Goal: Task Accomplishment & Management: Manage account settings

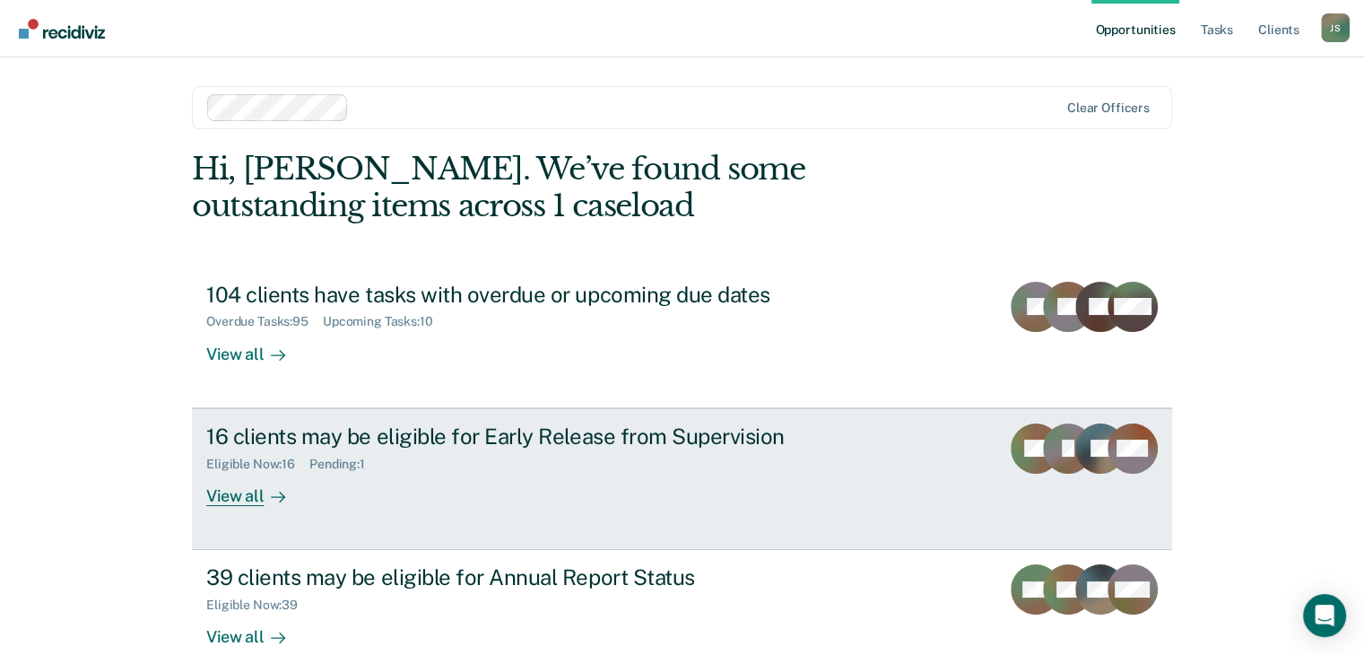
click at [226, 496] on div "View all" at bounding box center [256, 488] width 100 height 35
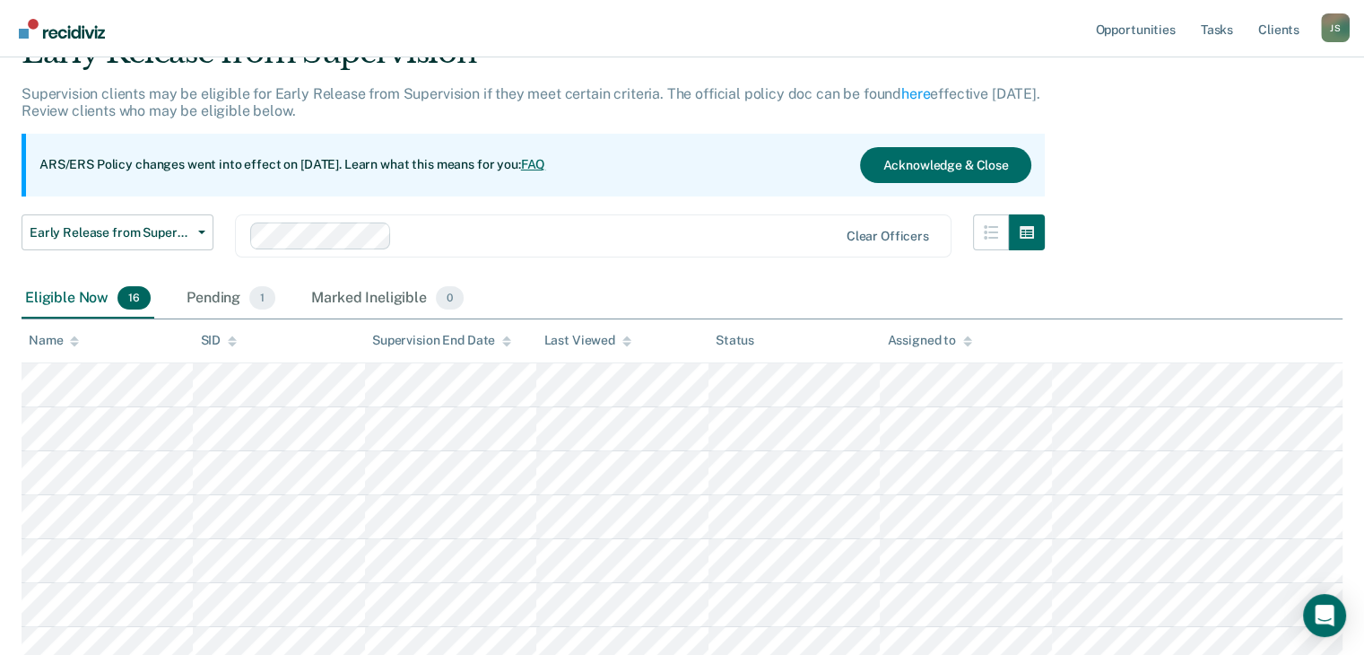
scroll to position [179, 0]
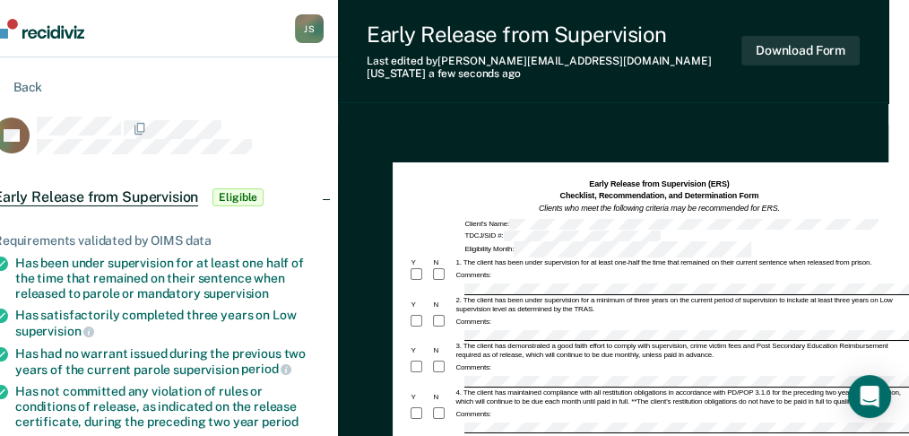
scroll to position [0, 4]
click at [477, 314] on div "Comments:" at bounding box center [655, 322] width 500 height 16
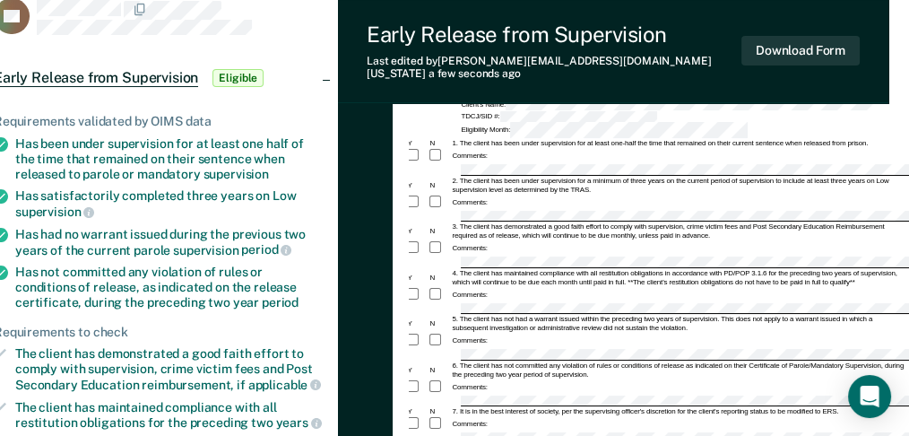
scroll to position [0, 21]
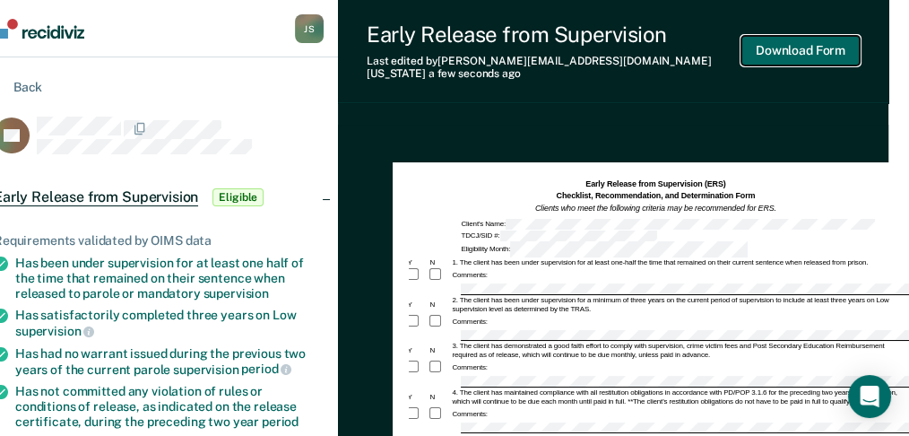
click at [805, 46] on button "Download Form" at bounding box center [801, 51] width 118 height 30
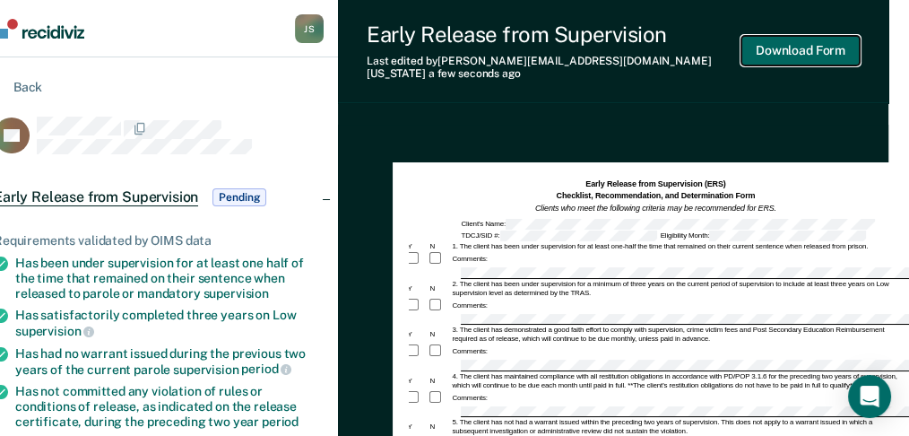
click at [819, 50] on button "Download Form" at bounding box center [801, 51] width 118 height 30
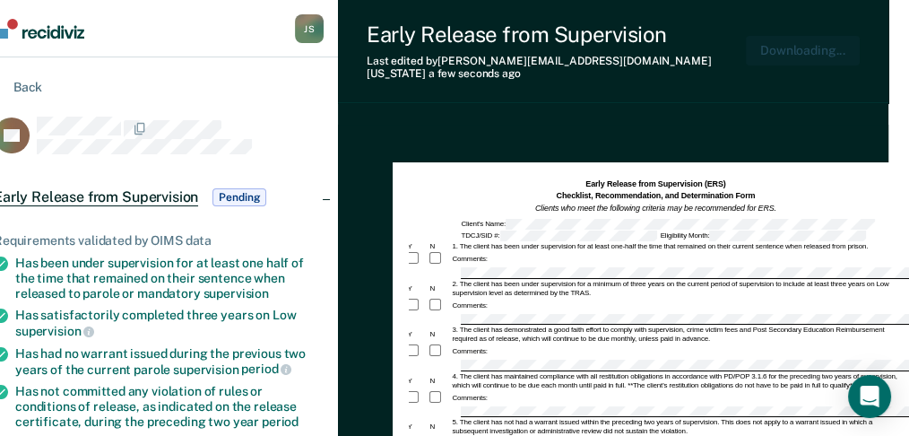
scroll to position [0, 0]
click at [222, 192] on span "Pending" at bounding box center [240, 197] width 54 height 18
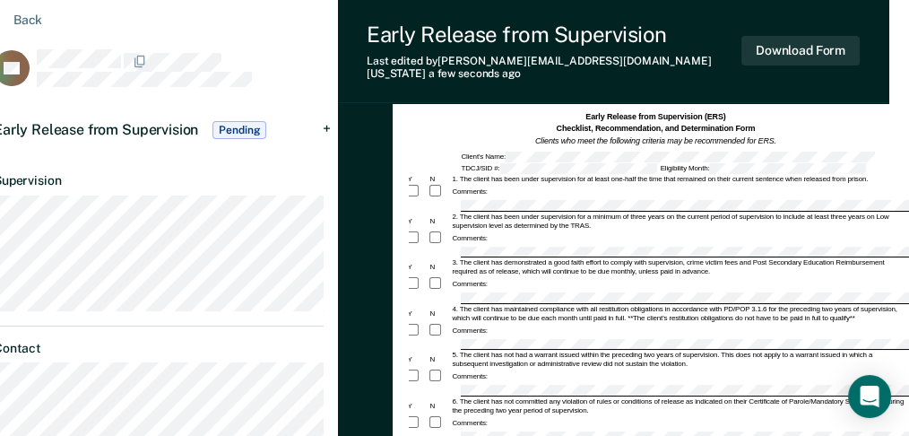
scroll to position [0, 21]
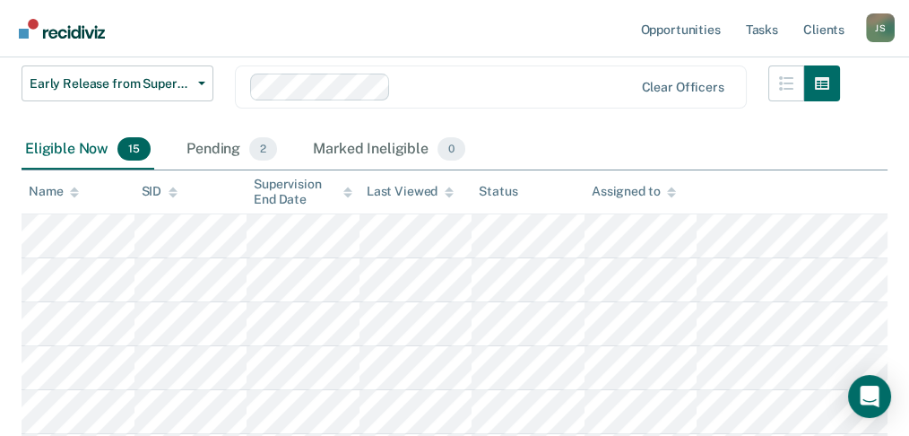
scroll to position [179, 0]
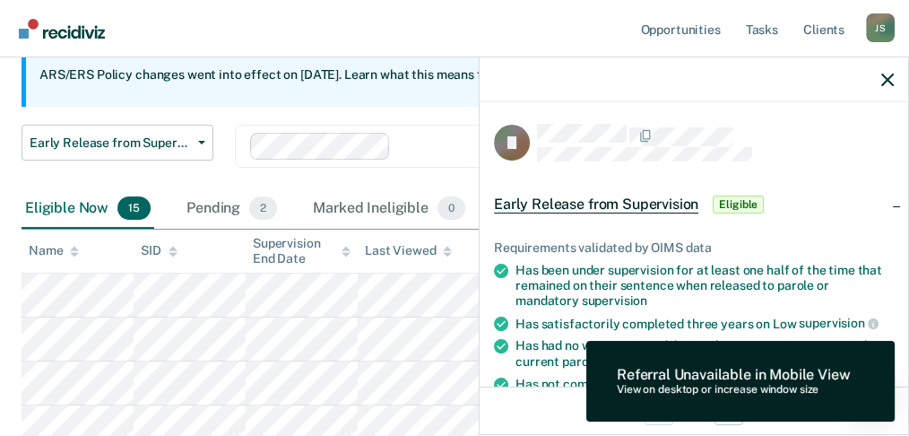
click at [735, 206] on span "Eligible" at bounding box center [738, 205] width 51 height 18
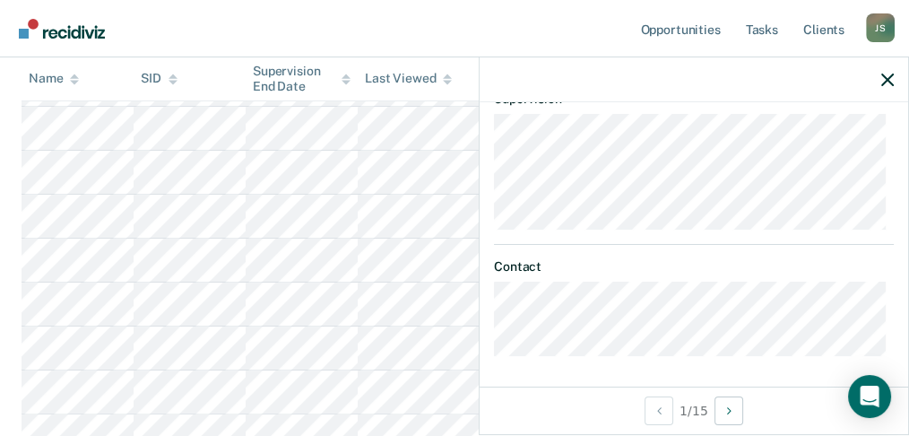
scroll to position [657, 0]
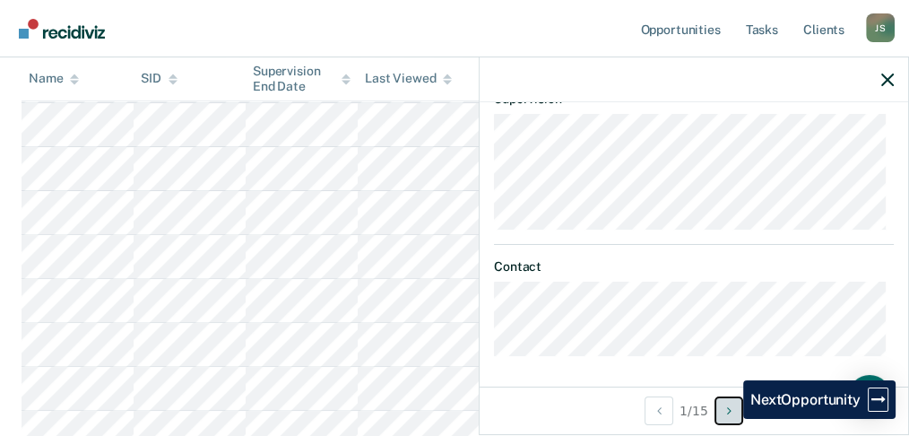
click at [730, 417] on button "Next Opportunity" at bounding box center [729, 410] width 29 height 29
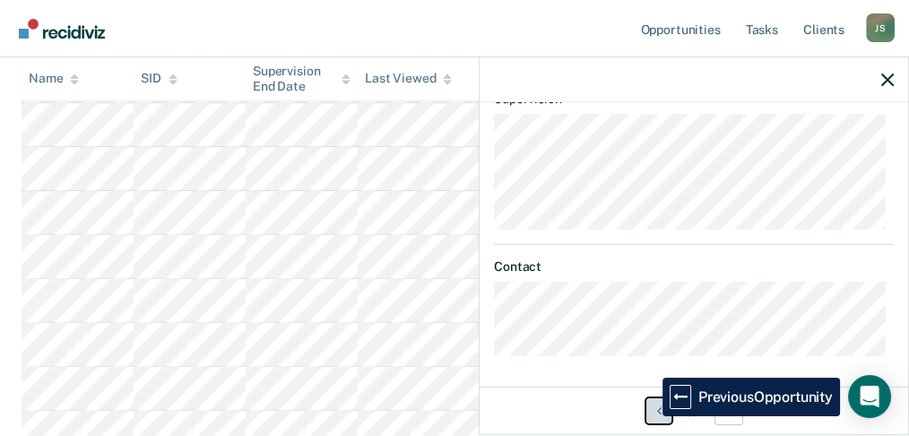
click at [649, 415] on button "Previous Opportunity" at bounding box center [659, 410] width 29 height 29
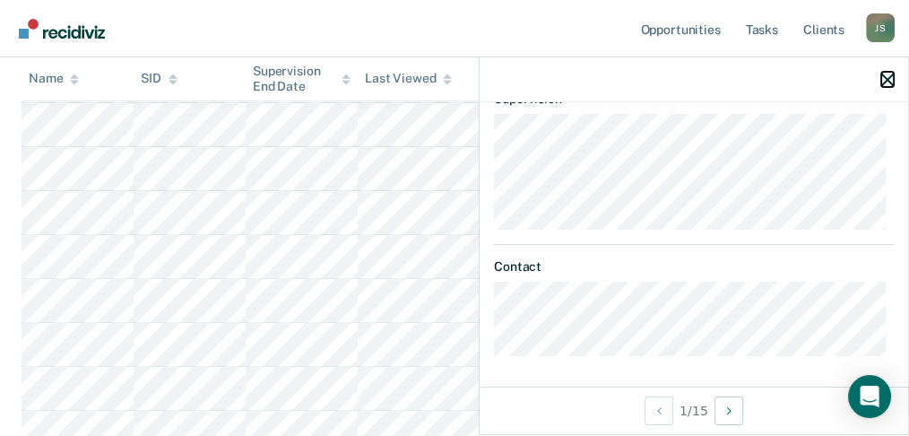
click at [892, 83] on icon "button" at bounding box center [888, 80] width 13 height 13
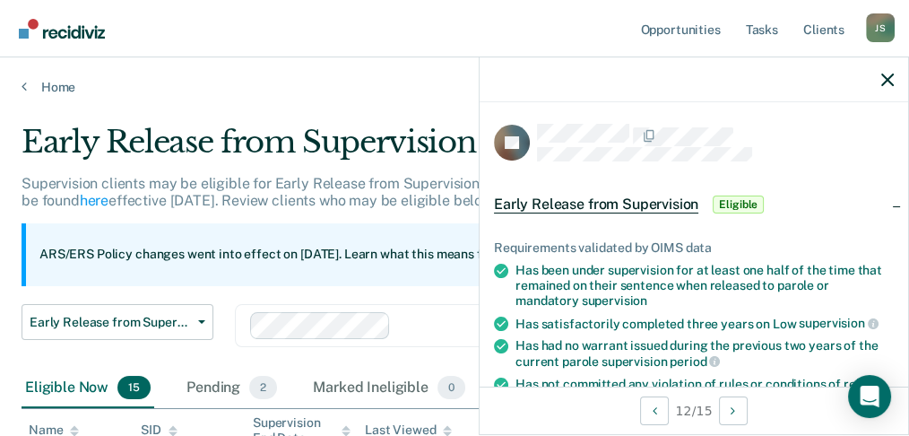
scroll to position [59, 0]
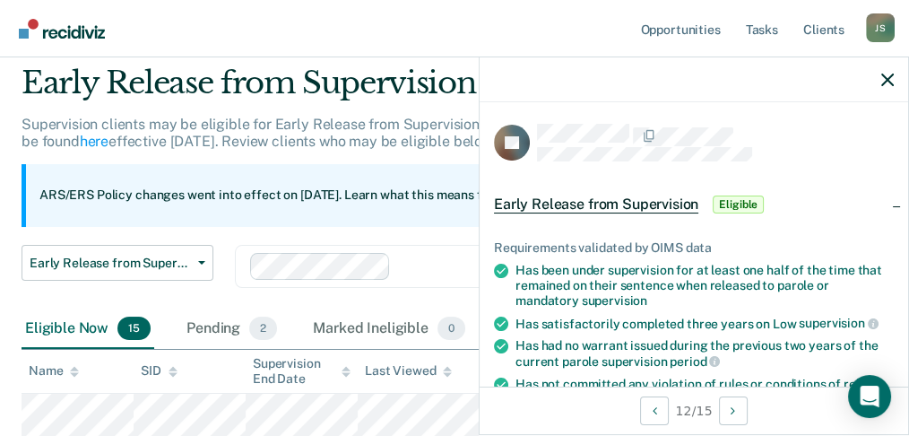
click at [894, 85] on div at bounding box center [694, 79] width 429 height 45
click at [883, 83] on icon "button" at bounding box center [888, 80] width 13 height 13
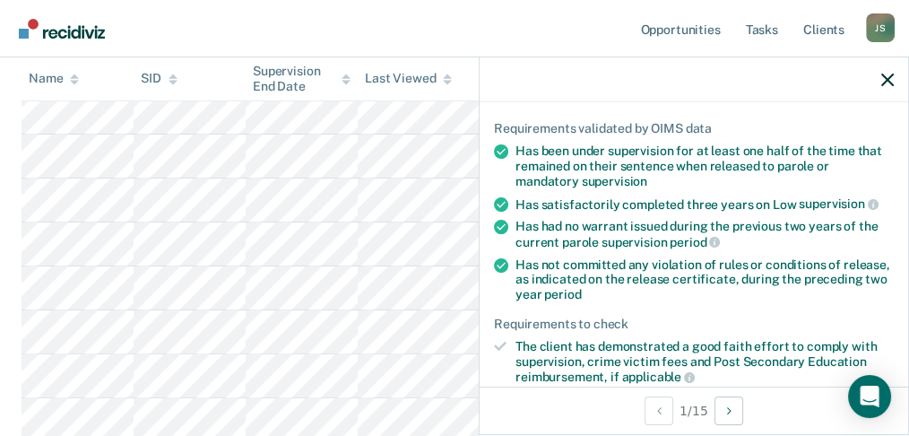
scroll to position [359, 0]
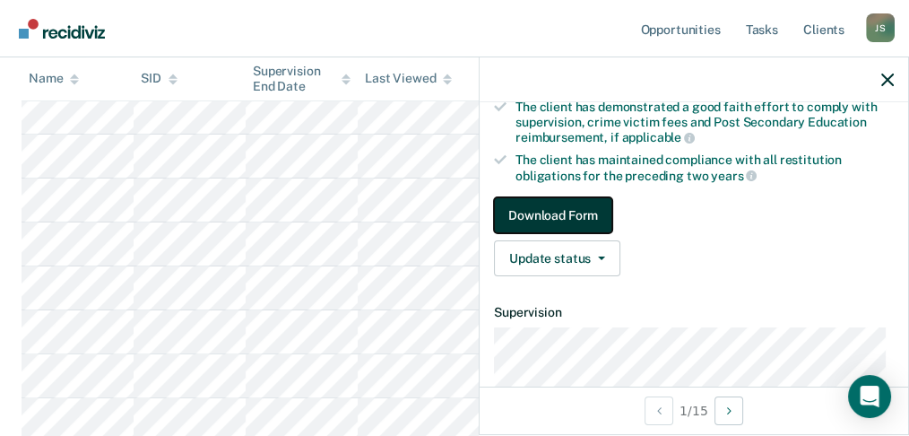
click at [577, 201] on button "Download Form" at bounding box center [553, 215] width 118 height 36
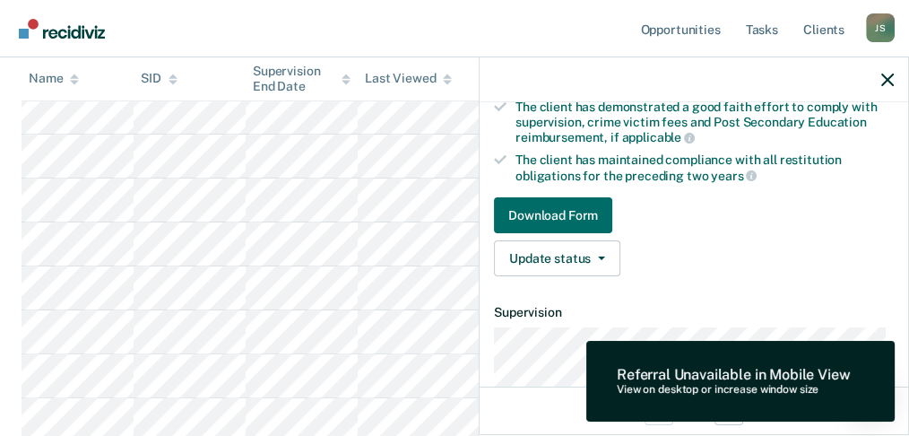
click at [768, 380] on div "Referral Unavailable in Mobile View" at bounding box center [733, 374] width 233 height 17
click at [887, 85] on icon "button" at bounding box center [888, 80] width 13 height 13
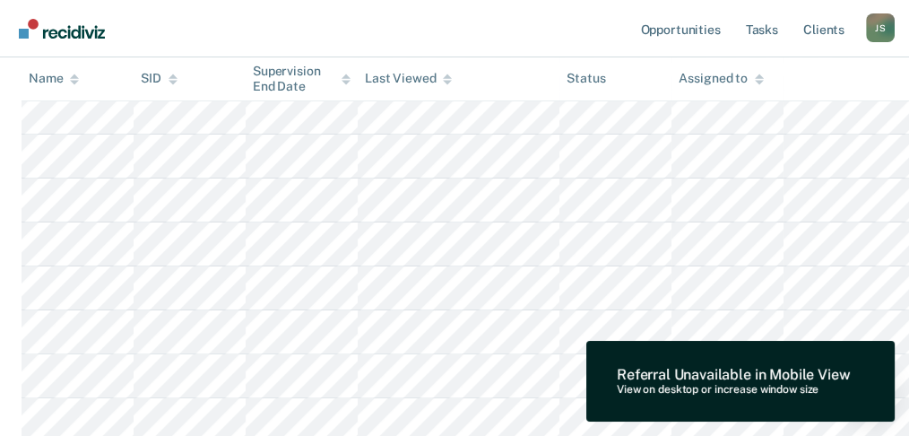
scroll to position [299, 0]
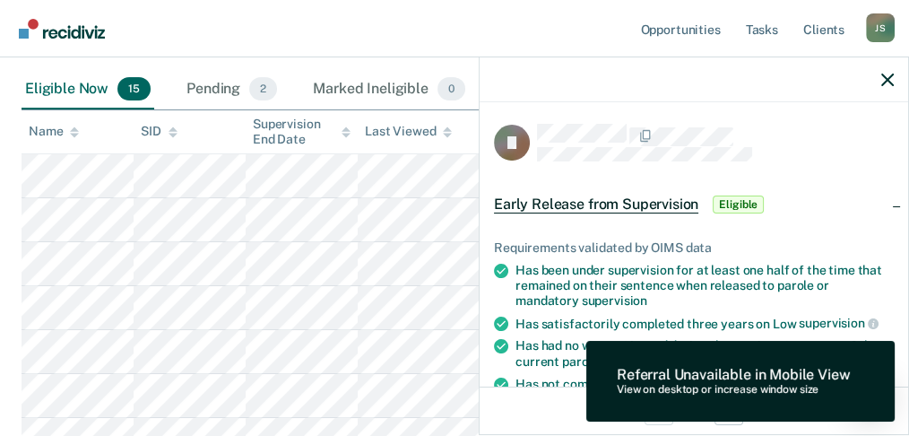
click at [865, 386] on div "Open Intercom Messenger" at bounding box center [871, 397] width 48 height 48
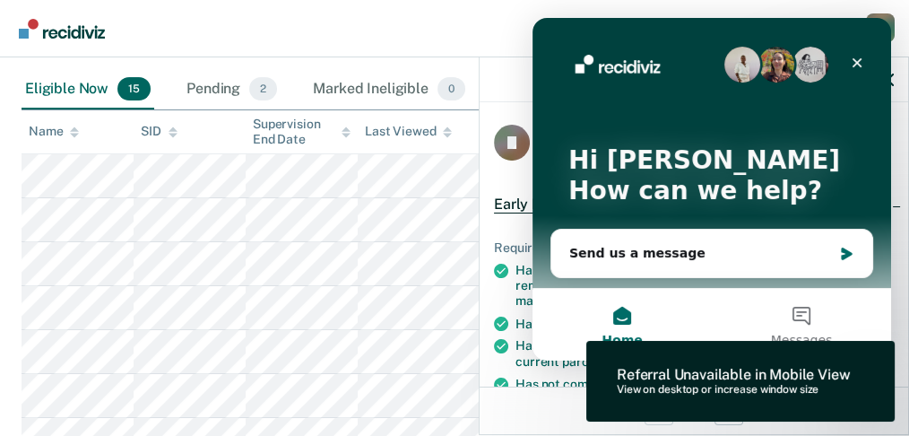
scroll to position [0, 0]
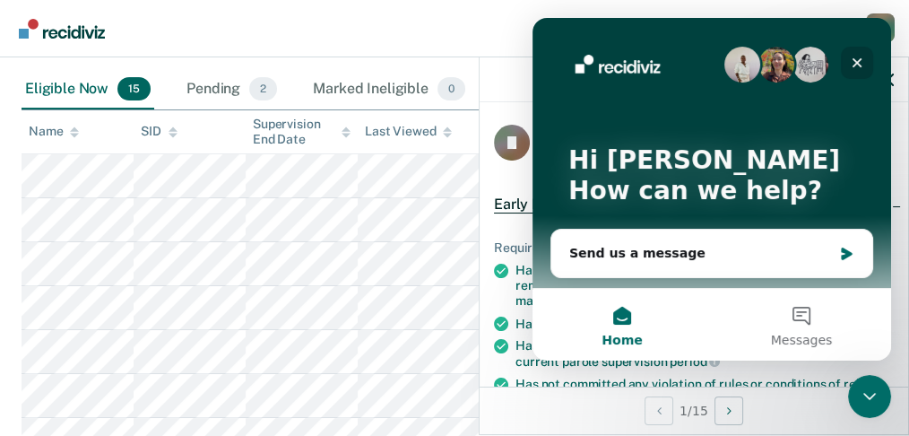
click at [860, 65] on icon "Close" at bounding box center [858, 63] width 10 height 10
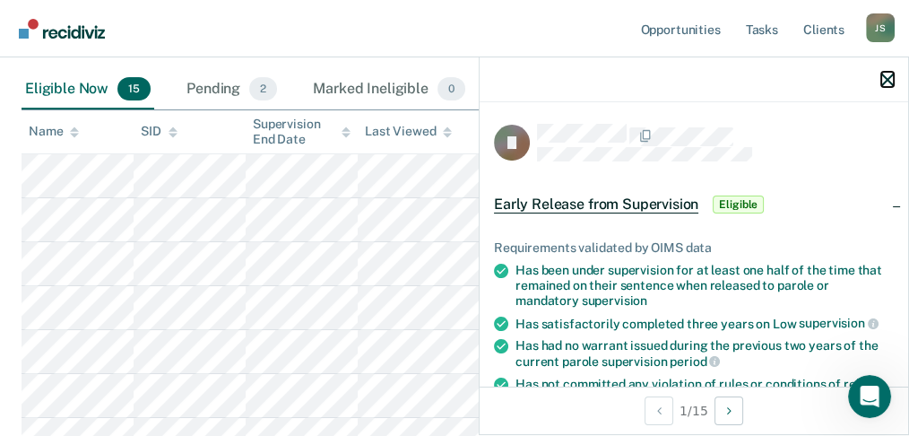
click at [886, 75] on icon "button" at bounding box center [888, 80] width 13 height 13
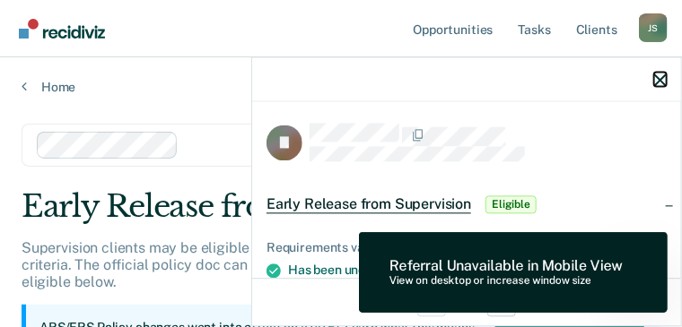
click at [661, 83] on icon "button" at bounding box center [660, 80] width 13 height 13
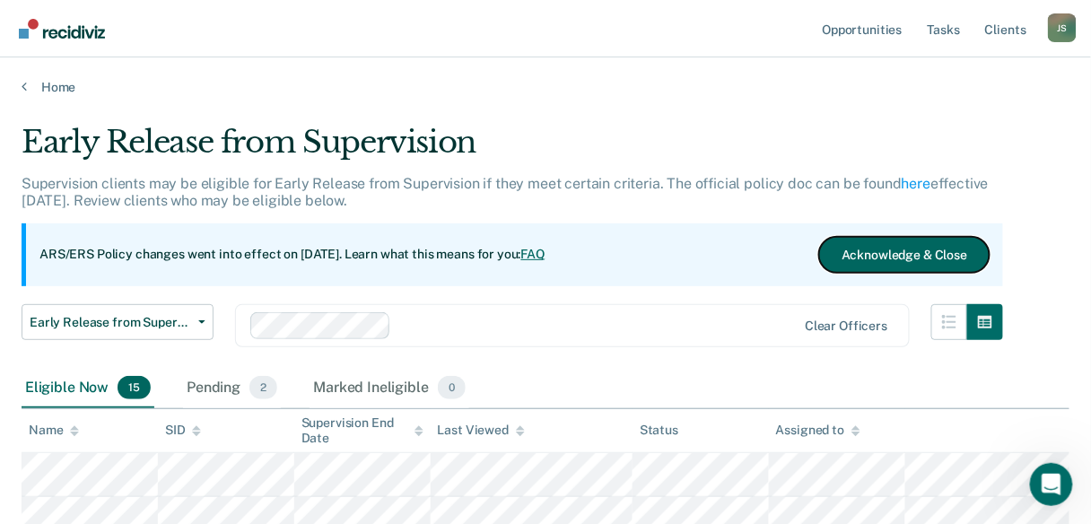
click at [952, 256] on button "Acknowledge & Close" at bounding box center [904, 255] width 170 height 36
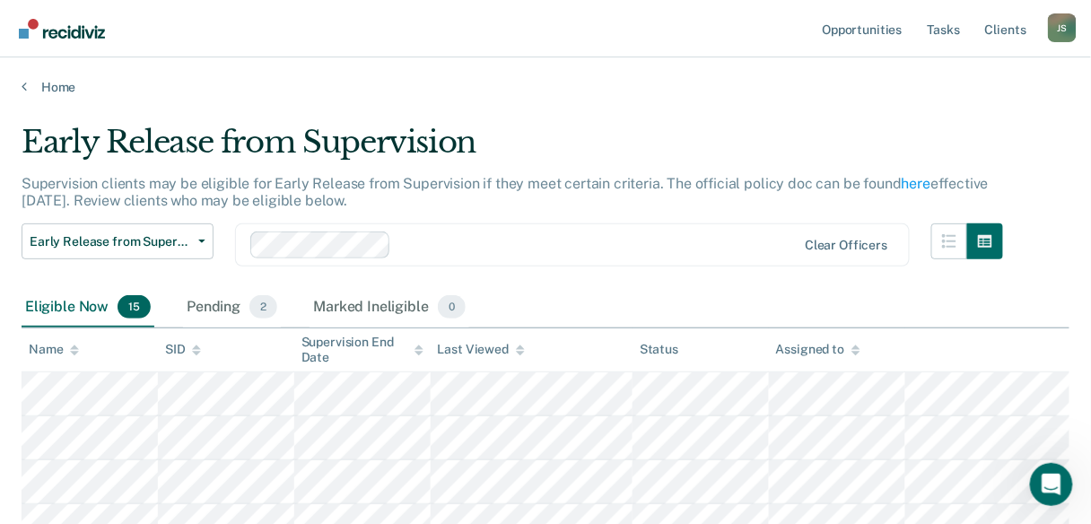
scroll to position [144, 0]
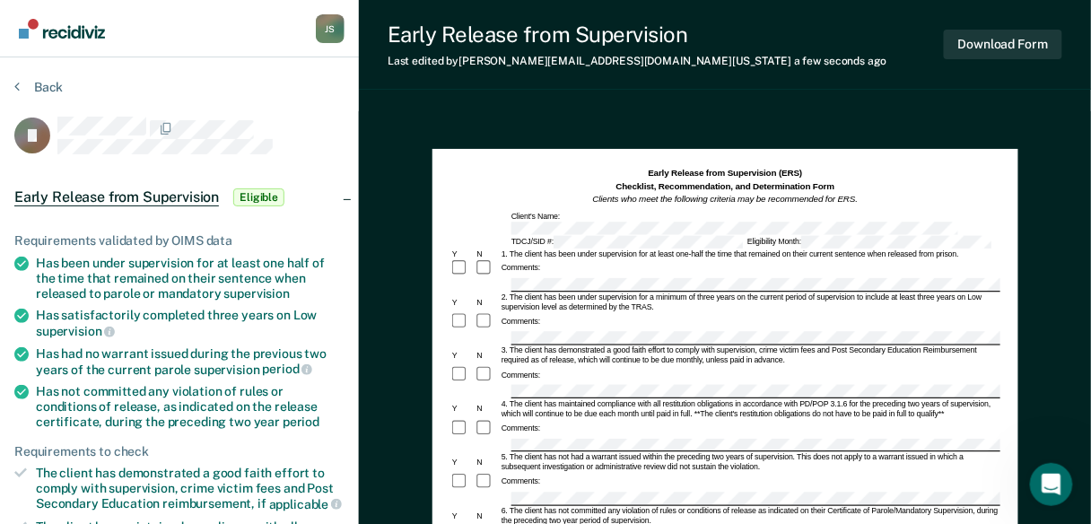
click at [531, 346] on div "3. The client has demonstrated a good faith effort to comply with supervision, …" at bounding box center [749, 356] width 500 height 20
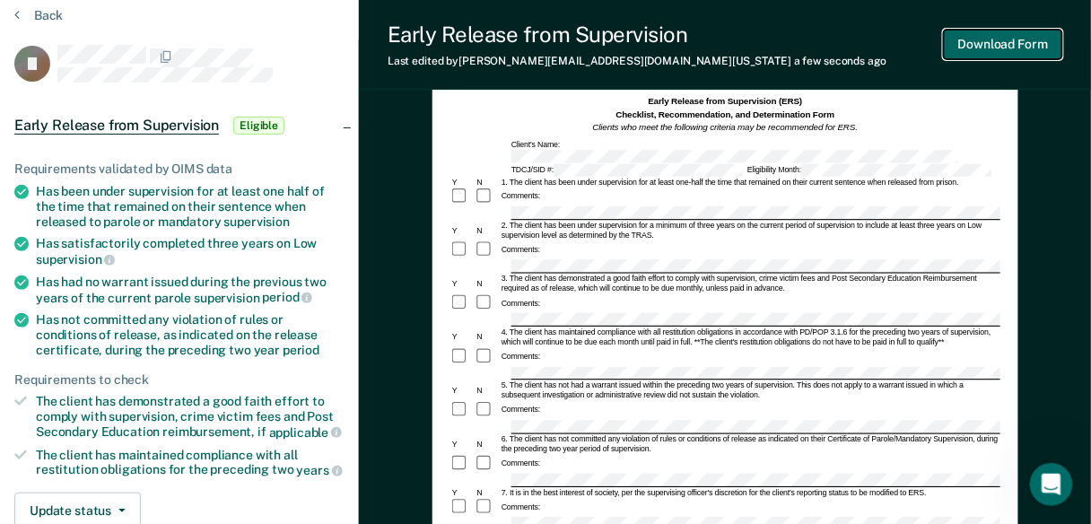
click at [1028, 41] on button "Download Form" at bounding box center [1003, 45] width 118 height 30
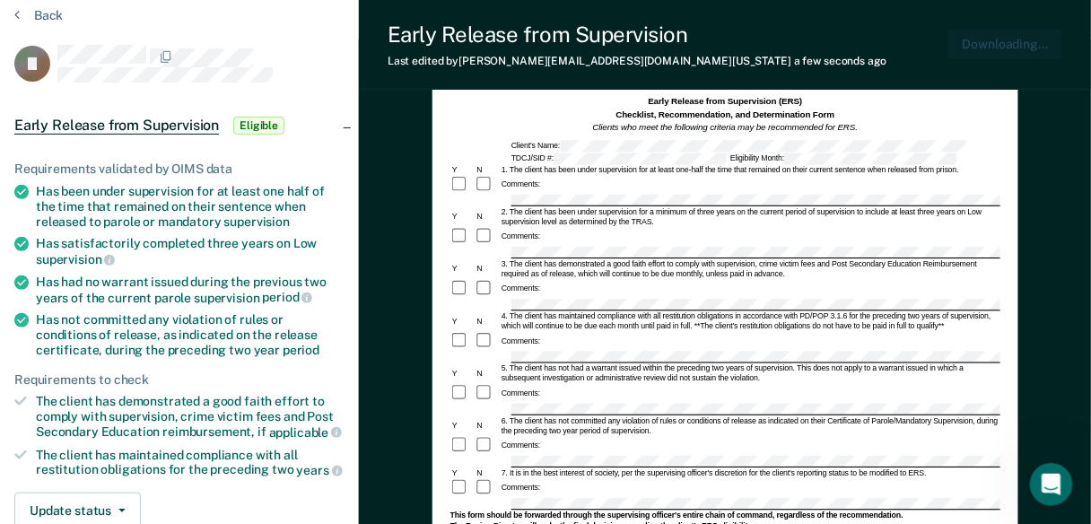
scroll to position [0, 0]
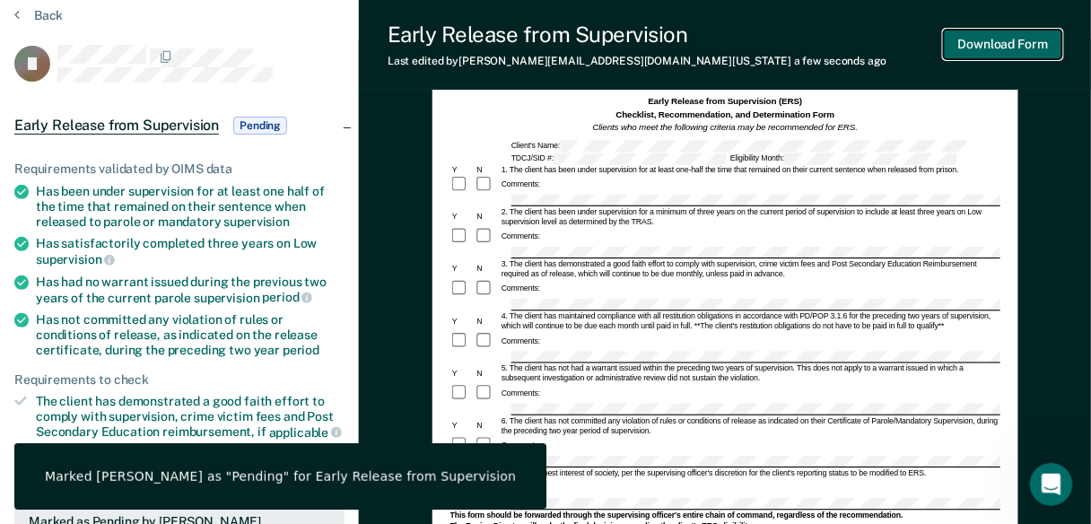
click at [1005, 48] on button "Download Form" at bounding box center [1003, 45] width 118 height 30
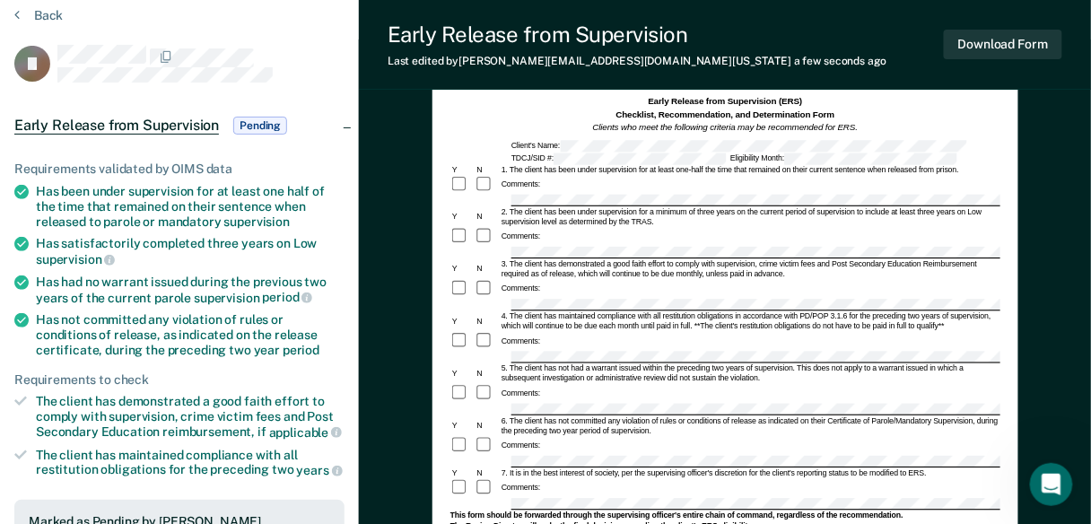
click at [348, 123] on div "Early Release from Supervision Pending" at bounding box center [179, 125] width 359 height 57
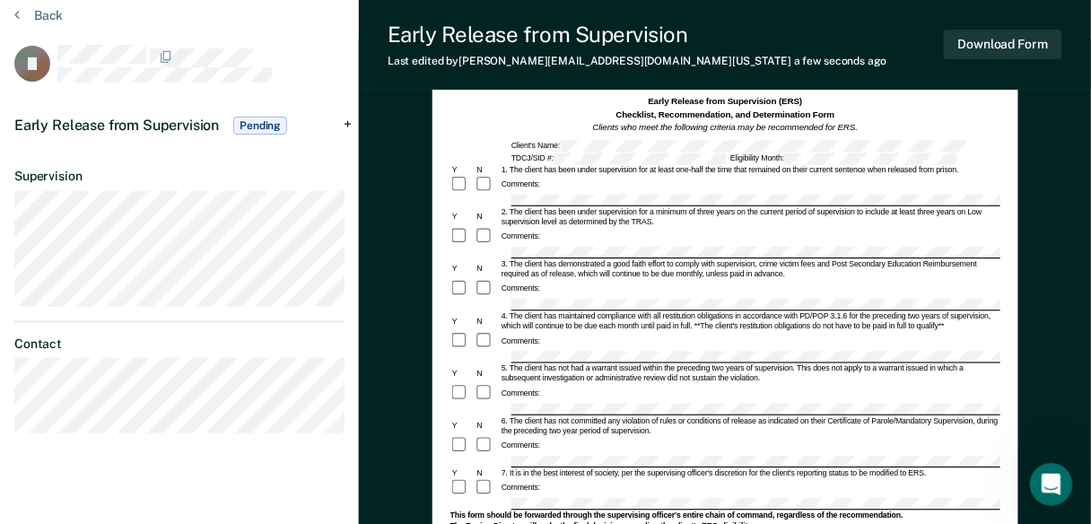
click at [348, 123] on div "Early Release from Supervision Pending" at bounding box center [179, 125] width 359 height 57
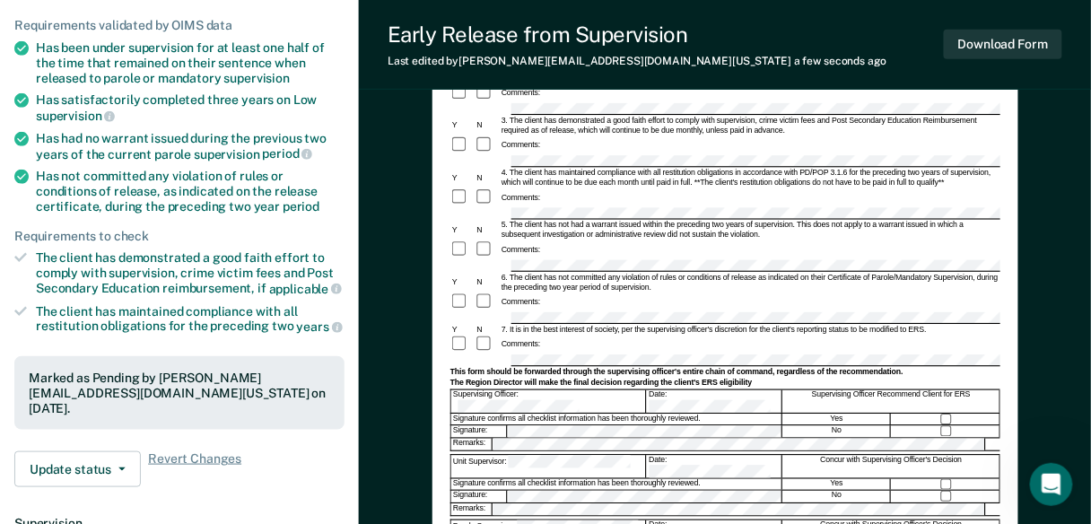
scroll to position [431, 0]
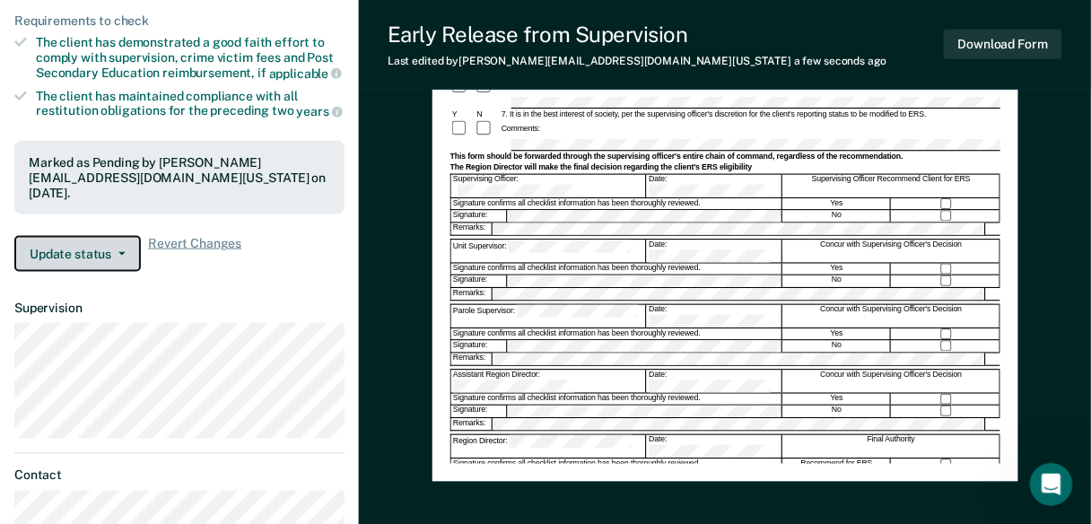
click at [93, 240] on button "Update status" at bounding box center [77, 254] width 126 height 36
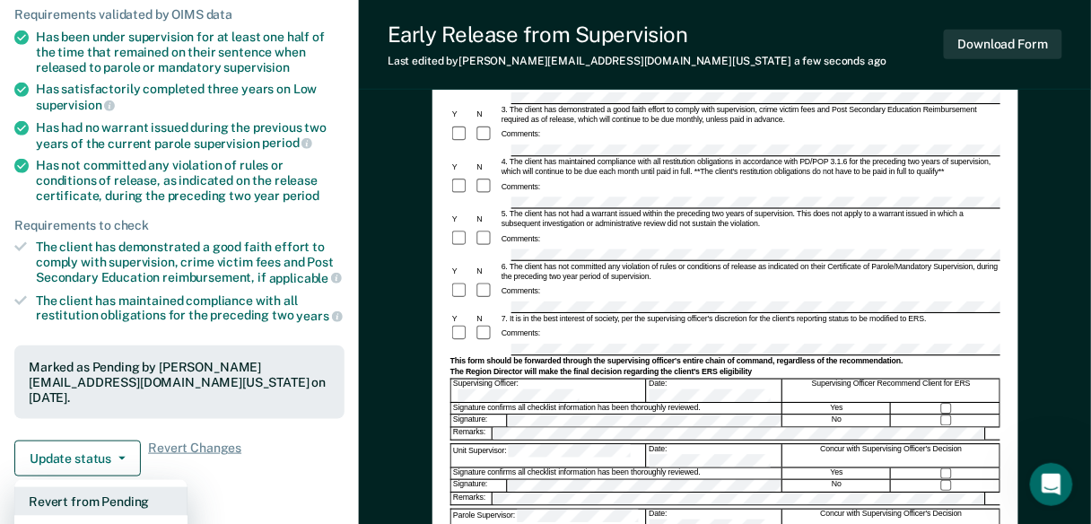
scroll to position [0, 0]
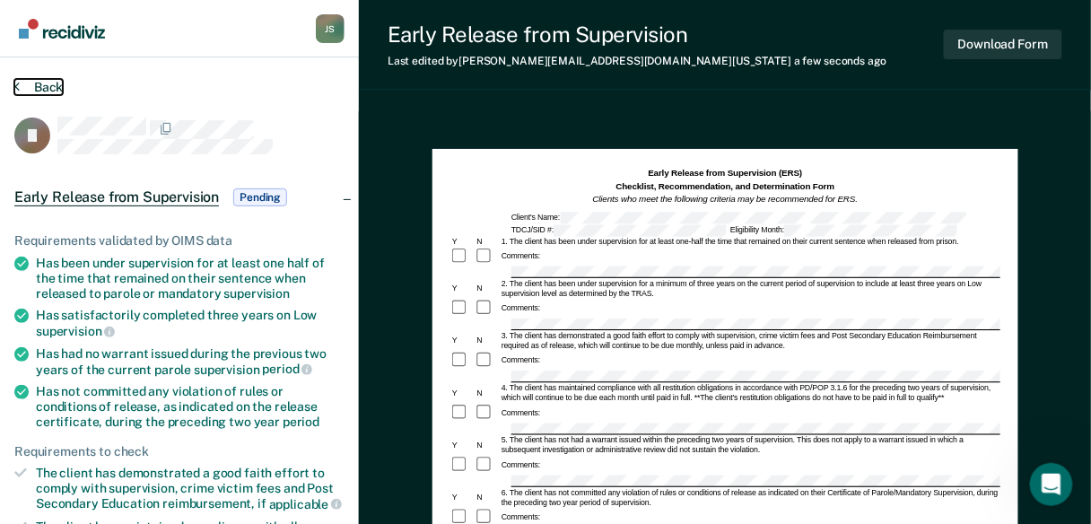
click at [23, 86] on button "Back" at bounding box center [38, 87] width 48 height 16
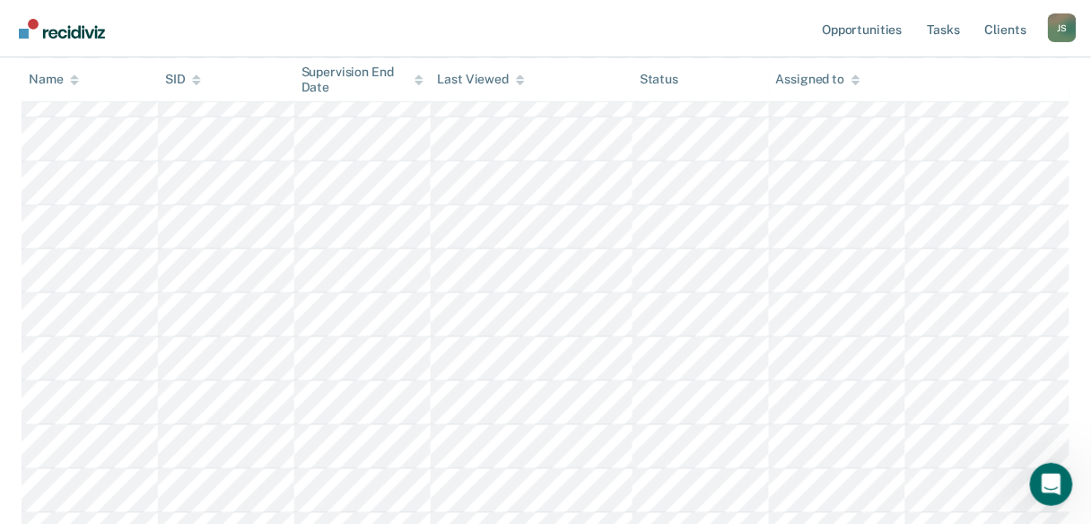
scroll to position [502, 0]
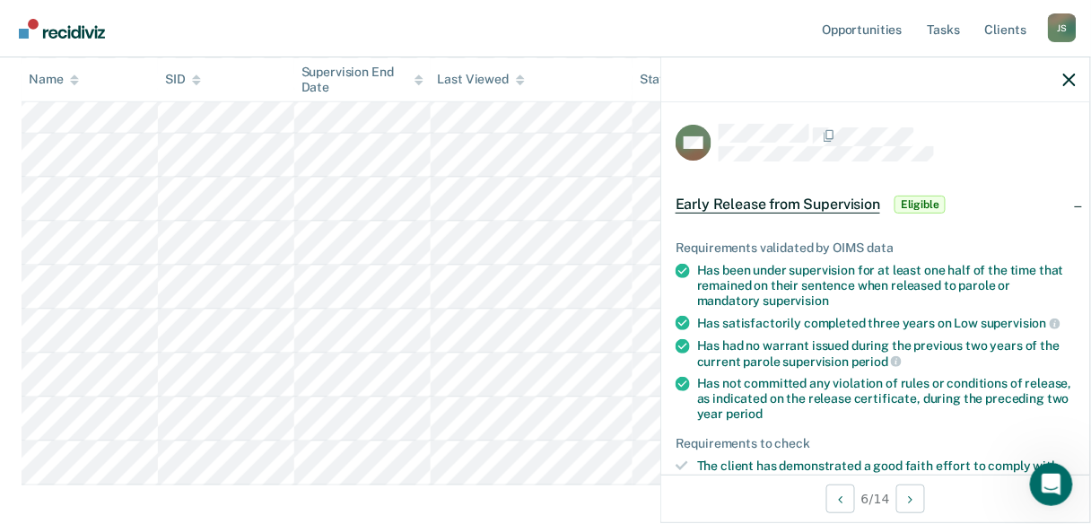
click at [928, 211] on div "Early Release from Supervision Eligible" at bounding box center [812, 204] width 274 height 29
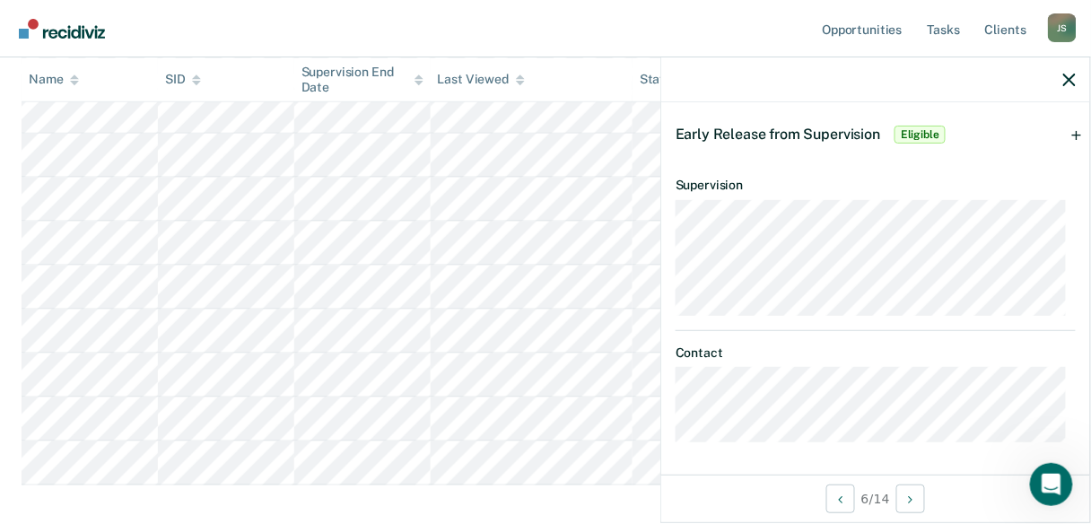
scroll to position [0, 0]
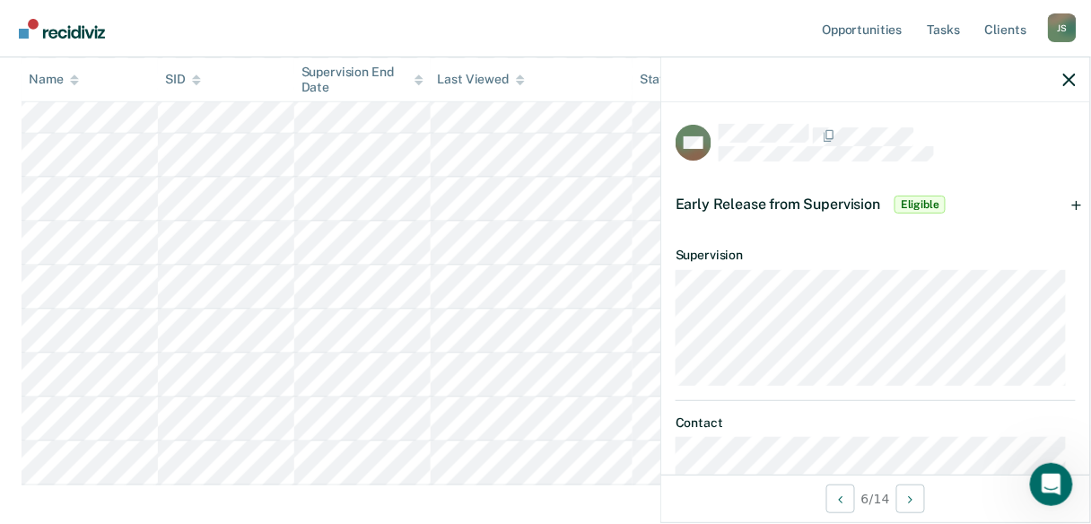
click at [1066, 205] on div "Early Release from Supervision Eligible" at bounding box center [875, 204] width 429 height 57
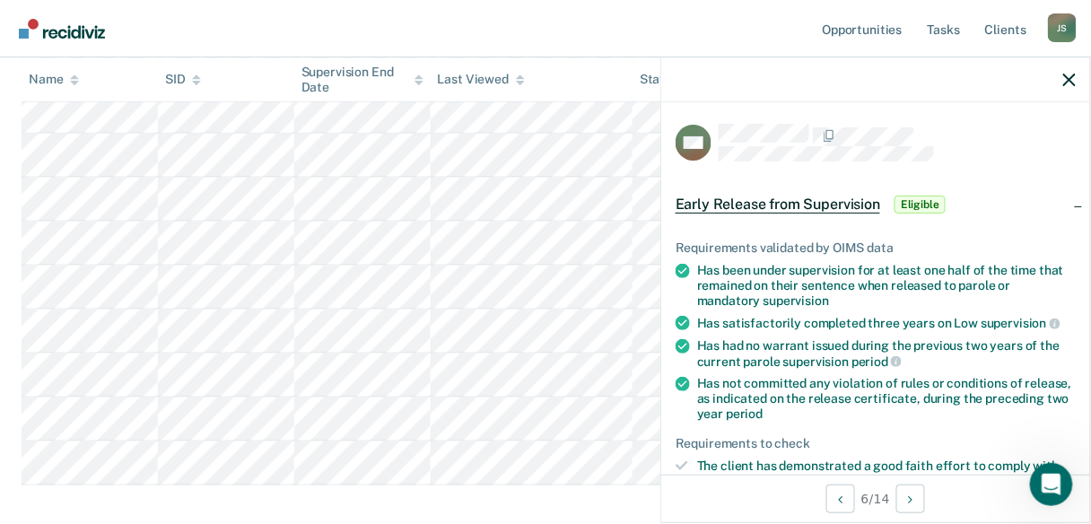
scroll to position [72, 0]
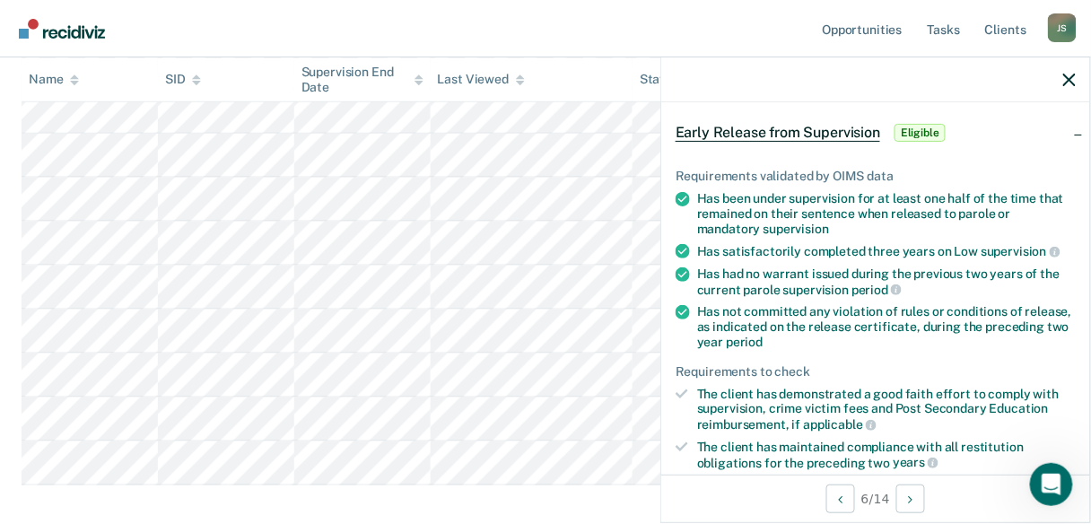
click at [683, 311] on icon at bounding box center [682, 312] width 14 height 14
click at [683, 307] on icon at bounding box center [682, 312] width 14 height 14
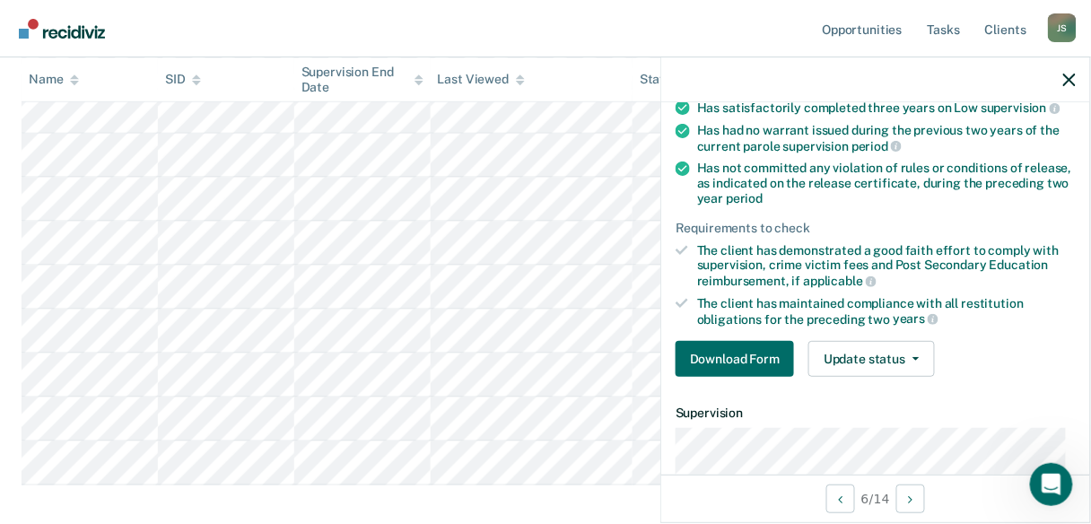
scroll to position [287, 0]
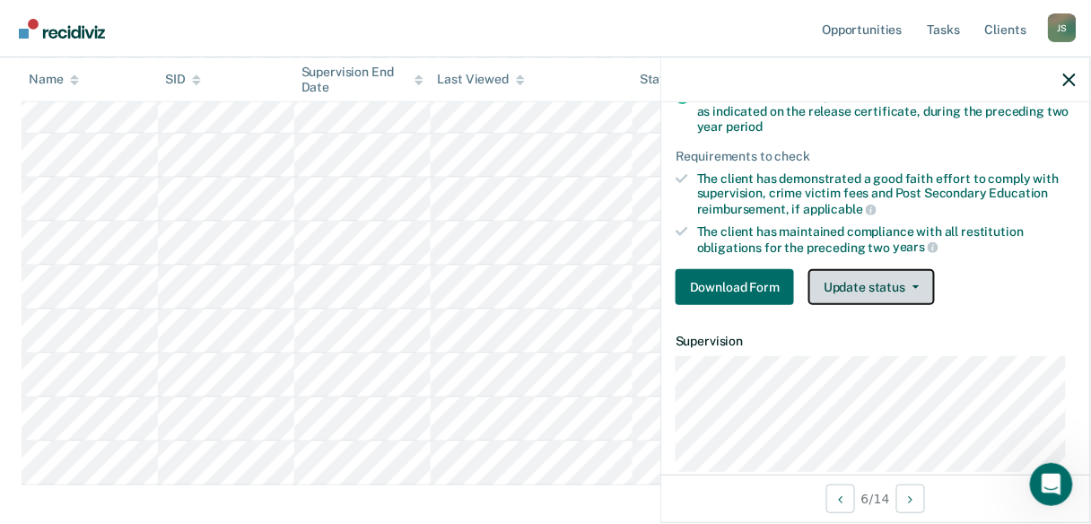
click at [868, 274] on button "Update status" at bounding box center [871, 287] width 126 height 36
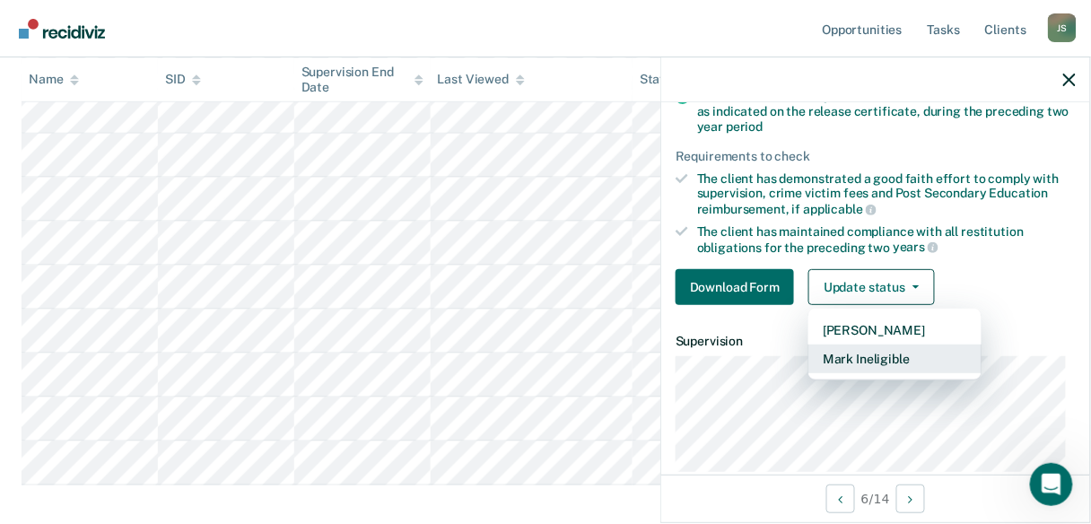
click at [859, 350] on button "Mark Ineligible" at bounding box center [894, 358] width 173 height 29
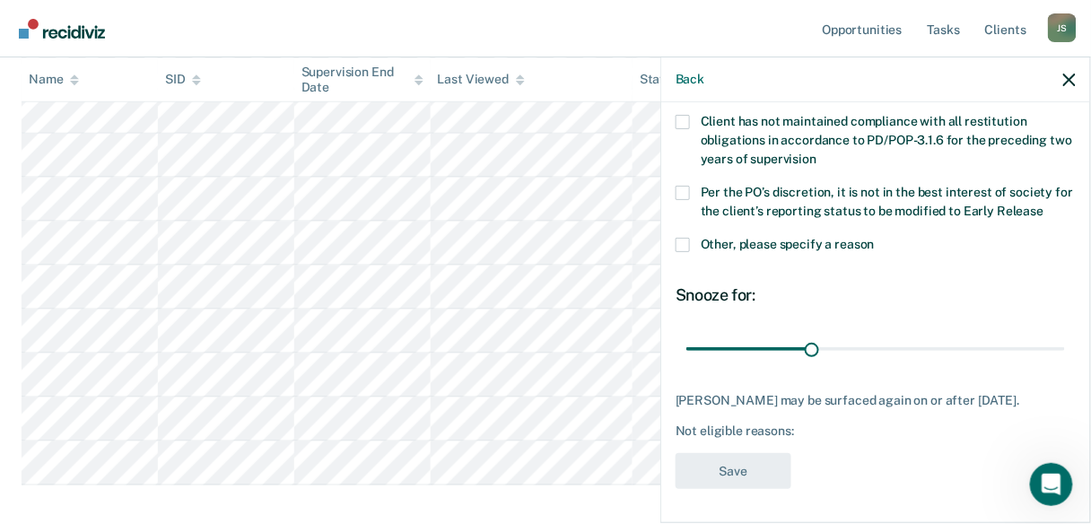
scroll to position [0, 0]
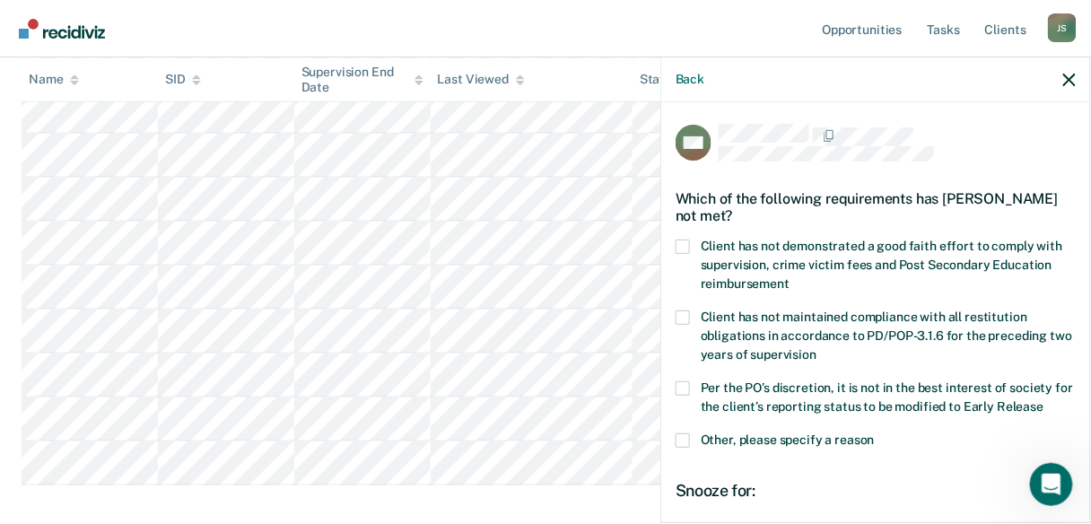
click at [683, 392] on label "Per the PO’s discretion, it is not in the best interest of society for the clie…" at bounding box center [875, 400] width 400 height 38
click at [1043, 400] on input "Per the PO’s discretion, it is not in the best interest of society for the clie…" at bounding box center [1043, 400] width 0 height 0
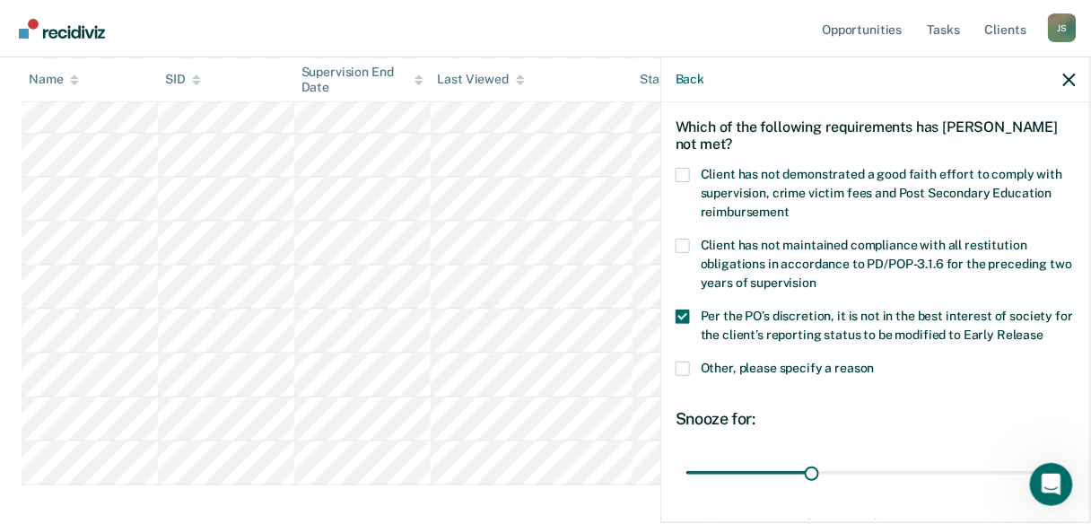
click at [681, 368] on span at bounding box center [682, 368] width 14 height 14
click at [875, 361] on input "Other, please specify a reason" at bounding box center [875, 361] width 0 height 0
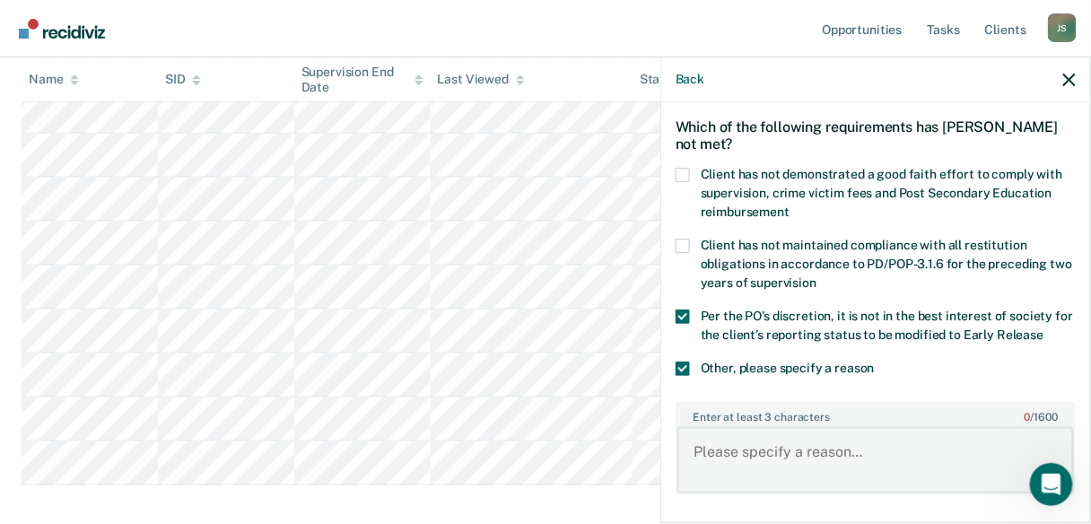
click at [711, 453] on textarea "Enter at least 3 characters 0 / 1600" at bounding box center [875, 460] width 396 height 66
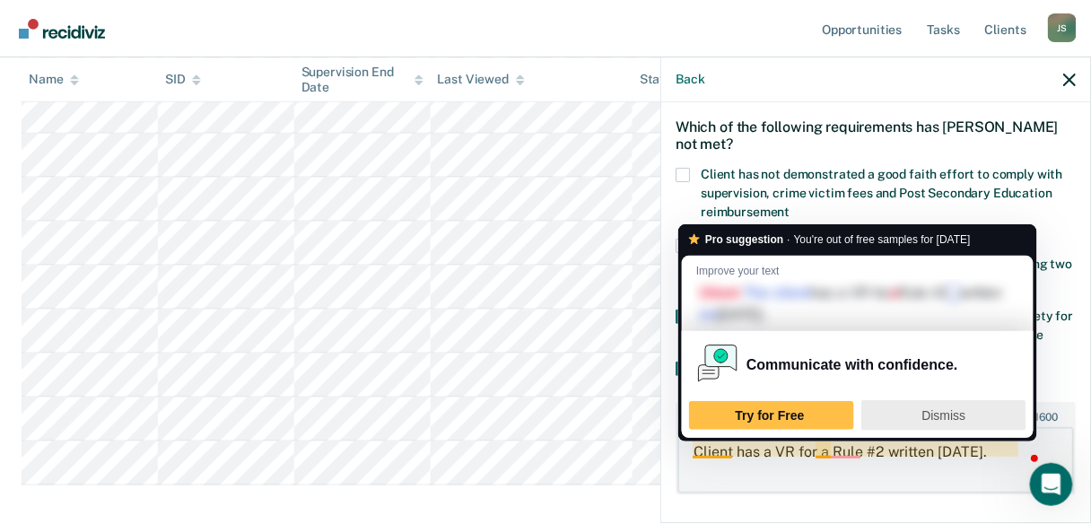
click at [953, 420] on span "Dismiss" at bounding box center [944, 415] width 44 height 14
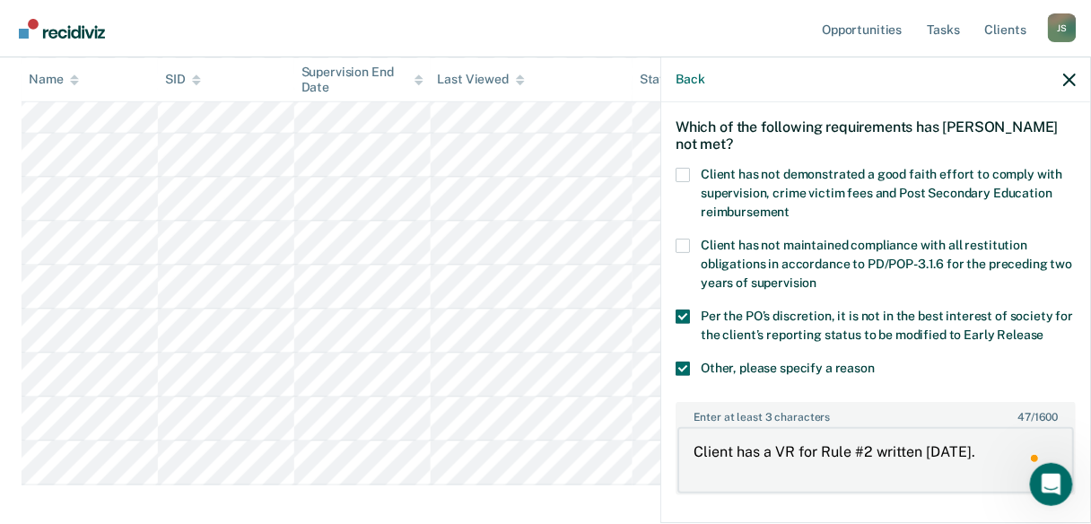
scroll to position [314, 0]
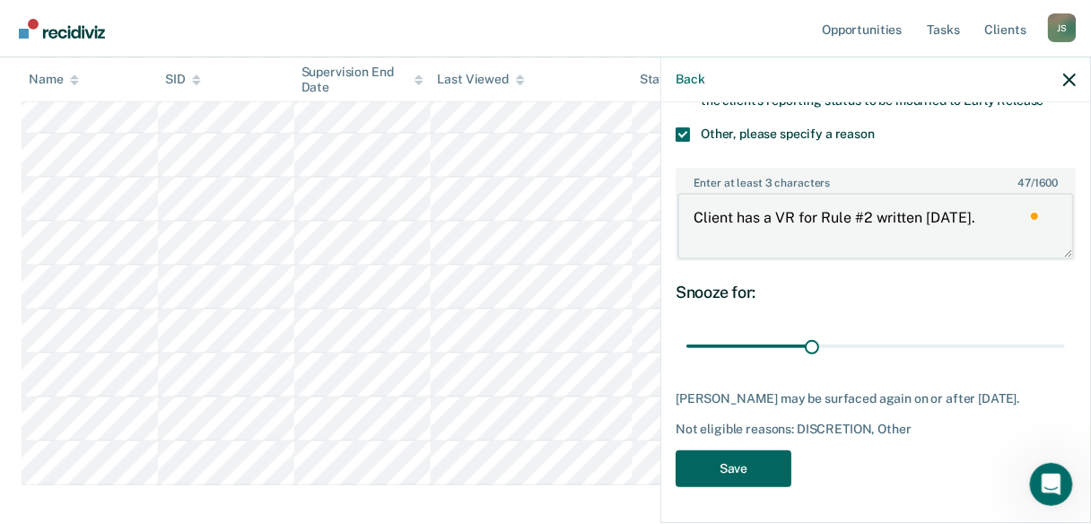
type textarea "Client has a VR for Rule #2 written [DATE]."
click at [709, 457] on button "Save" at bounding box center [733, 468] width 116 height 37
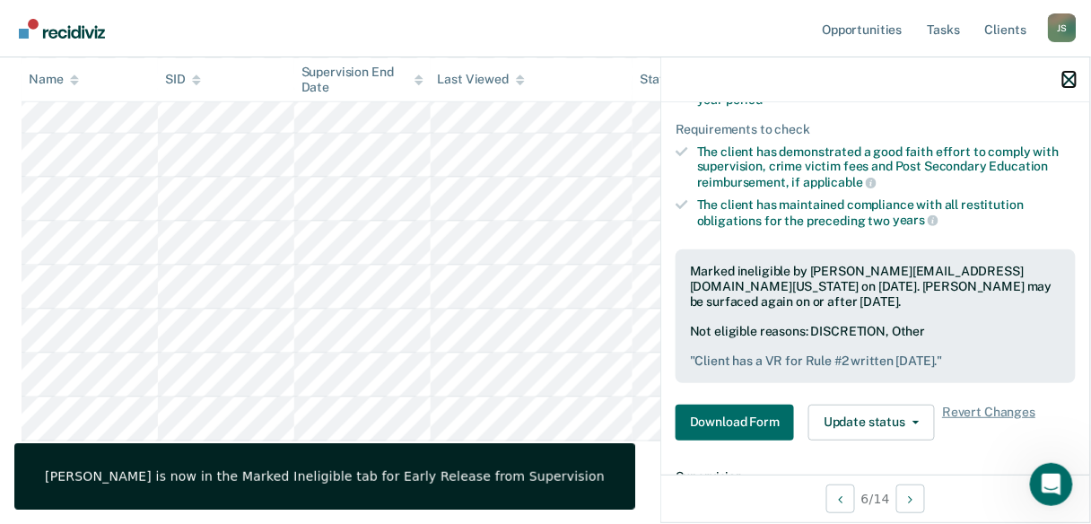
click at [1069, 82] on icon "button" at bounding box center [1069, 80] width 13 height 13
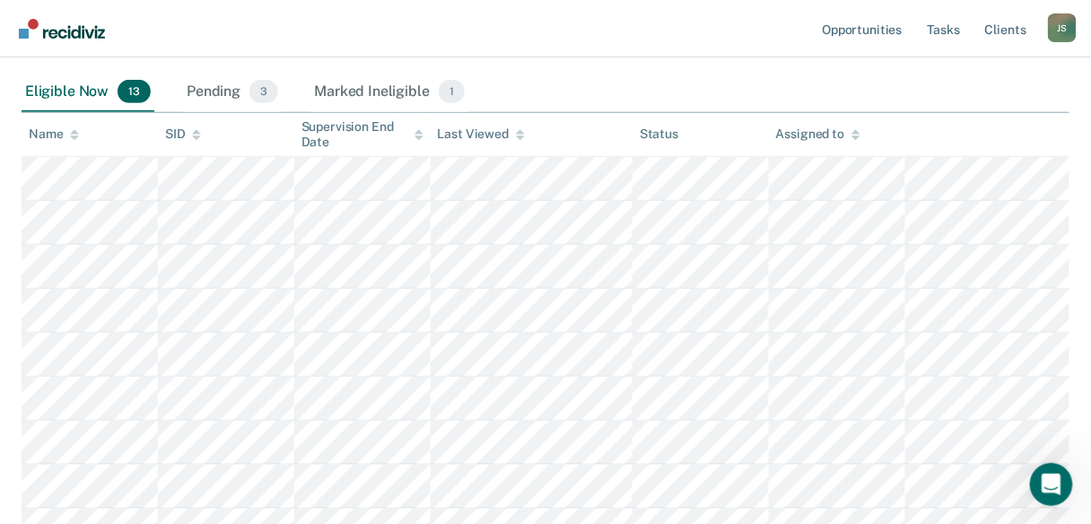
scroll to position [144, 0]
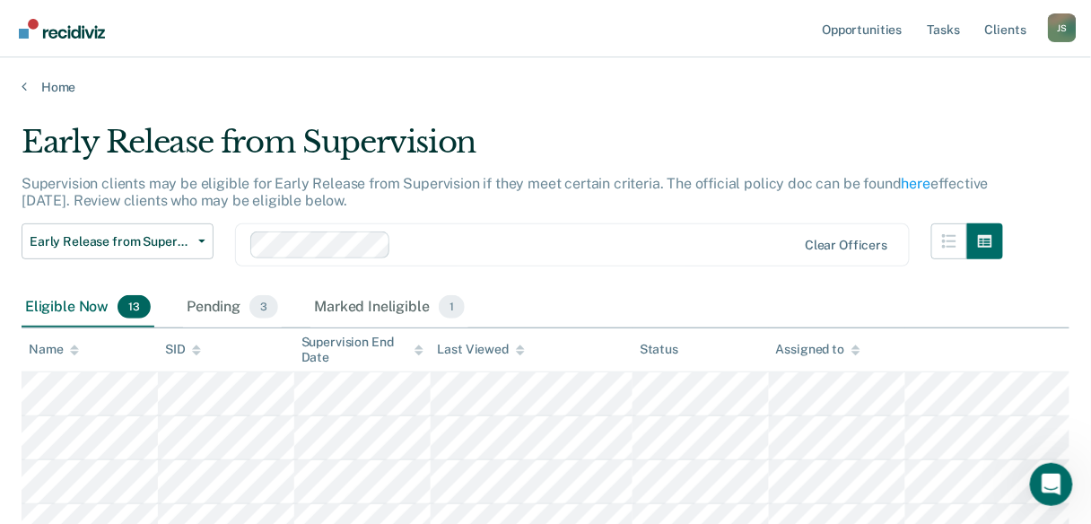
scroll to position [144, 0]
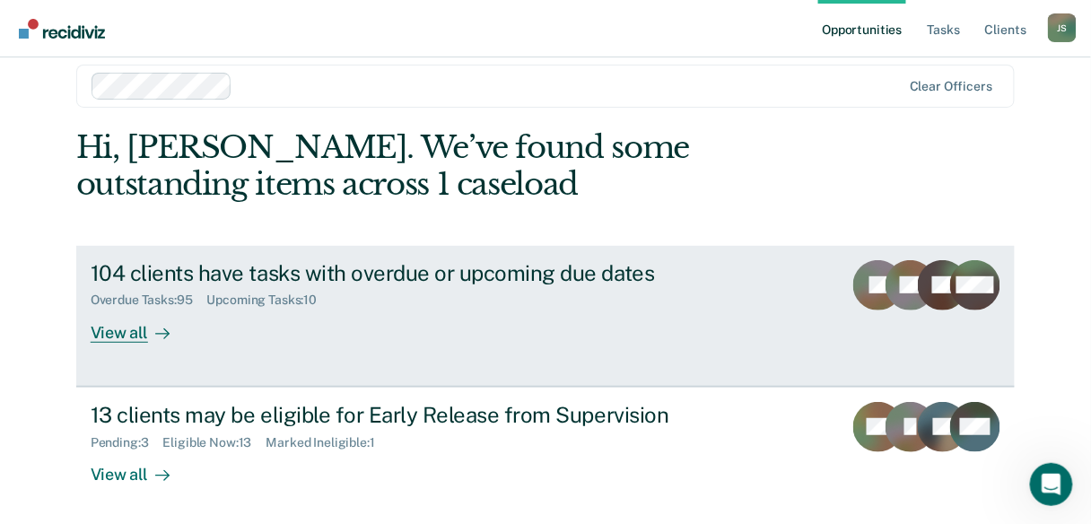
scroll to position [237, 0]
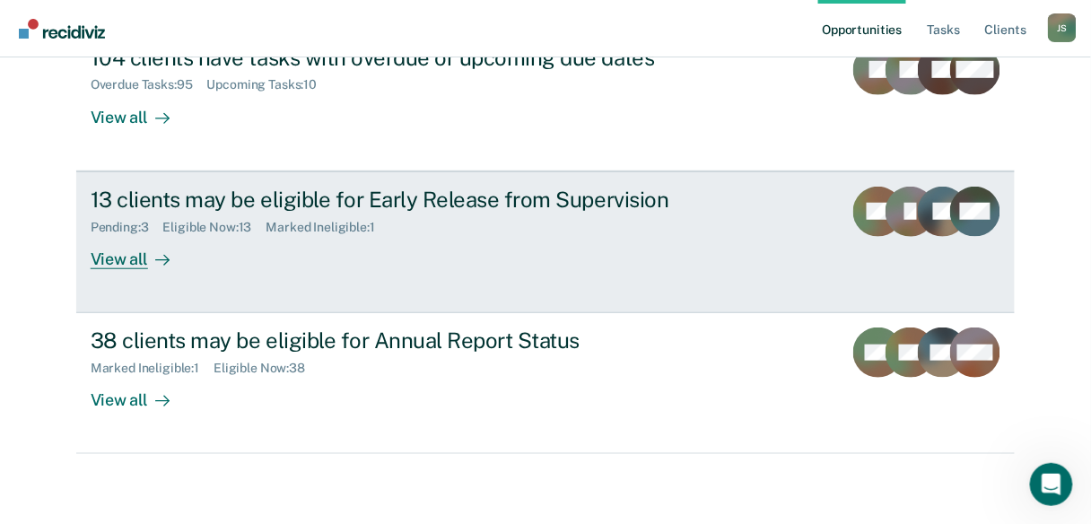
click at [112, 254] on div "View all" at bounding box center [141, 251] width 100 height 35
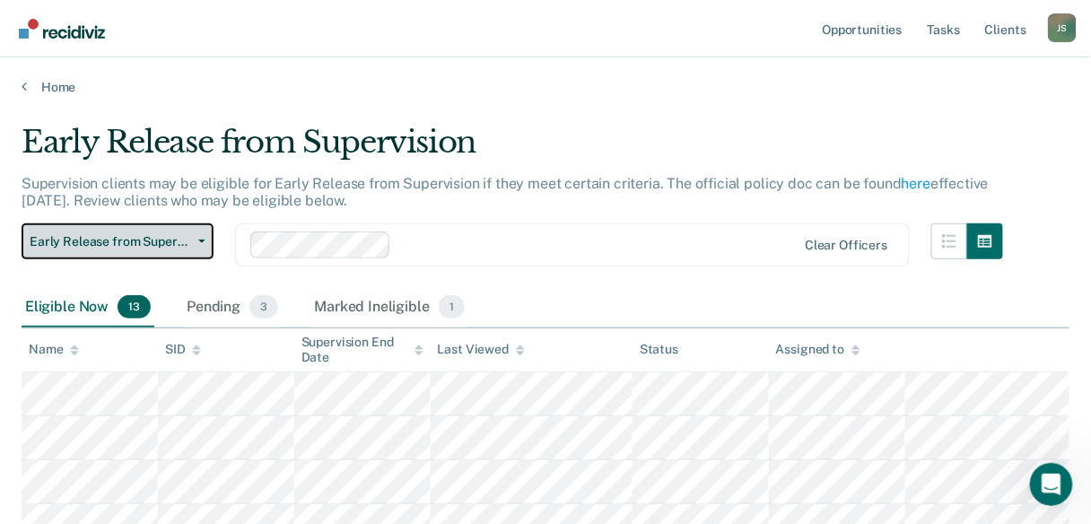
click at [199, 248] on button "Early Release from Supervision" at bounding box center [118, 241] width 192 height 36
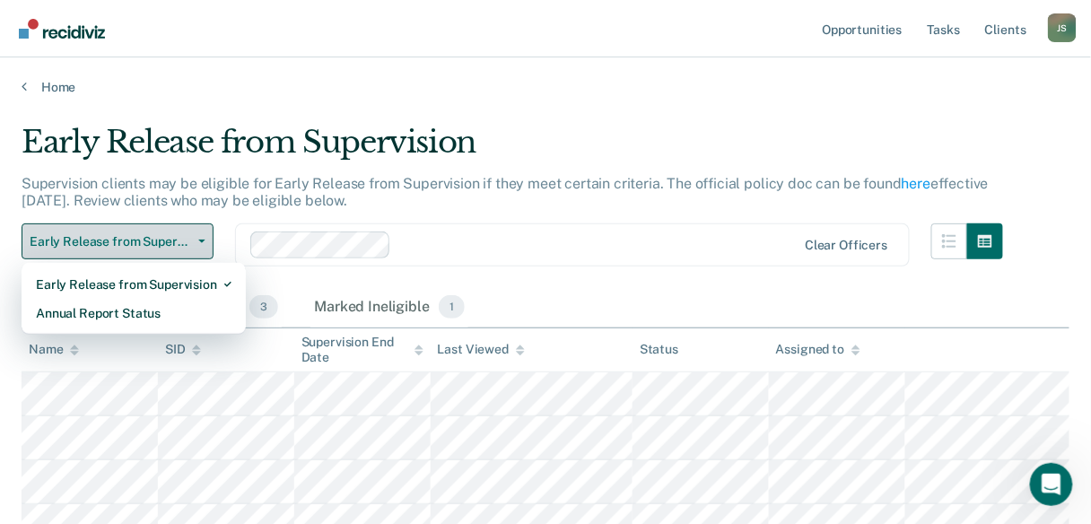
click at [199, 248] on button "Early Release from Supervision" at bounding box center [118, 241] width 192 height 36
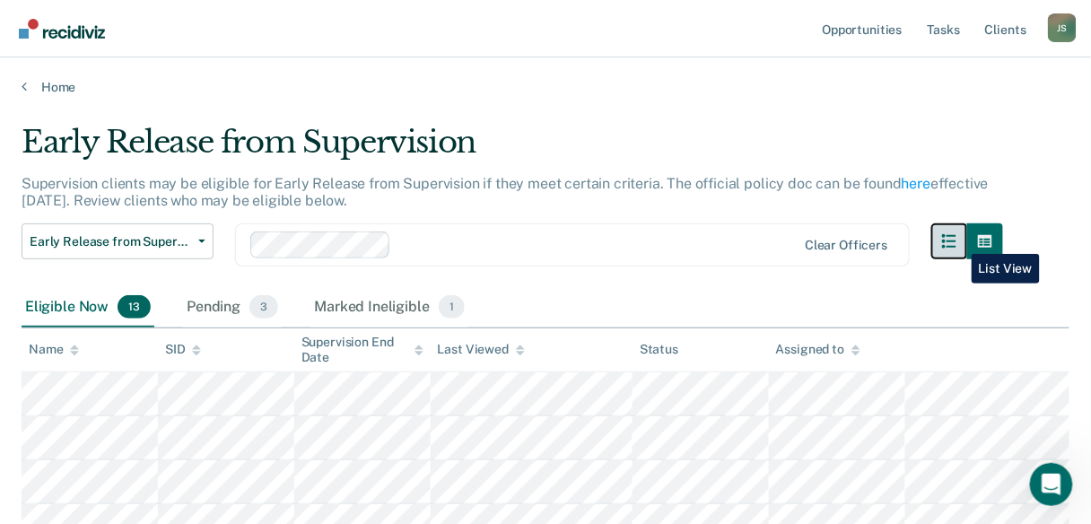
click at [956, 240] on icon "button" at bounding box center [949, 241] width 14 height 14
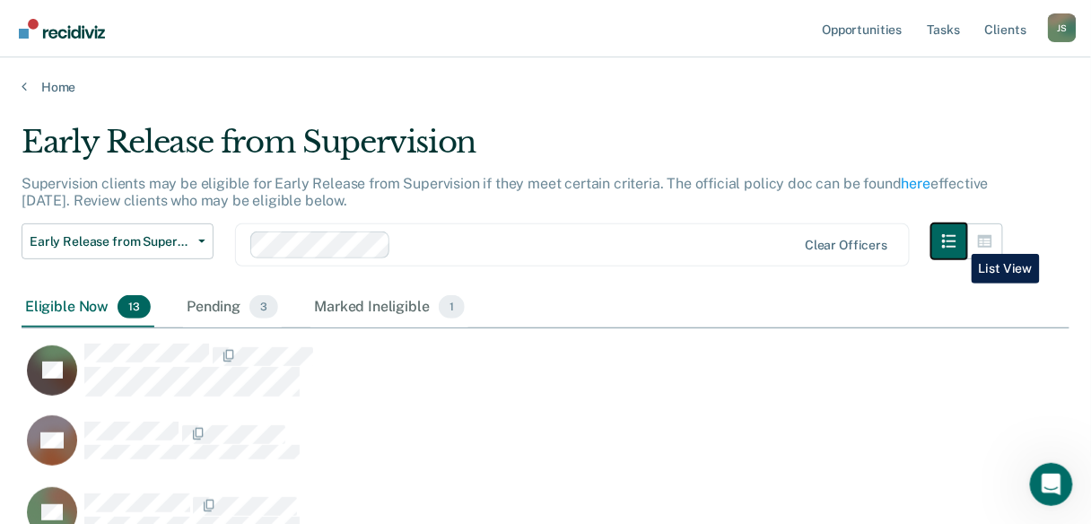
scroll to position [1134, 1037]
click at [983, 240] on button "button" at bounding box center [985, 241] width 36 height 36
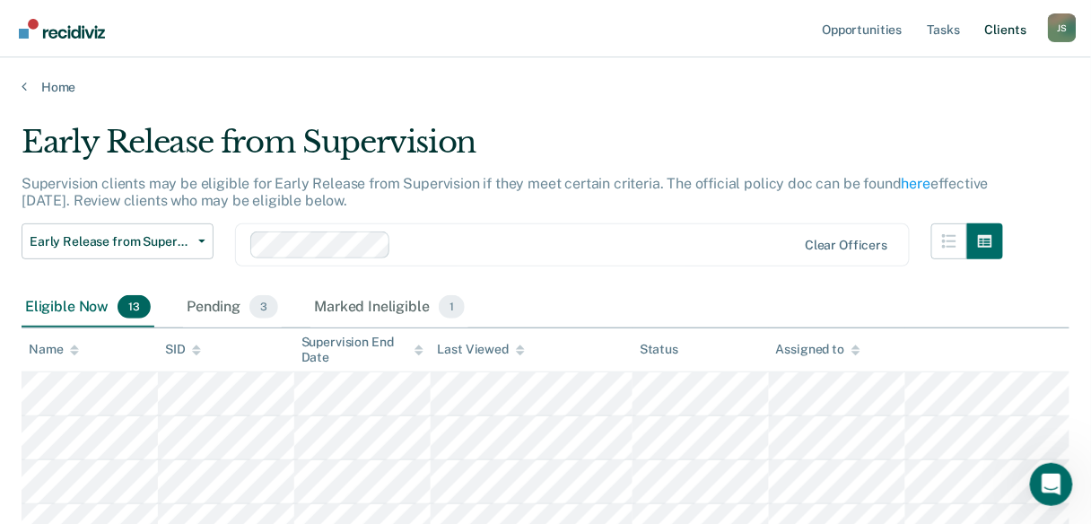
click at [997, 30] on link "Client s" at bounding box center [1005, 28] width 48 height 57
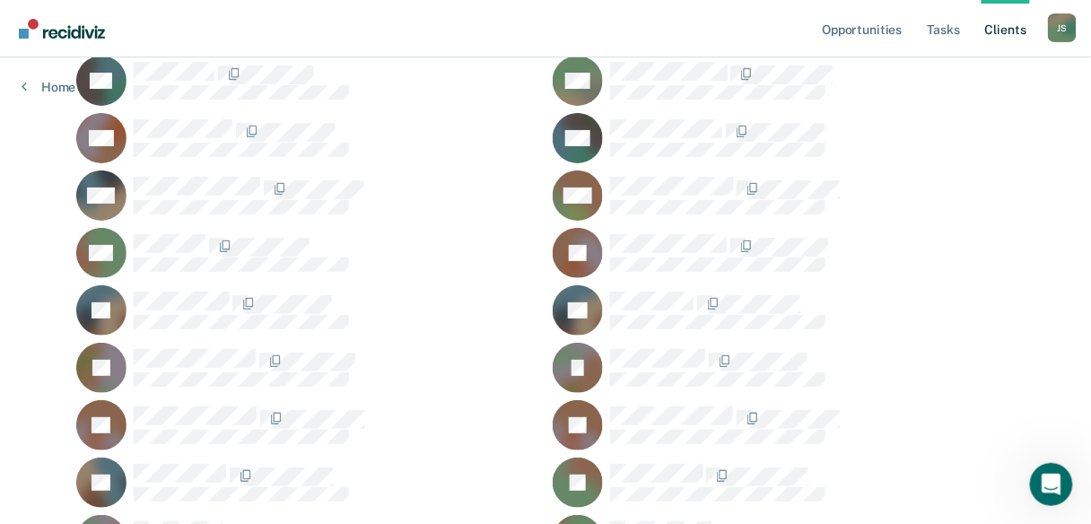
scroll to position [1722, 0]
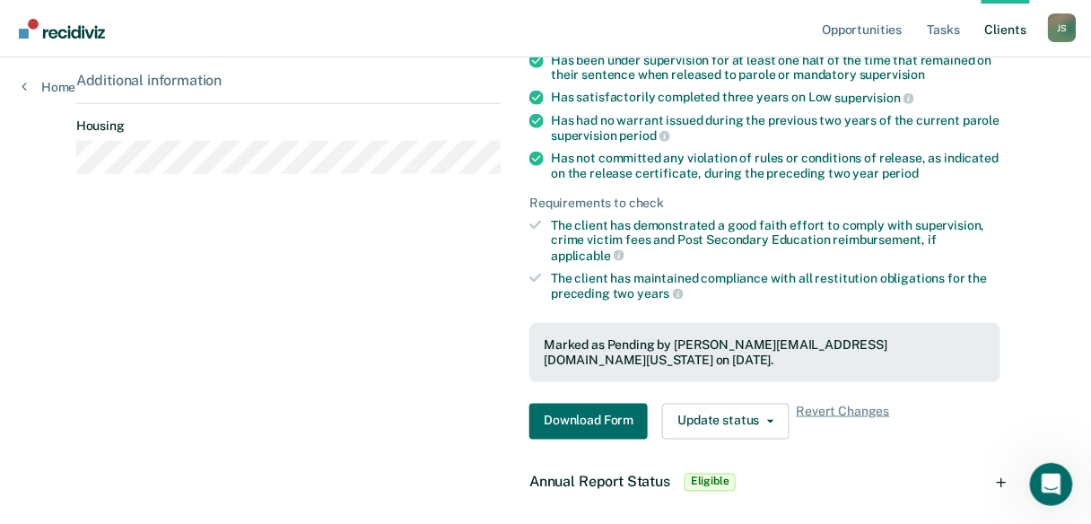
scroll to position [492, 0]
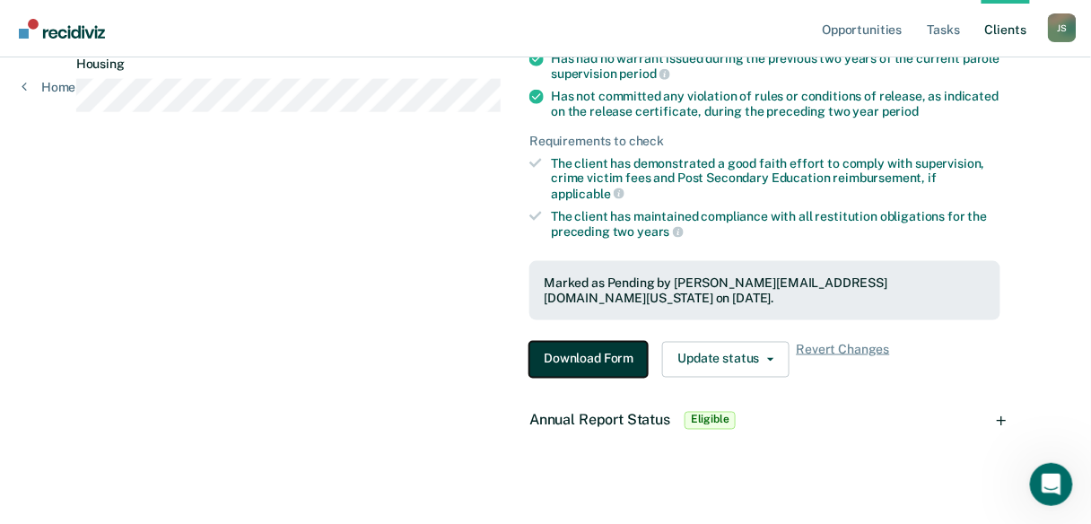
click at [603, 342] on button "Download Form" at bounding box center [588, 360] width 118 height 36
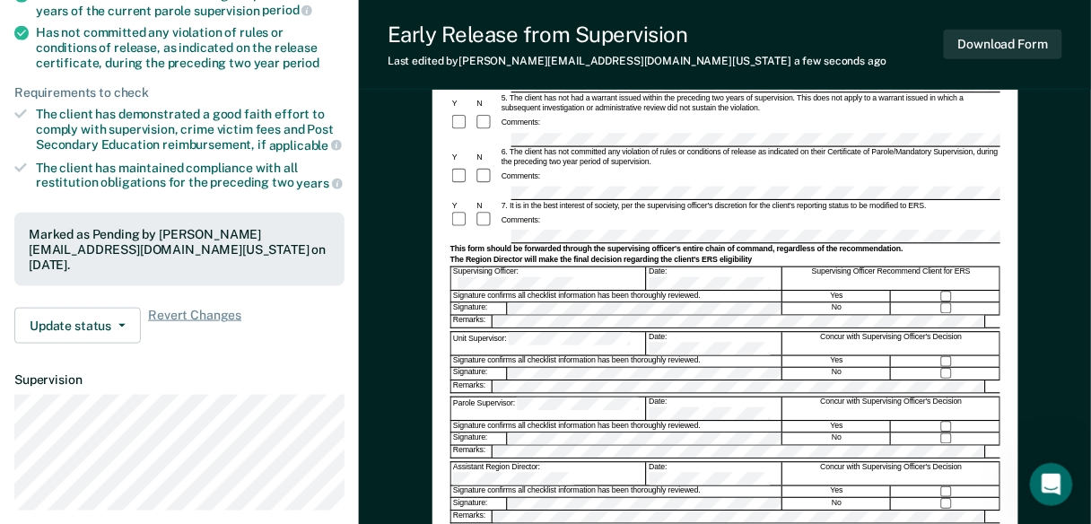
scroll to position [287, 0]
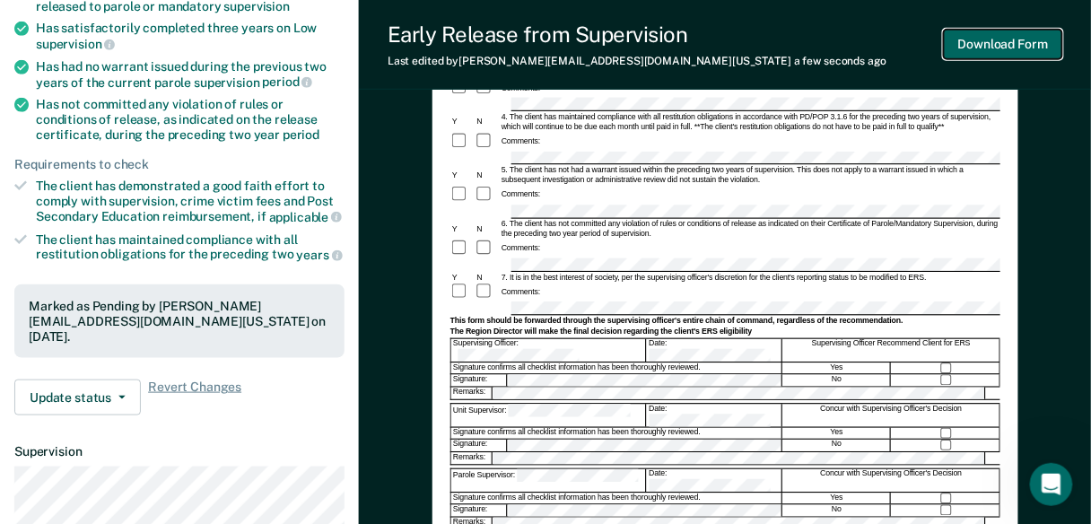
click at [1025, 42] on button "Download Form" at bounding box center [1003, 45] width 118 height 30
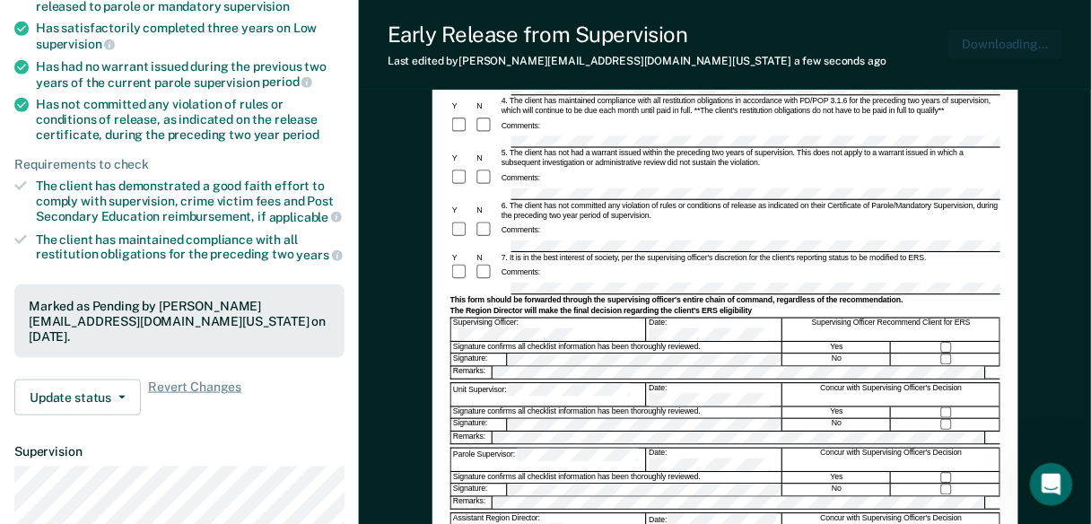
scroll to position [0, 0]
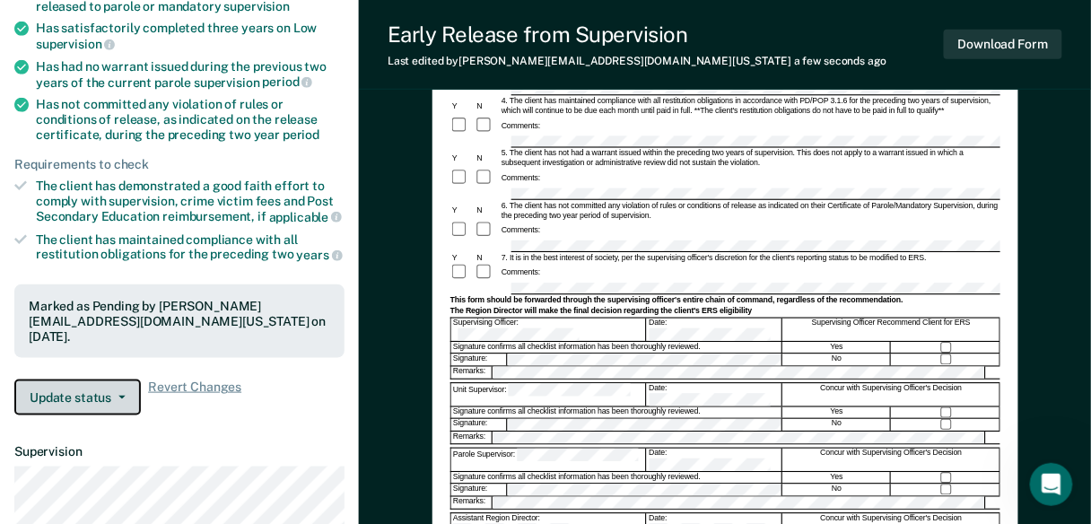
click at [121, 396] on button "Update status" at bounding box center [77, 397] width 126 height 36
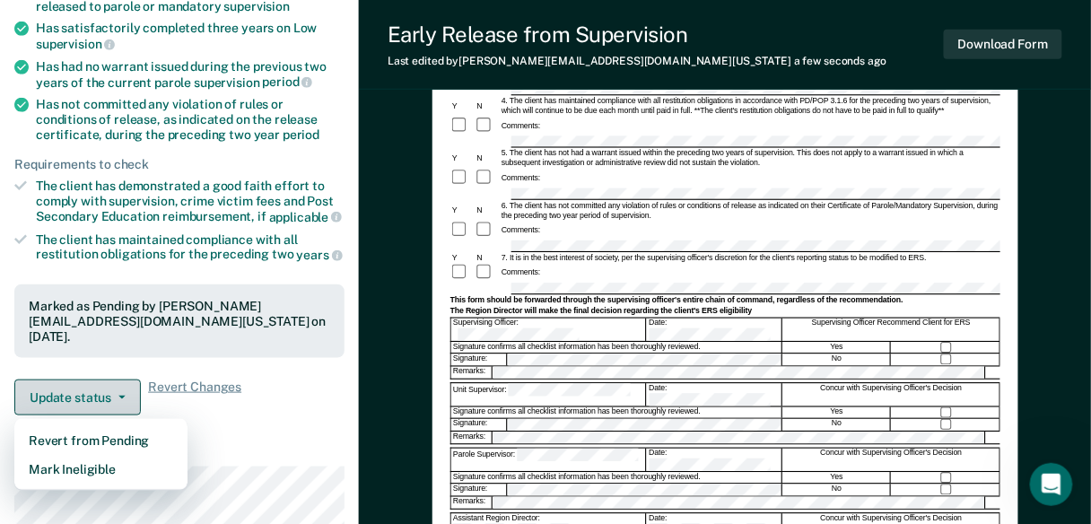
click at [121, 396] on button "Update status" at bounding box center [77, 397] width 126 height 36
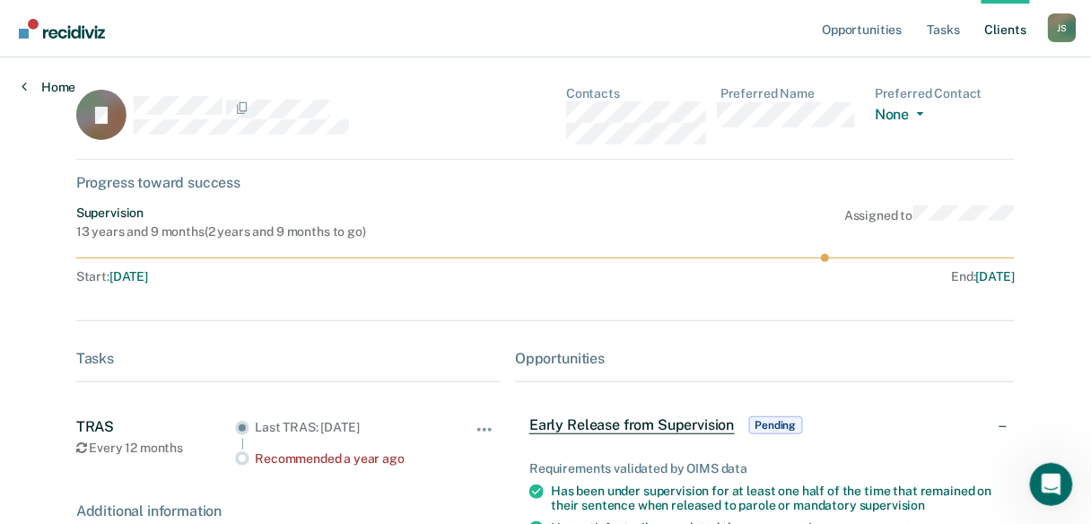
click at [27, 81] on link "Home" at bounding box center [49, 87] width 54 height 16
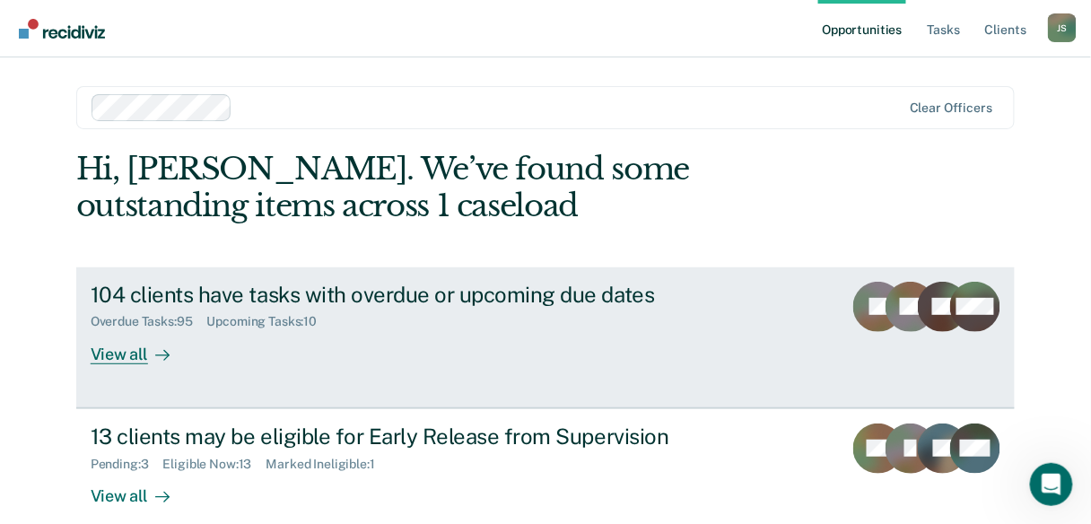
scroll to position [144, 0]
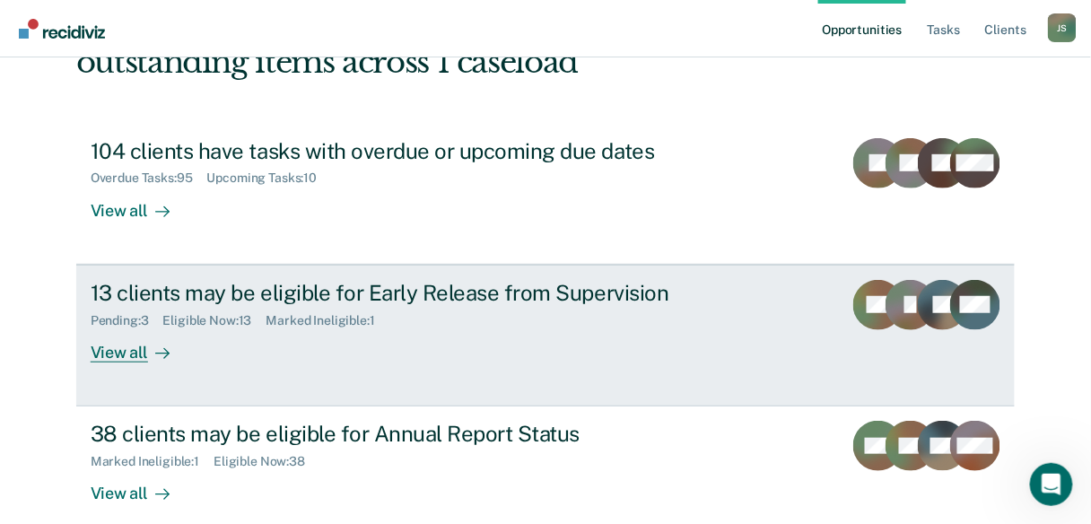
click at [135, 325] on div "Pending : 3" at bounding box center [127, 320] width 73 height 15
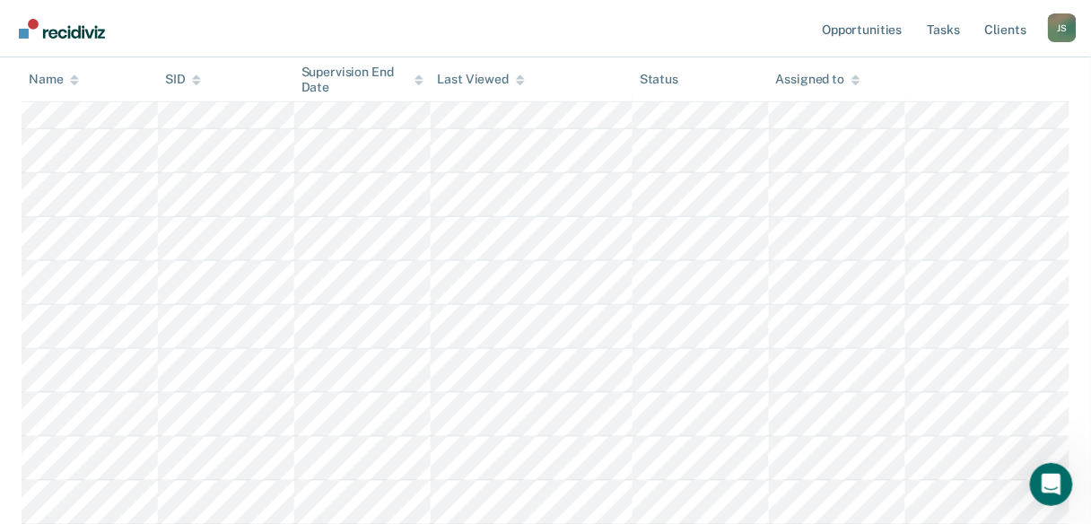
scroll to position [144, 0]
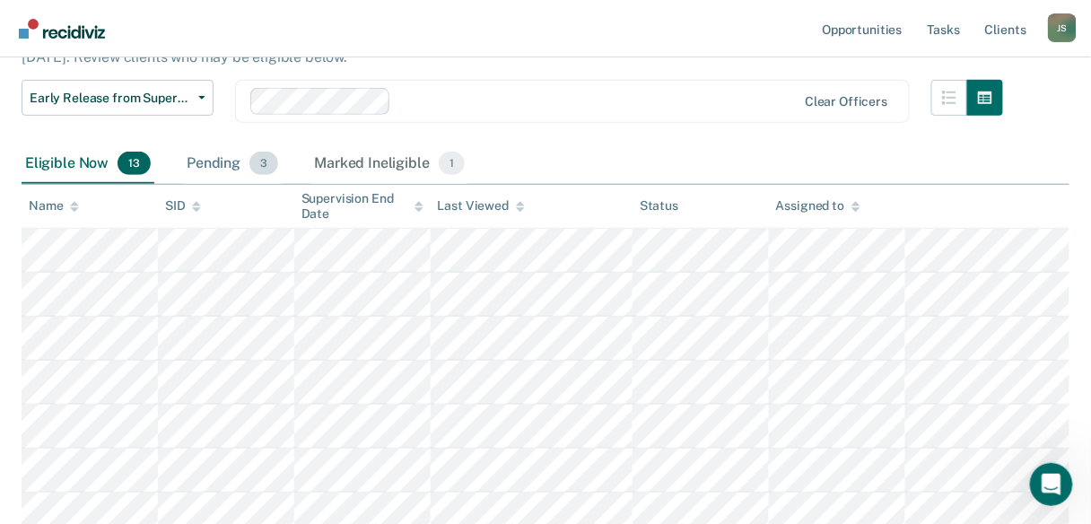
click at [210, 162] on div "Pending 3" at bounding box center [232, 163] width 99 height 39
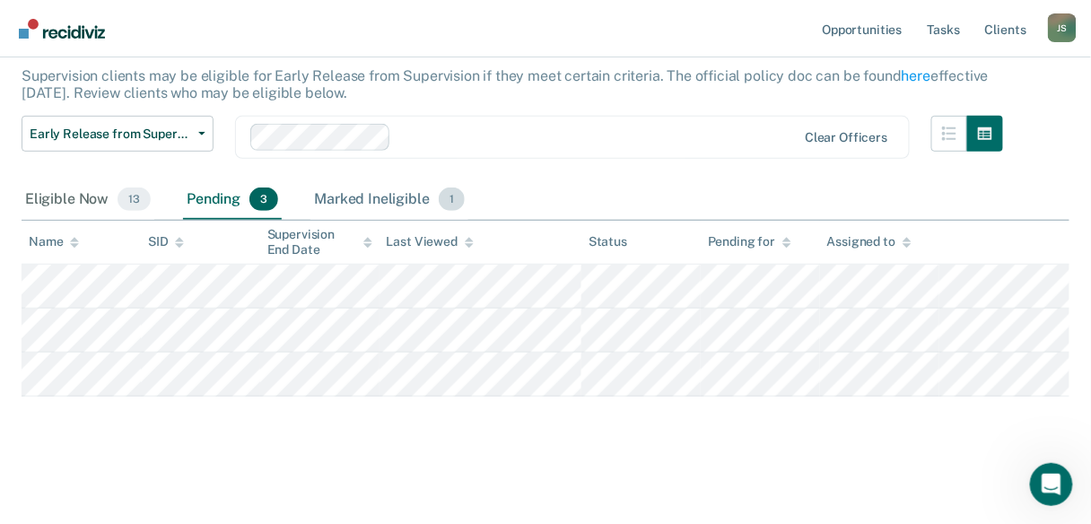
click at [405, 195] on div "Marked Ineligible 1" at bounding box center [389, 199] width 158 height 39
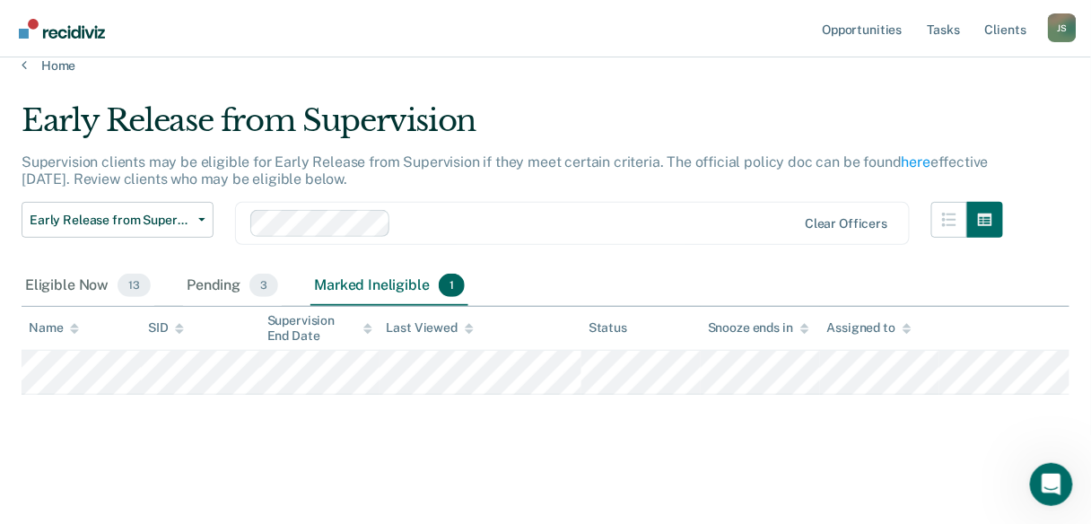
scroll to position [20, 0]
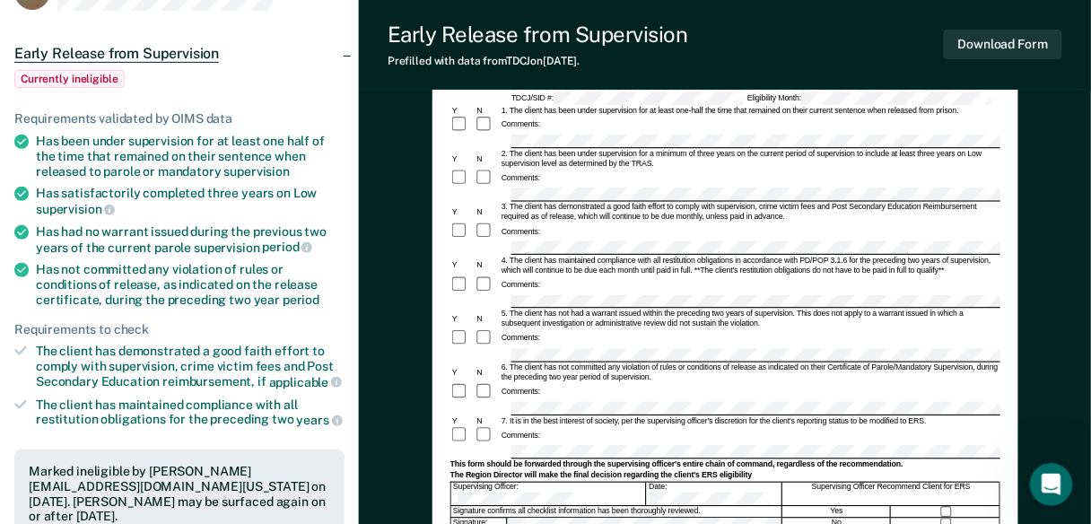
scroll to position [215, 0]
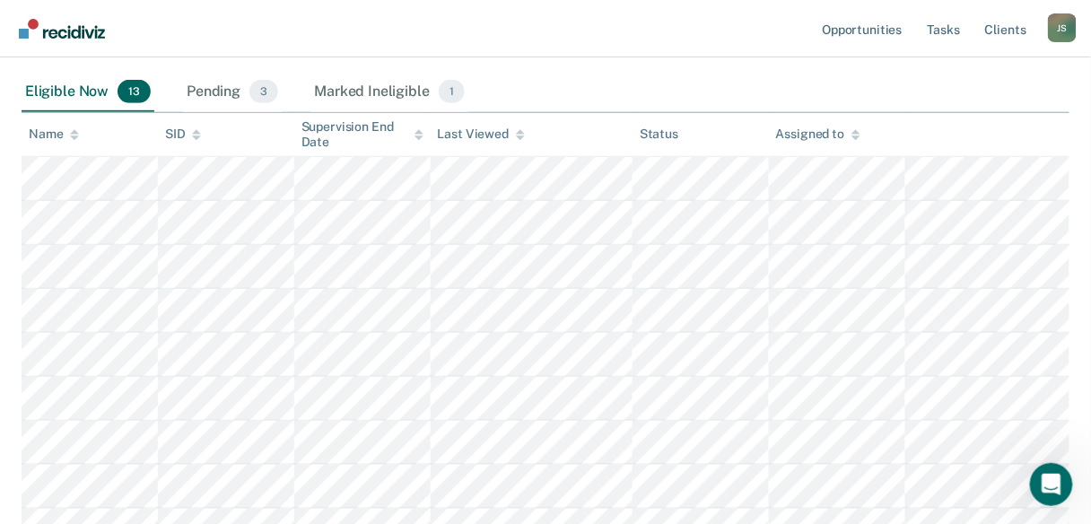
scroll to position [20, 0]
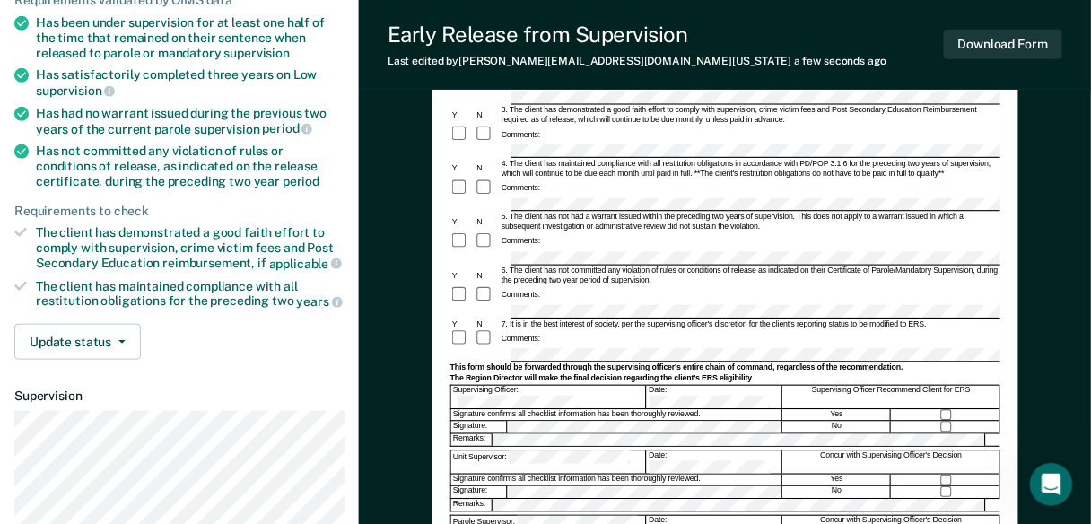
scroll to position [384, 0]
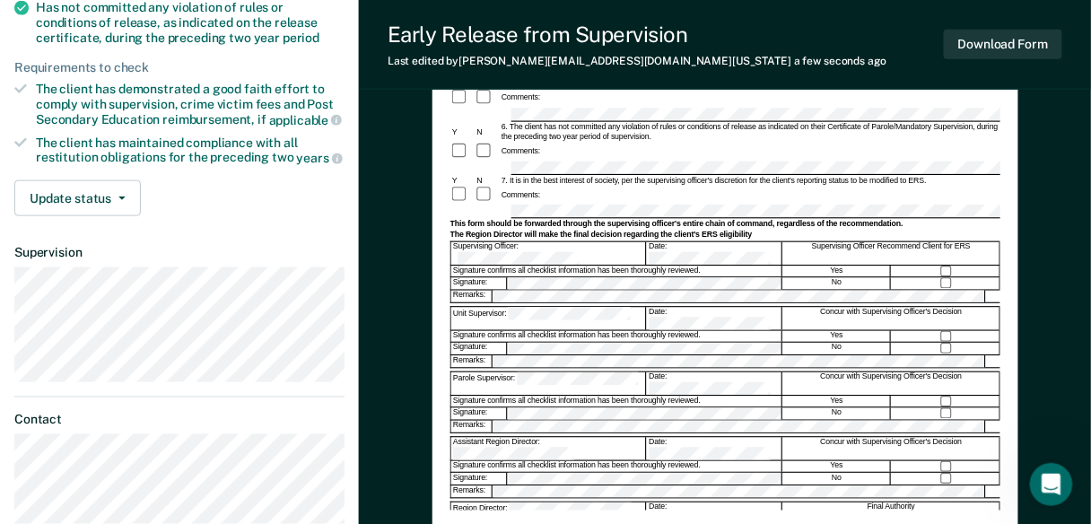
click at [690, 497] on div "Early Release from Supervision (ERS) Checklist, Recommendation, and Determinati…" at bounding box center [724, 146] width 550 height 727
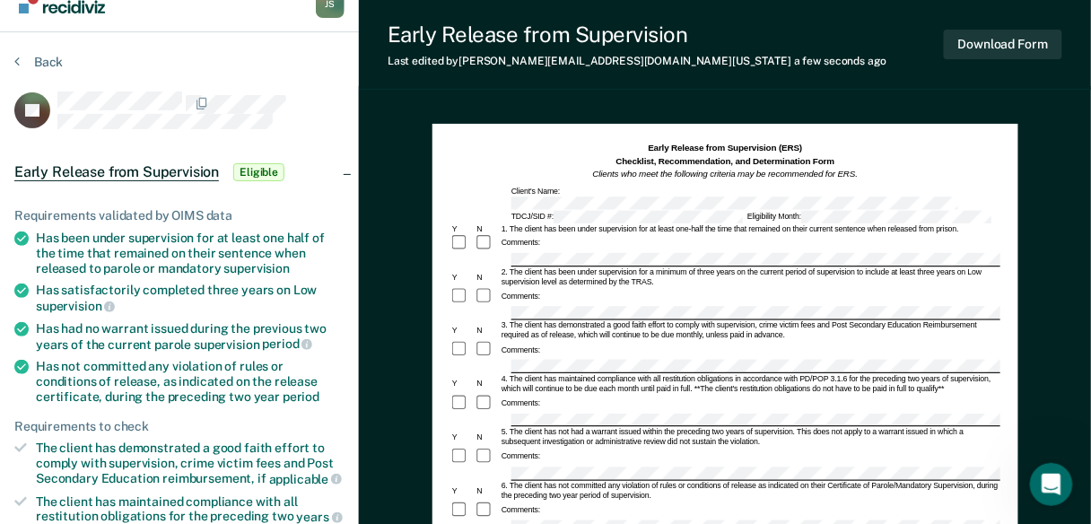
scroll to position [0, 0]
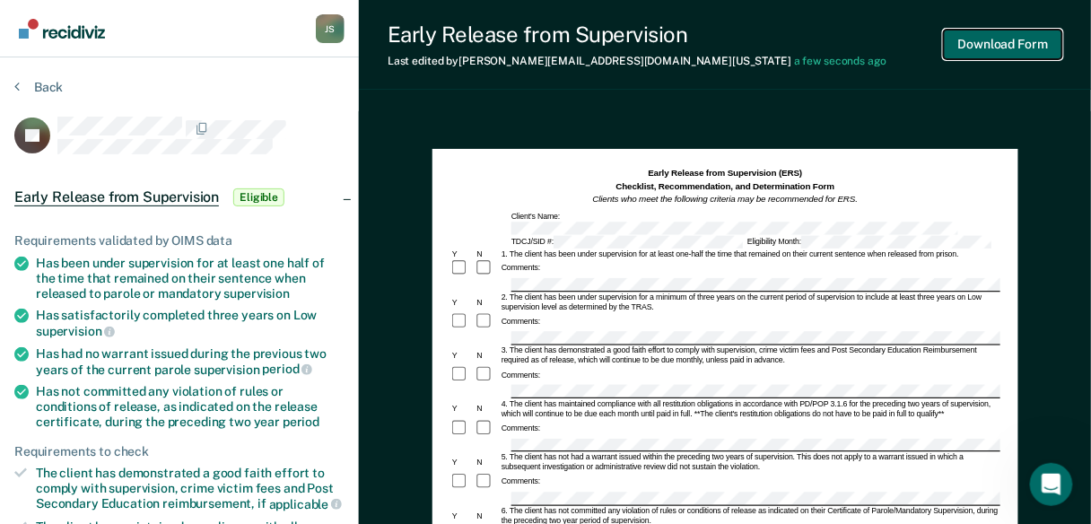
click at [1000, 39] on button "Download Form" at bounding box center [1003, 45] width 118 height 30
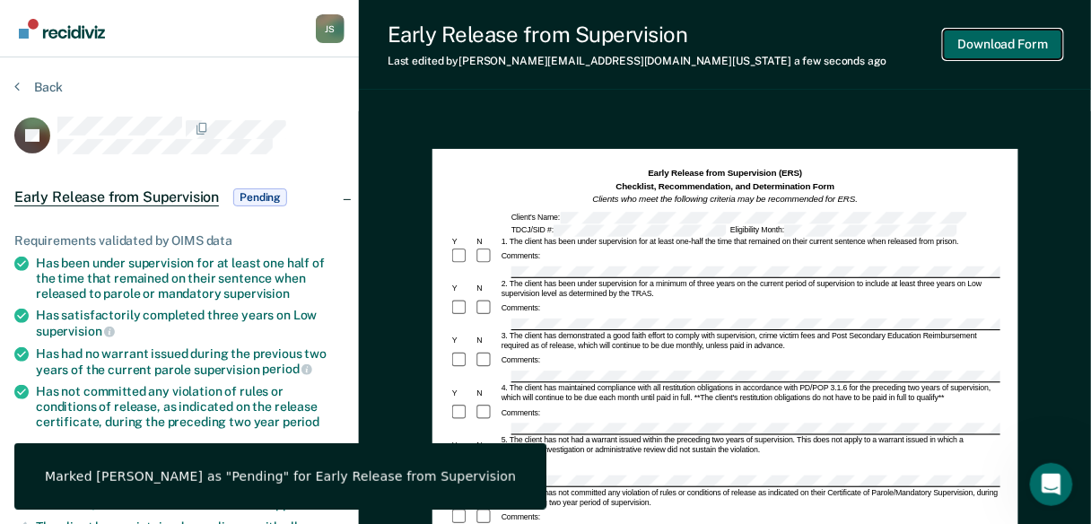
click at [1011, 47] on button "Download Form" at bounding box center [1003, 45] width 118 height 30
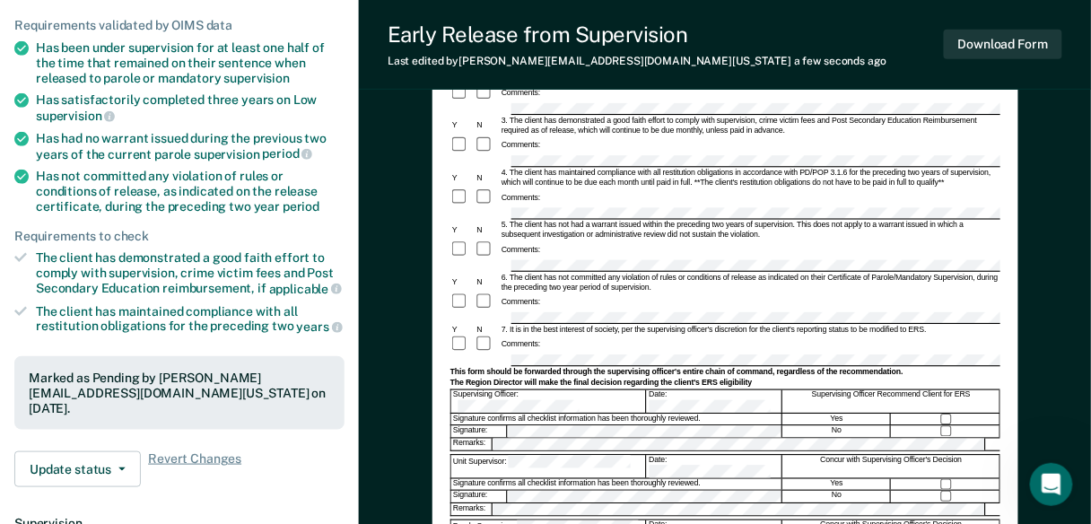
scroll to position [502, 0]
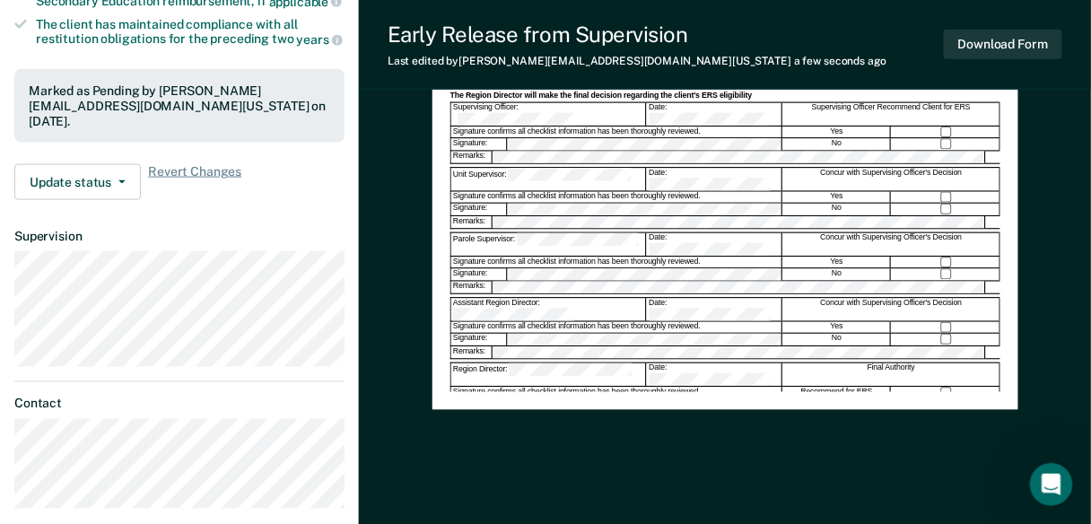
scroll to position [20, 0]
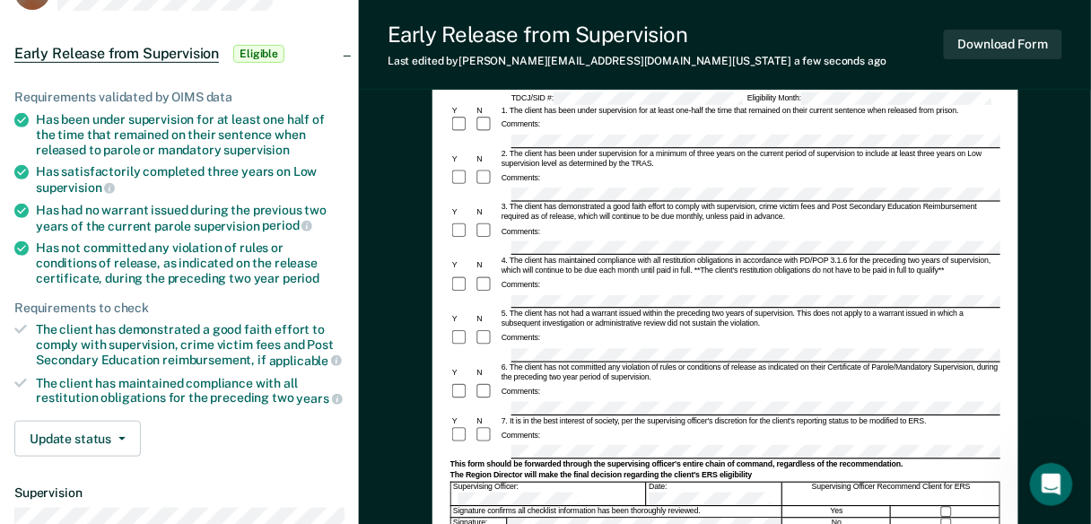
scroll to position [115, 0]
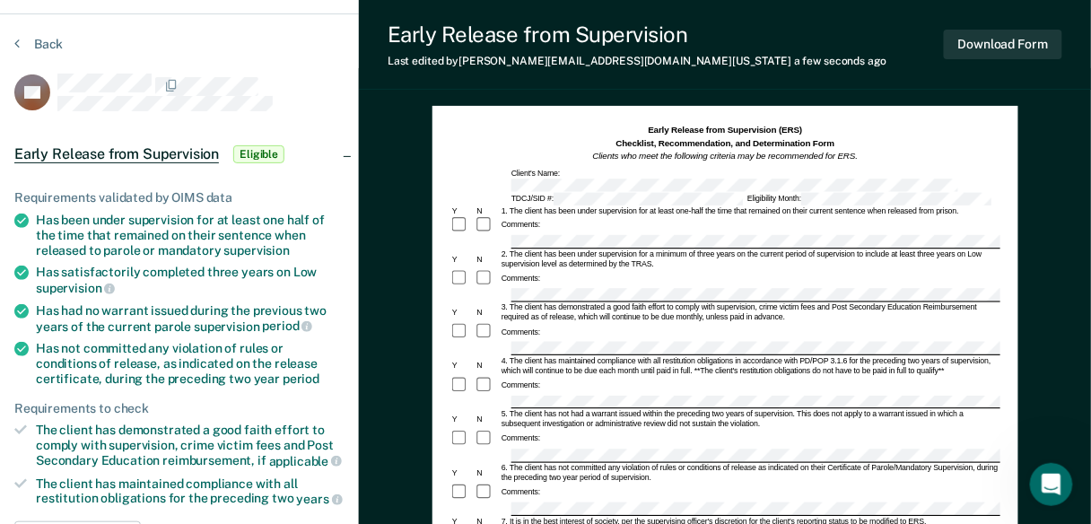
scroll to position [0, 0]
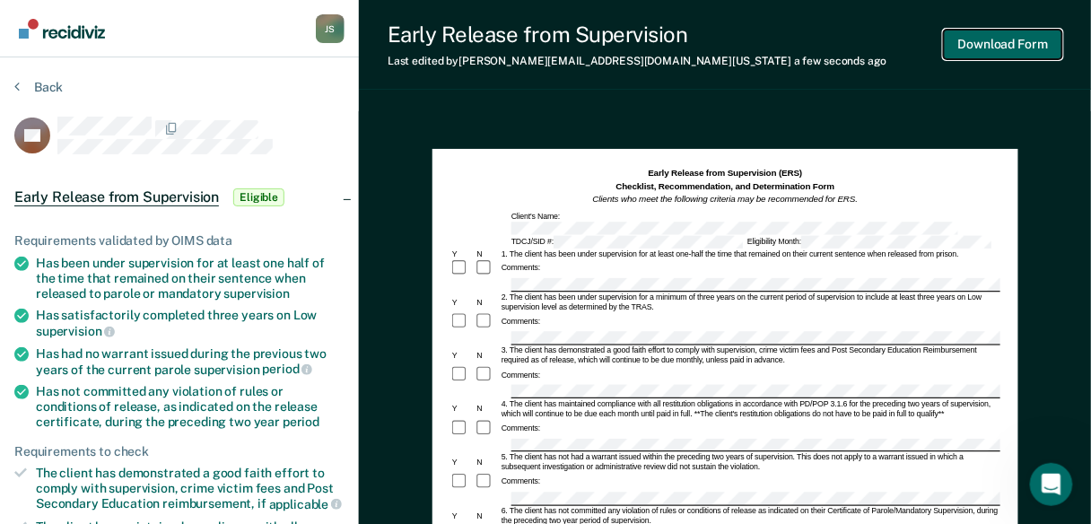
click at [1007, 56] on button "Download Form" at bounding box center [1003, 45] width 118 height 30
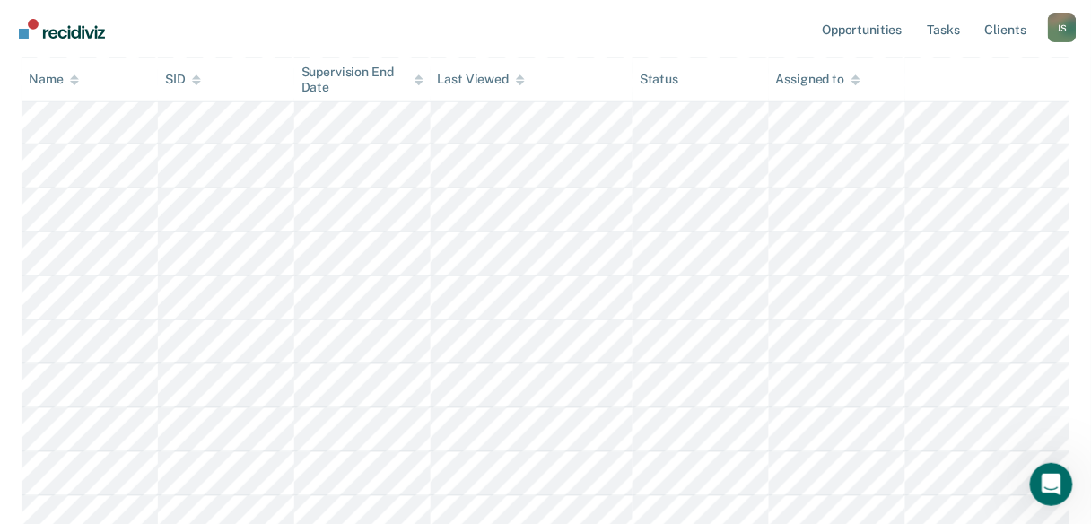
scroll to position [172, 0]
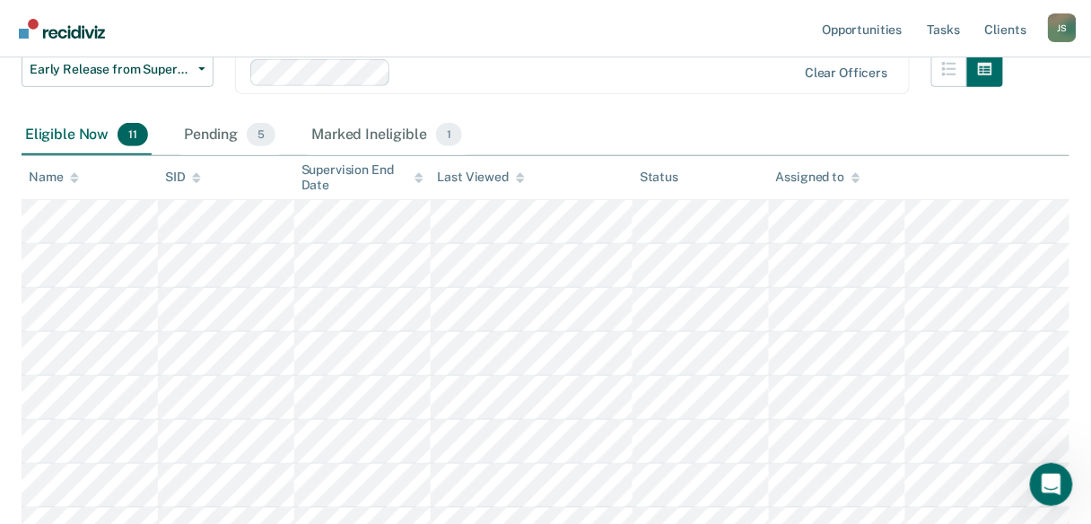
click at [972, 181] on th at bounding box center [987, 178] width 165 height 44
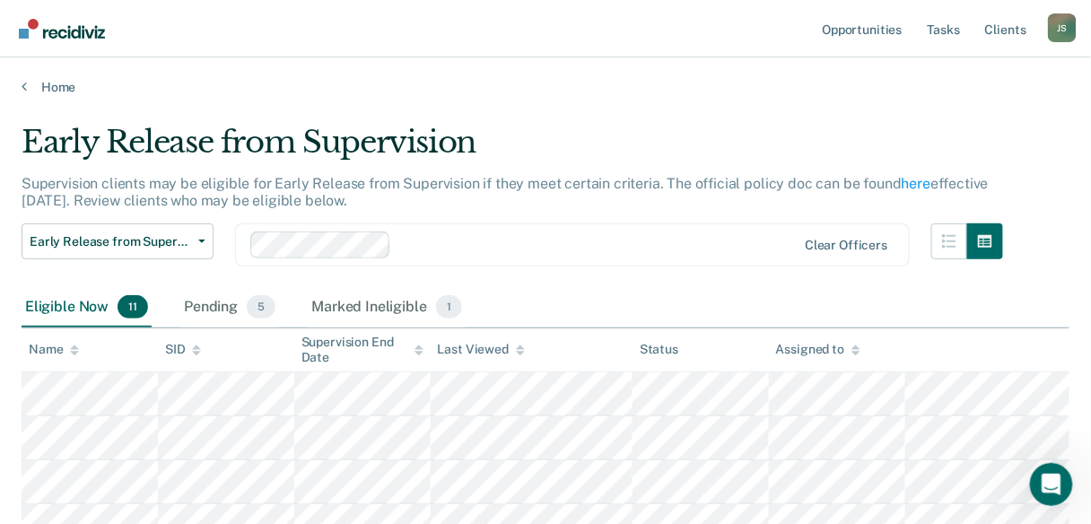
scroll to position [172, 0]
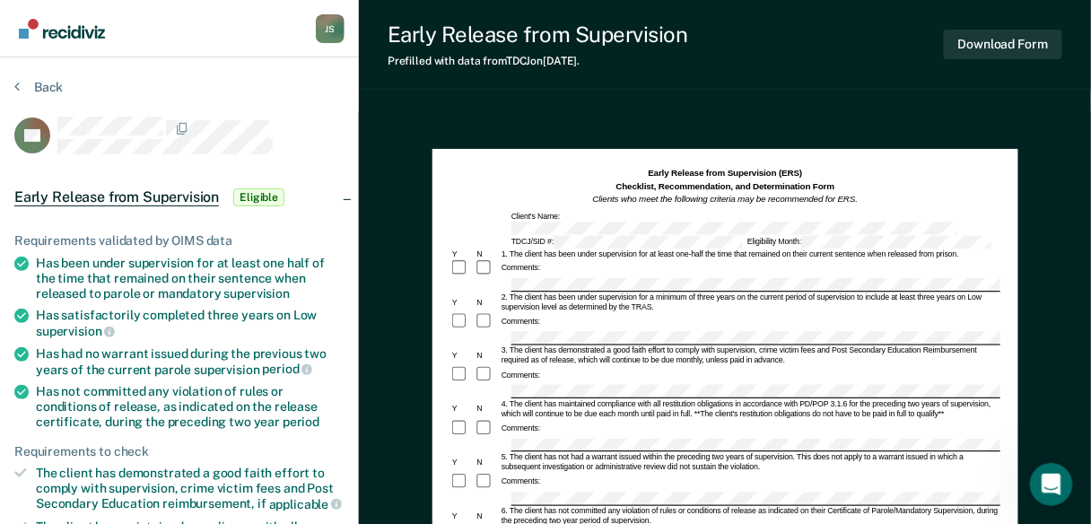
scroll to position [172, 0]
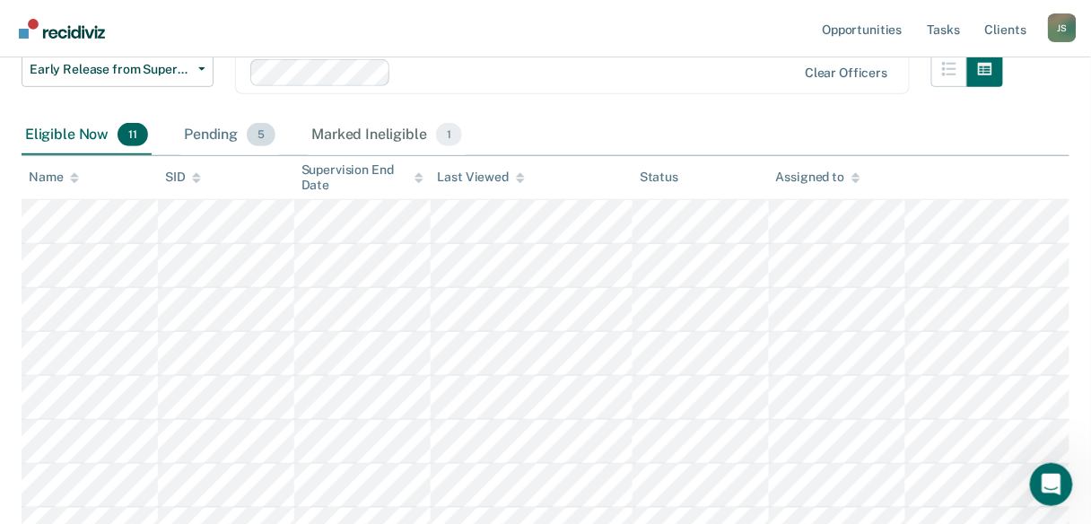
click at [197, 129] on div "Pending 5" at bounding box center [229, 135] width 99 height 39
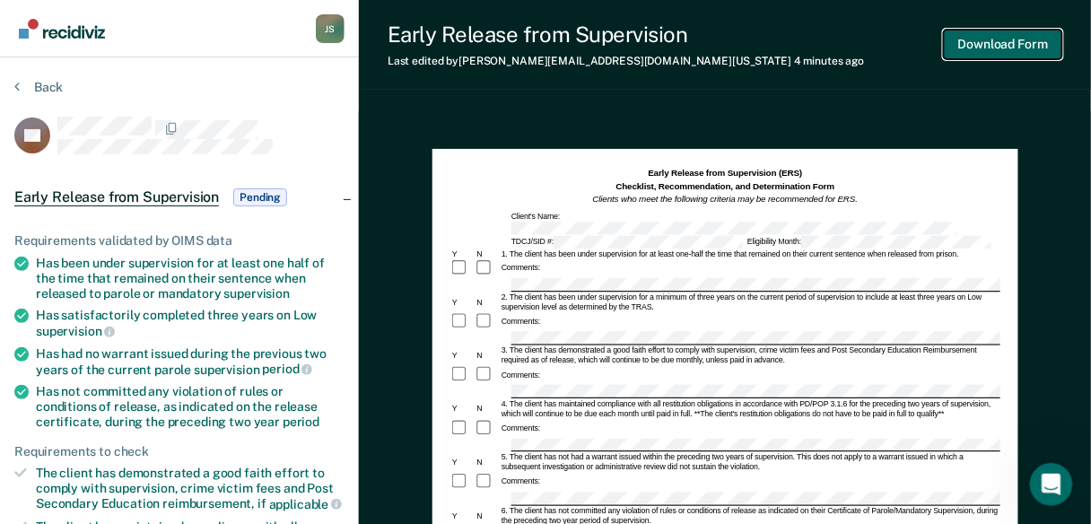
click at [992, 50] on button "Download Form" at bounding box center [1003, 45] width 118 height 30
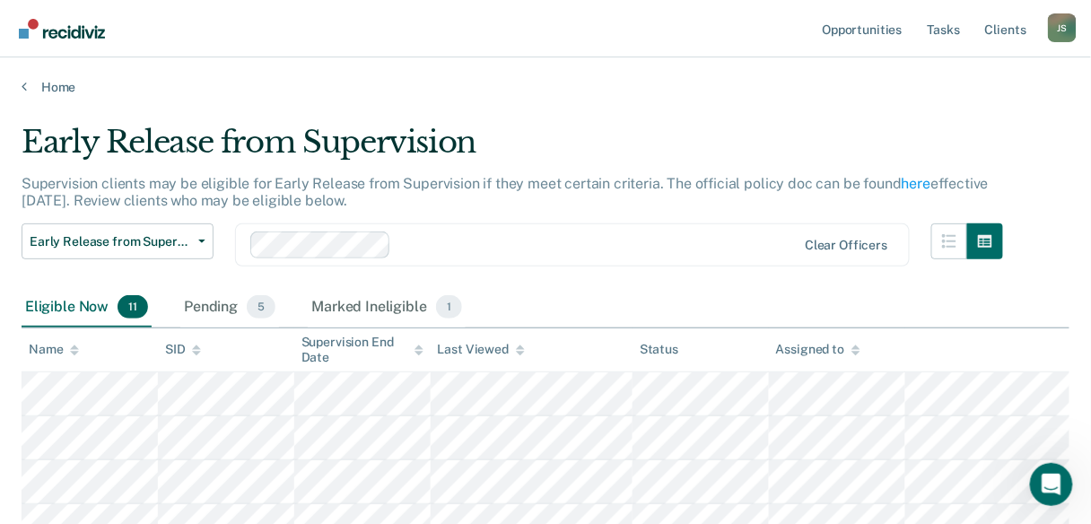
scroll to position [172, 0]
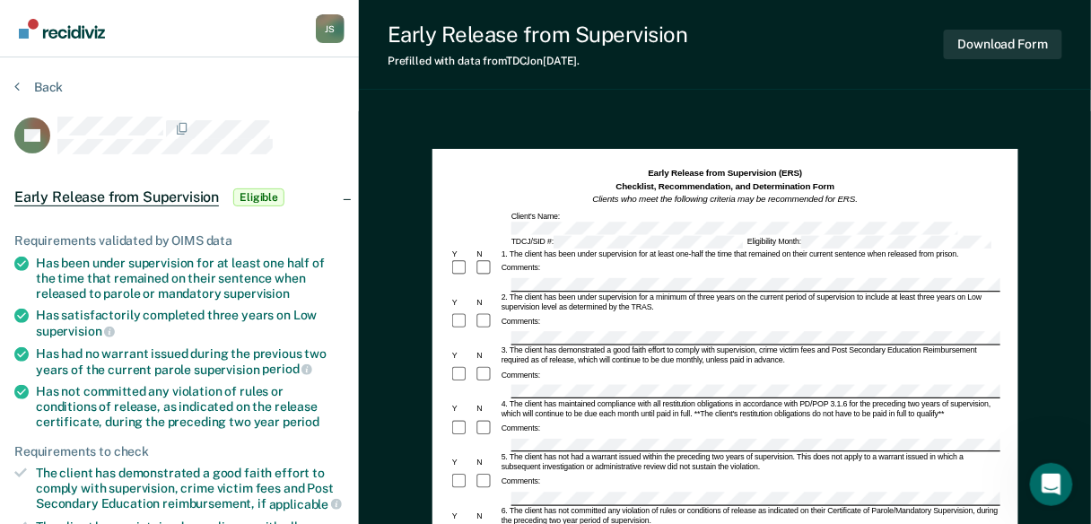
scroll to position [72, 0]
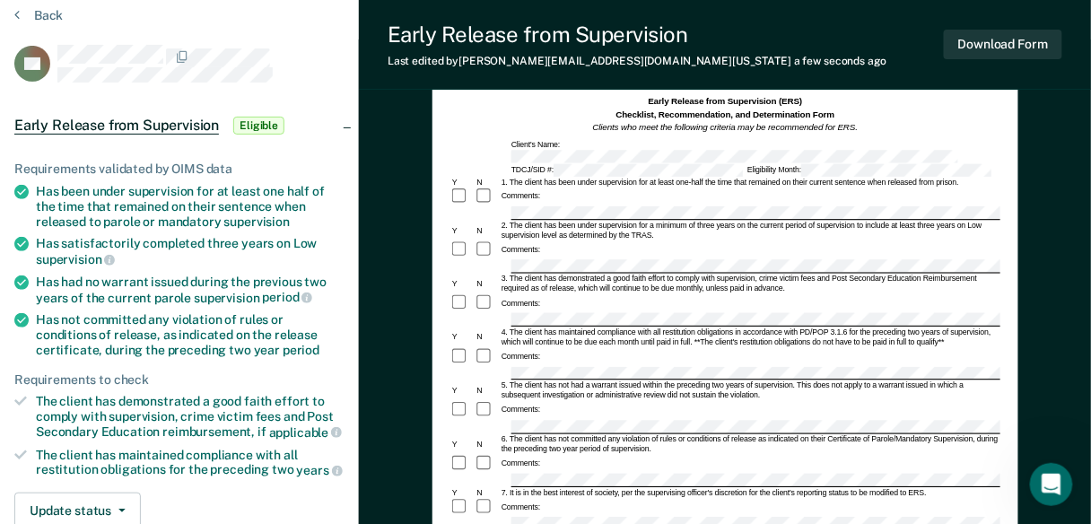
click at [583, 381] on div "5. The client has not had a warrant issued within the preceding two years of su…" at bounding box center [749, 391] width 500 height 20
click at [474, 294] on div at bounding box center [486, 303] width 24 height 19
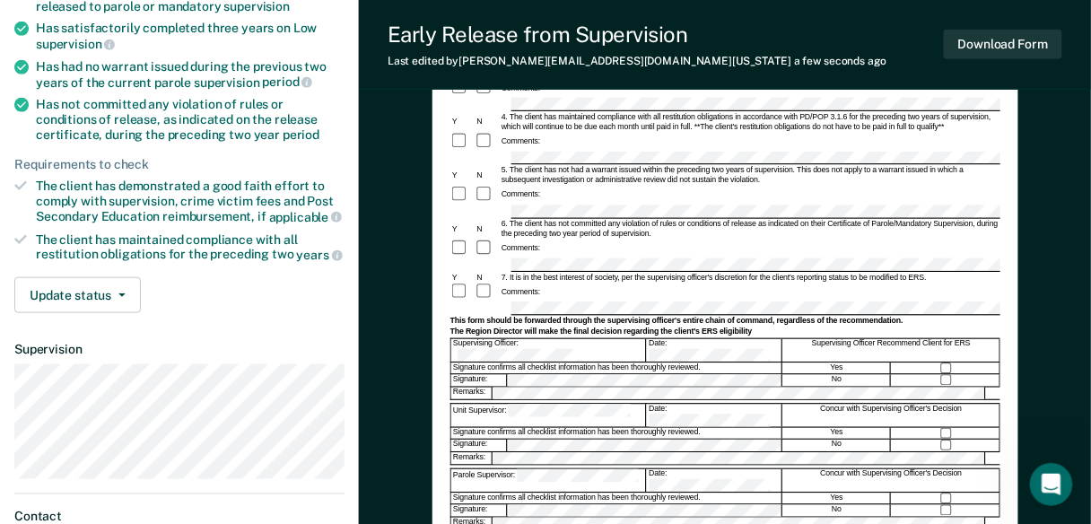
scroll to position [215, 0]
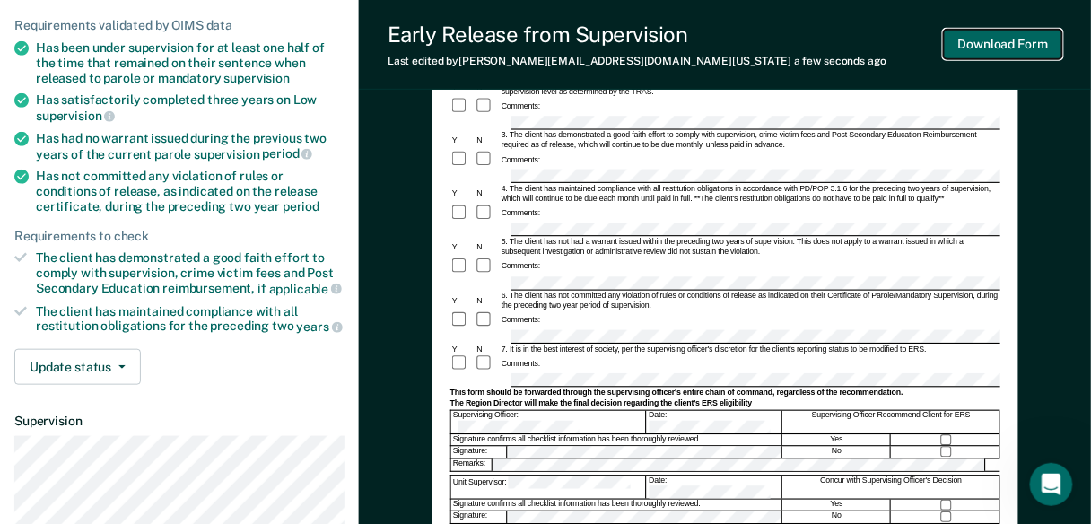
click at [982, 53] on button "Download Form" at bounding box center [1003, 45] width 118 height 30
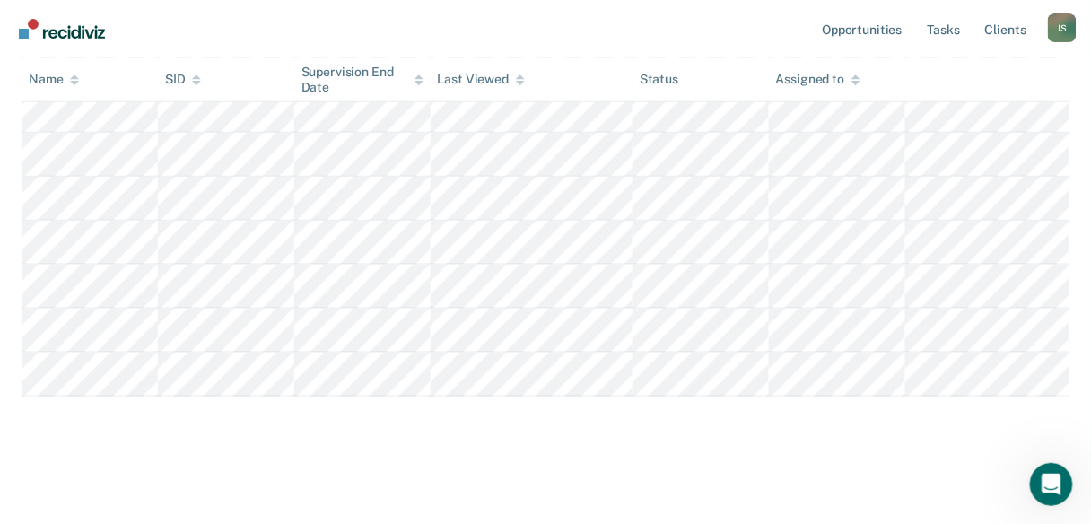
scroll to position [128, 0]
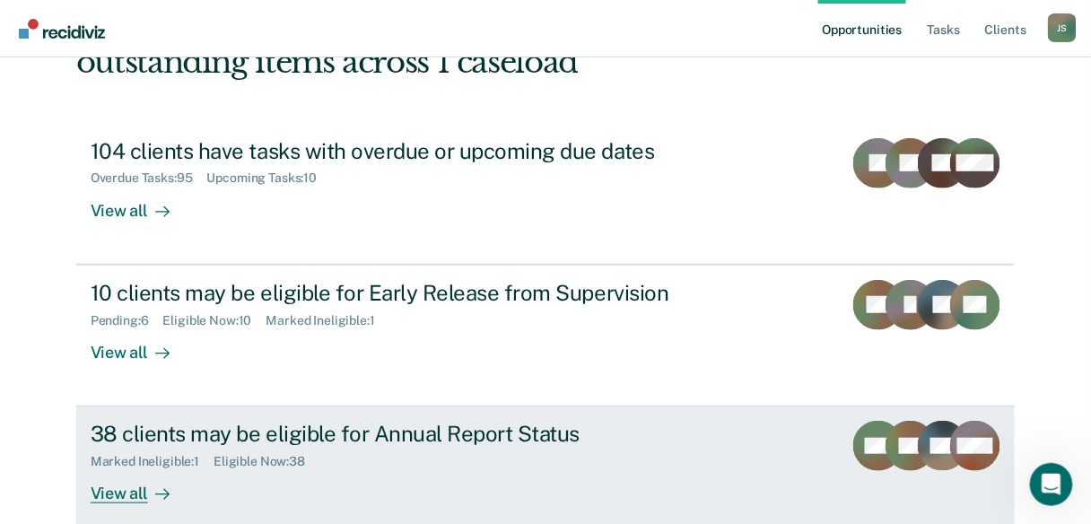
scroll to position [237, 0]
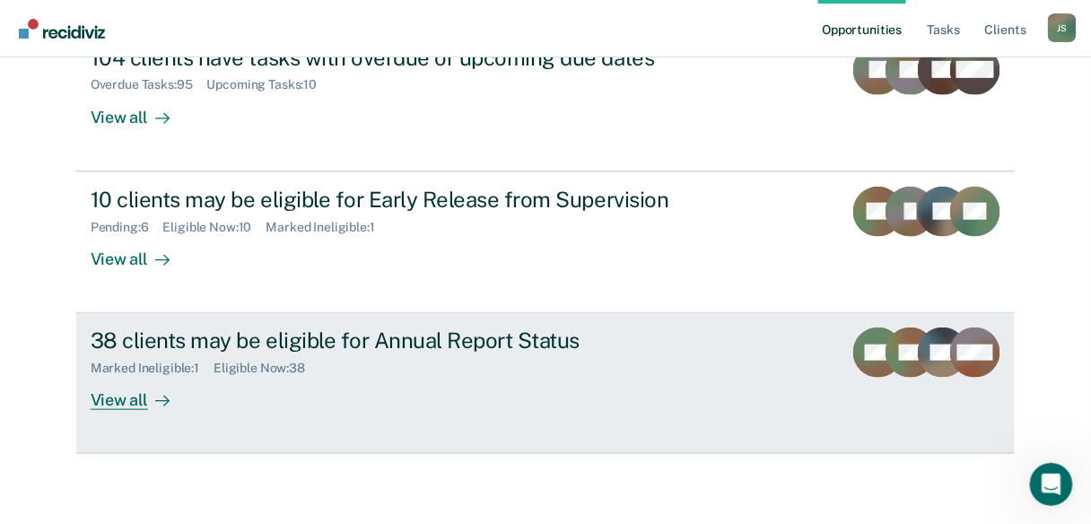
click at [108, 392] on div "View all" at bounding box center [141, 393] width 100 height 35
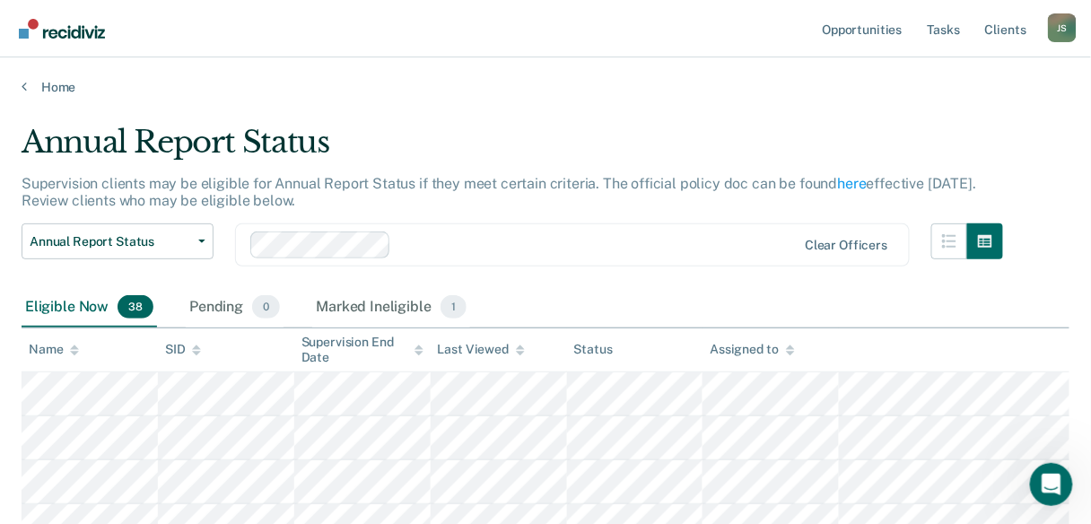
scroll to position [237, 0]
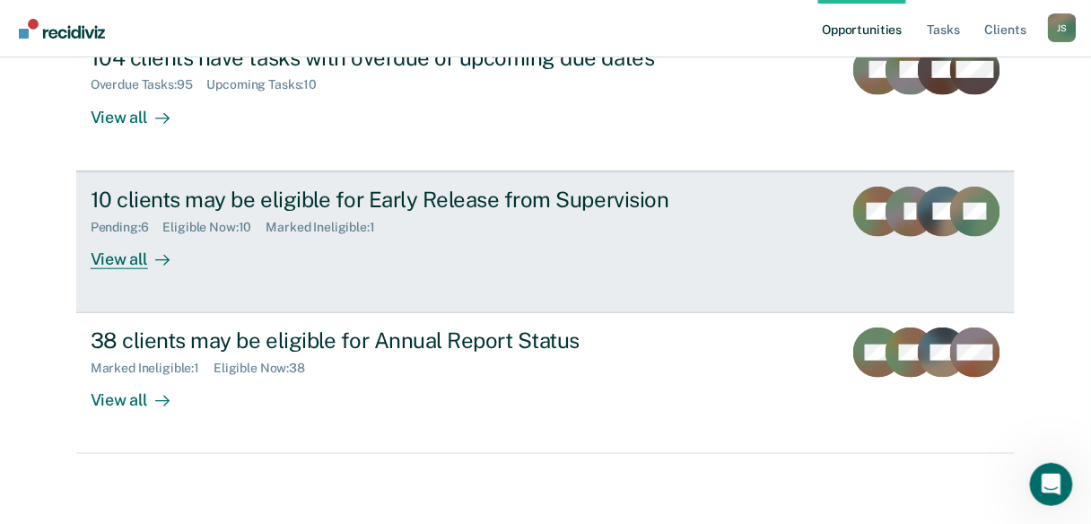
click at [132, 266] on div "View all" at bounding box center [141, 251] width 100 height 35
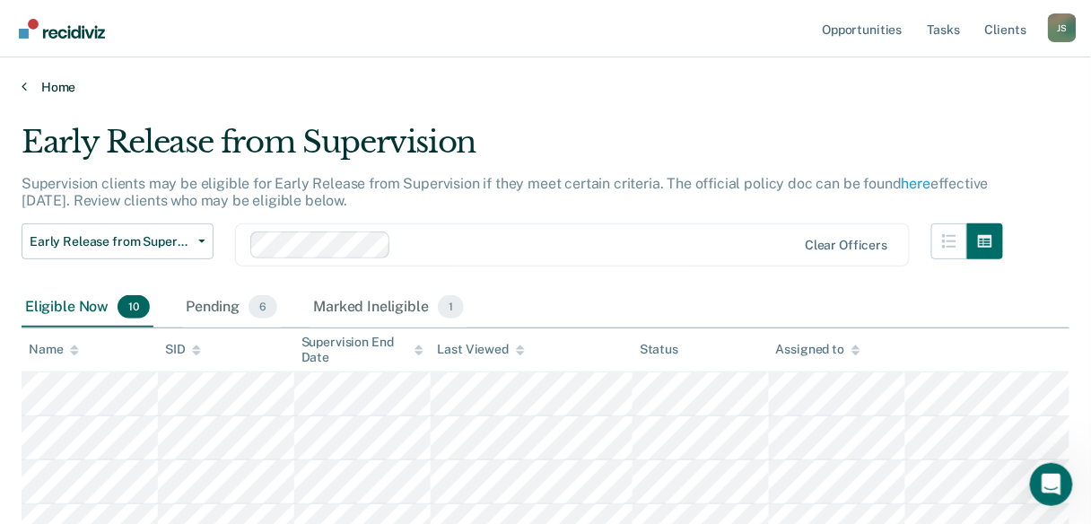
click at [49, 83] on link "Home" at bounding box center [546, 87] width 1048 height 16
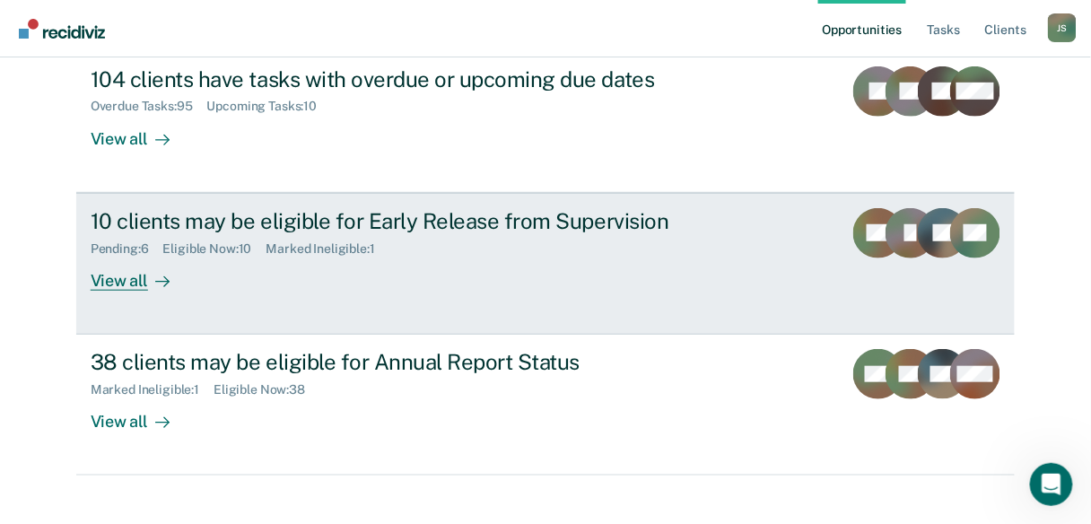
scroll to position [237, 0]
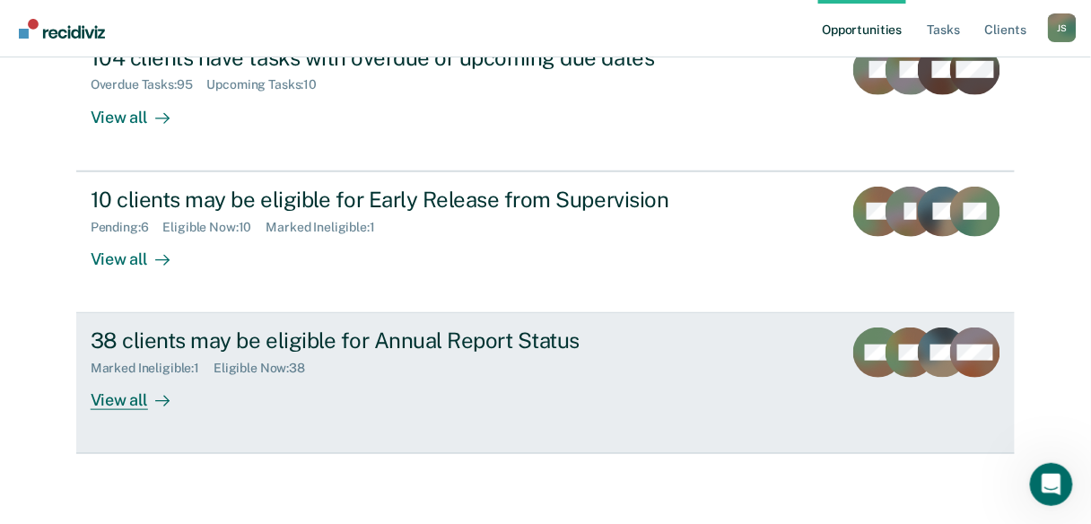
click at [113, 400] on div "View all" at bounding box center [141, 393] width 100 height 35
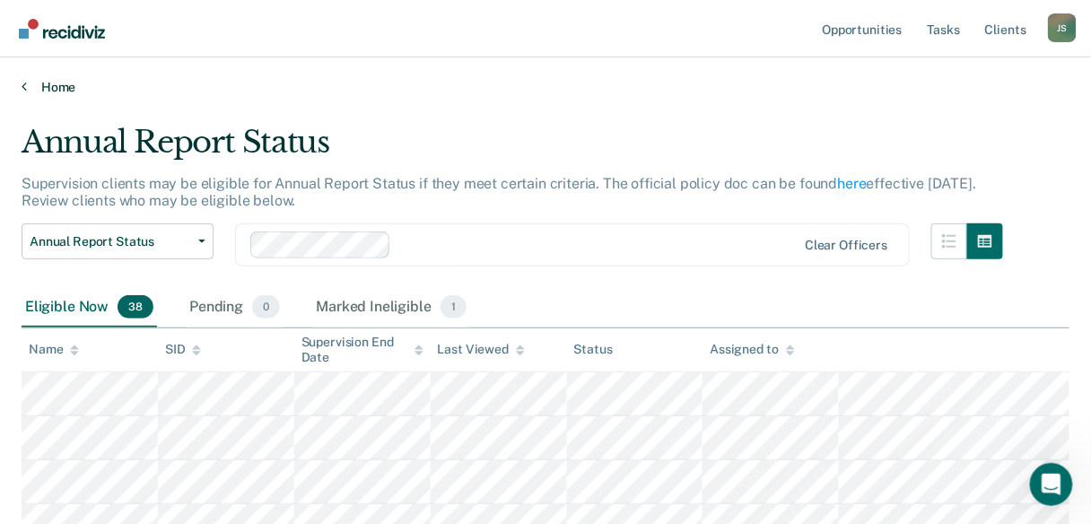
click at [22, 84] on icon at bounding box center [24, 86] width 5 height 14
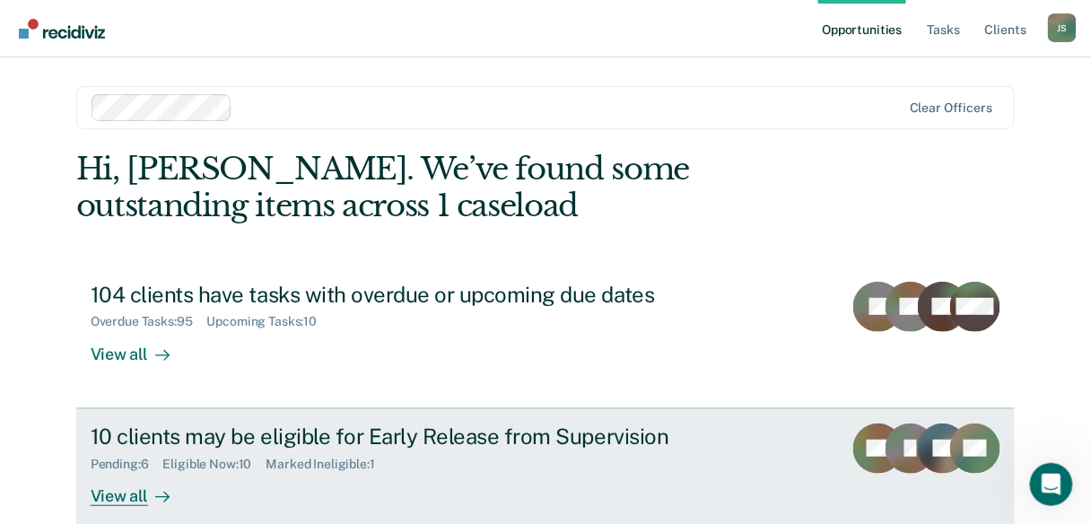
click at [166, 436] on div "10 clients may be eligible for Early Release from Supervision" at bounding box center [406, 436] width 630 height 26
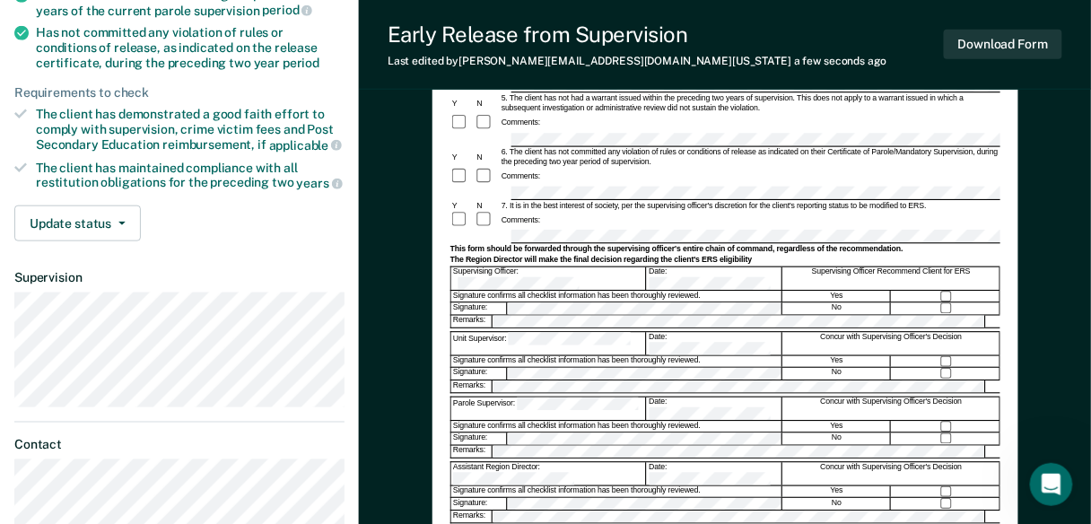
scroll to position [431, 0]
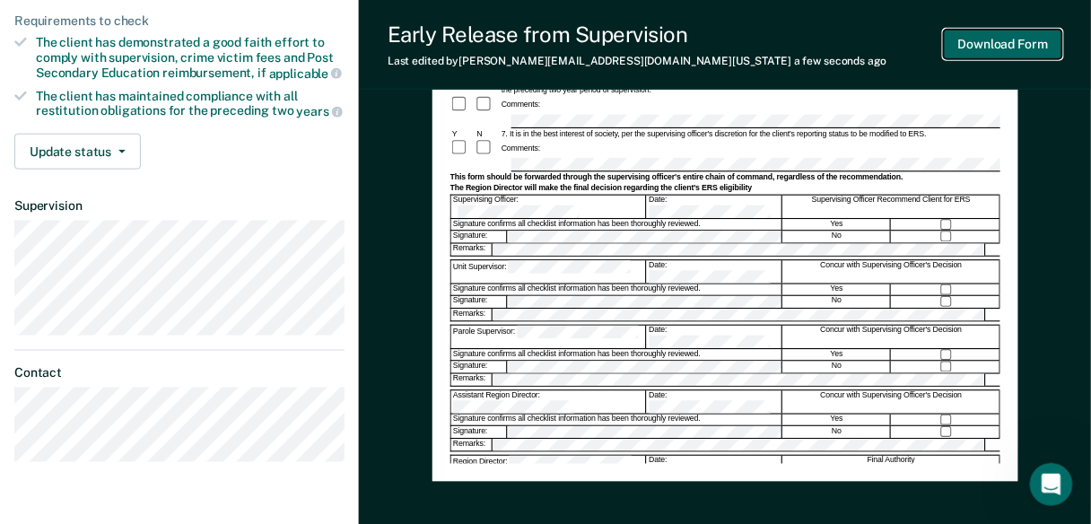
click at [998, 43] on button "Download Form" at bounding box center [1003, 45] width 118 height 30
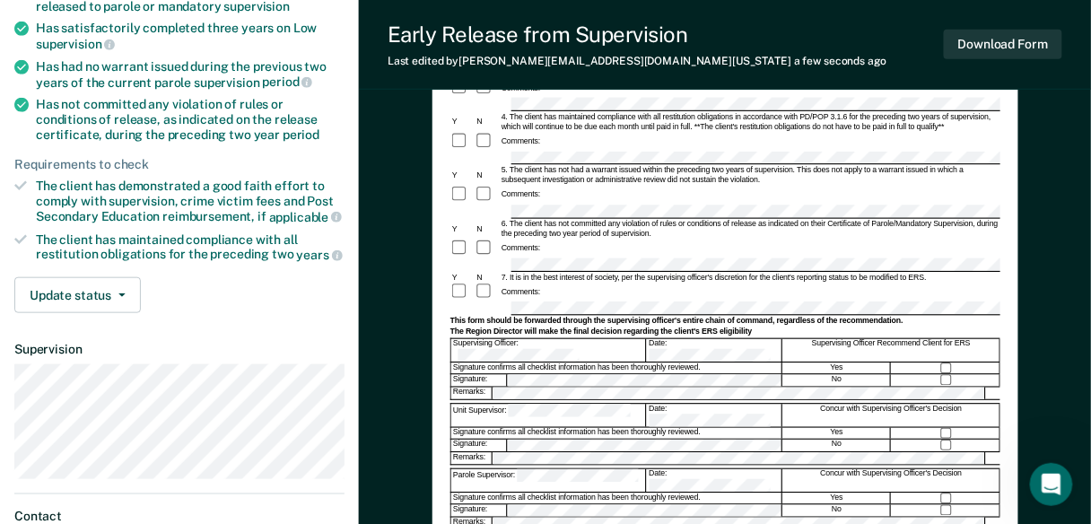
scroll to position [359, 0]
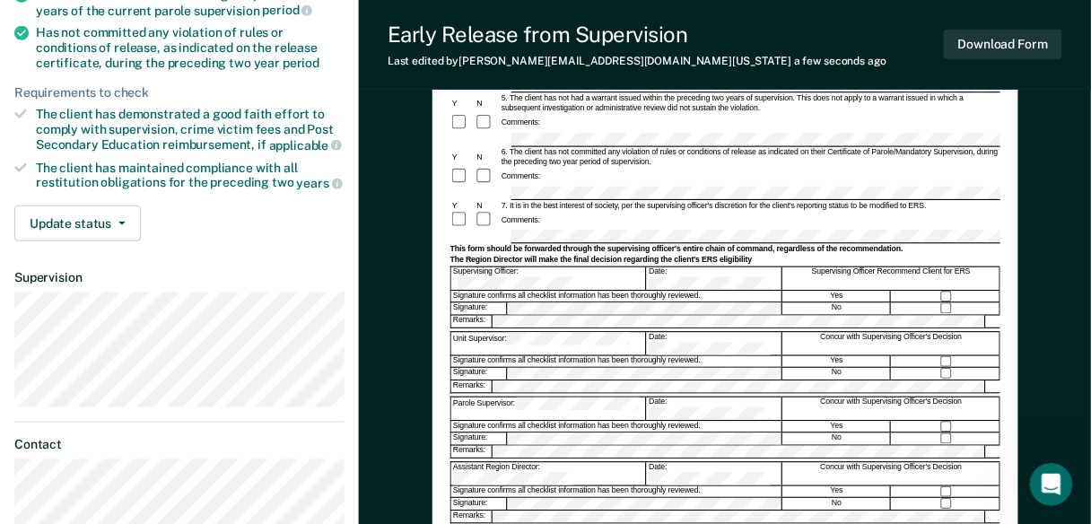
click at [1001, 56] on button "Download Form" at bounding box center [1003, 45] width 118 height 30
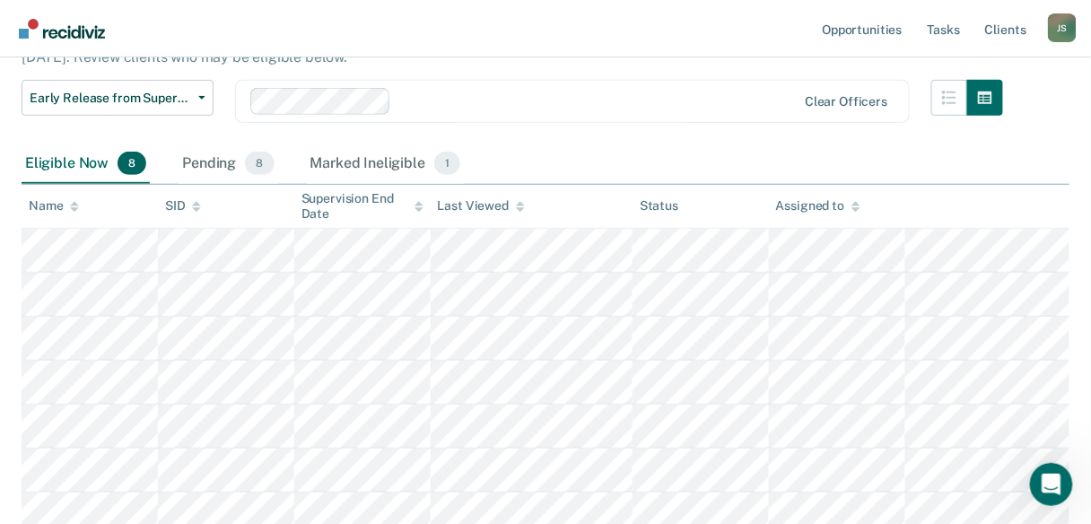
scroll to position [215, 0]
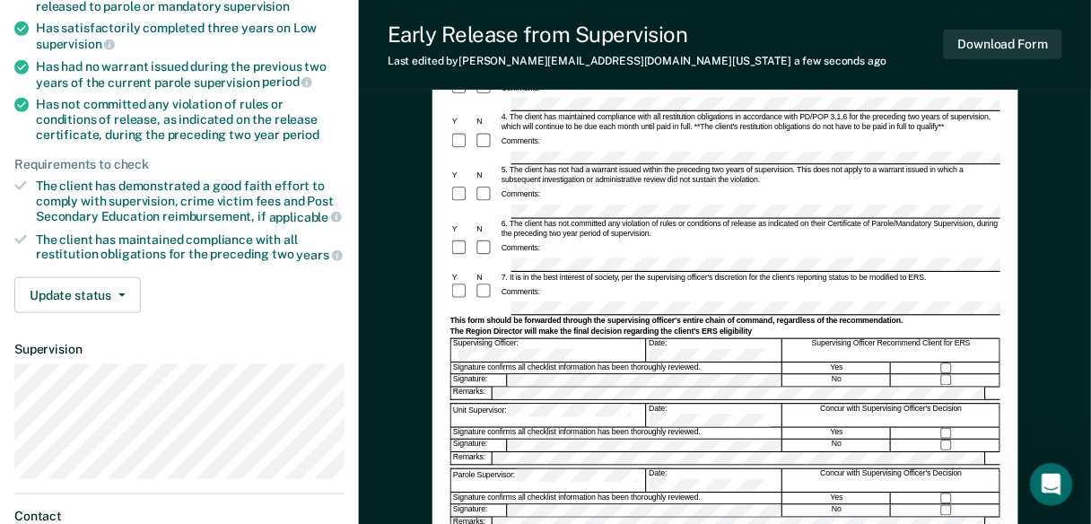
scroll to position [359, 0]
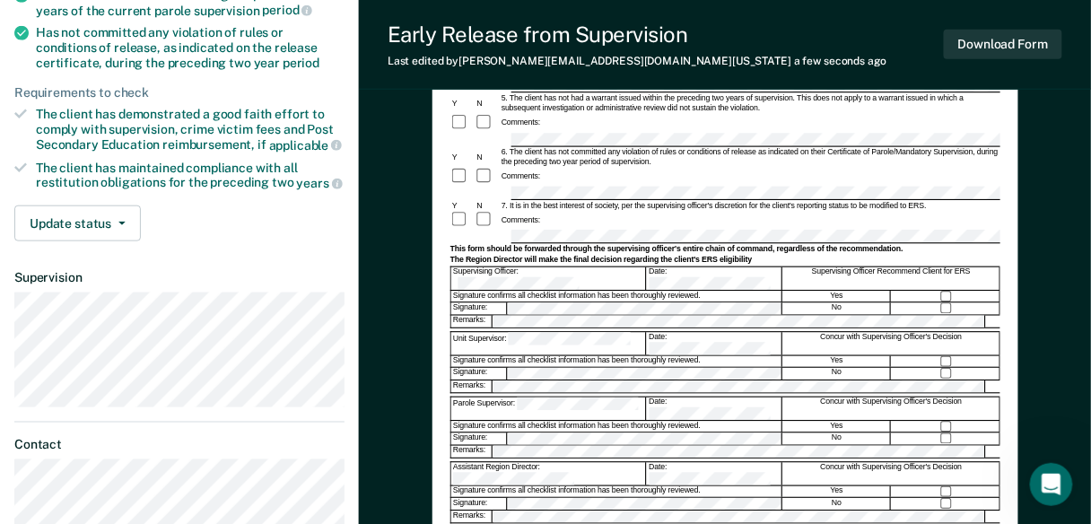
click at [793, 397] on div "Concur with Supervising Officer's Decision" at bounding box center [890, 408] width 217 height 22
click at [1015, 47] on button "Download Form" at bounding box center [1003, 45] width 118 height 30
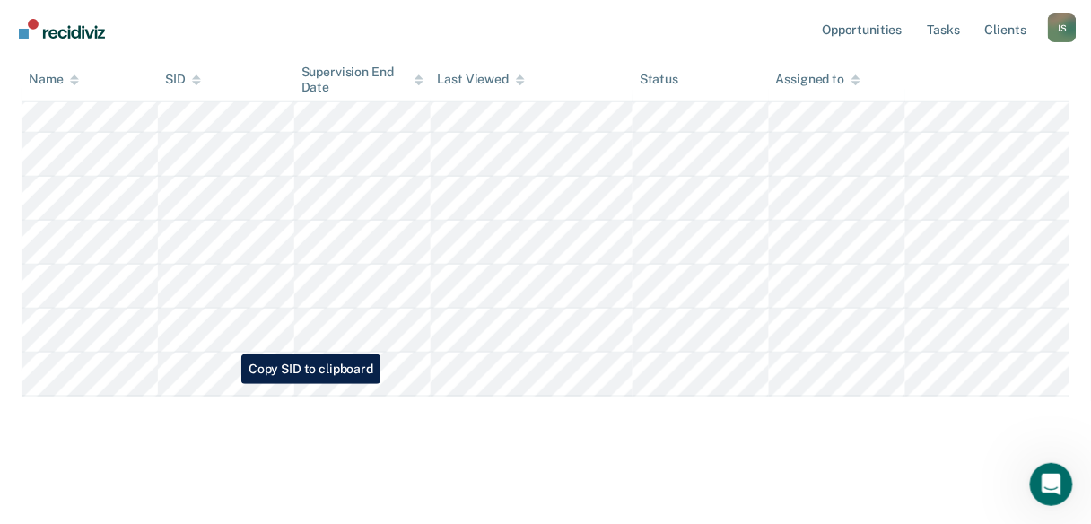
scroll to position [212, 0]
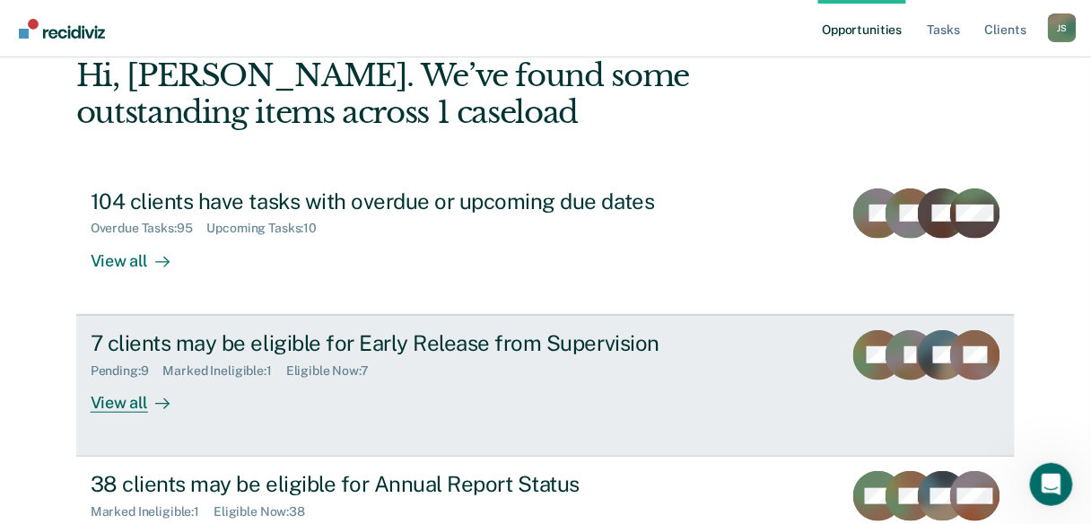
scroll to position [22, 0]
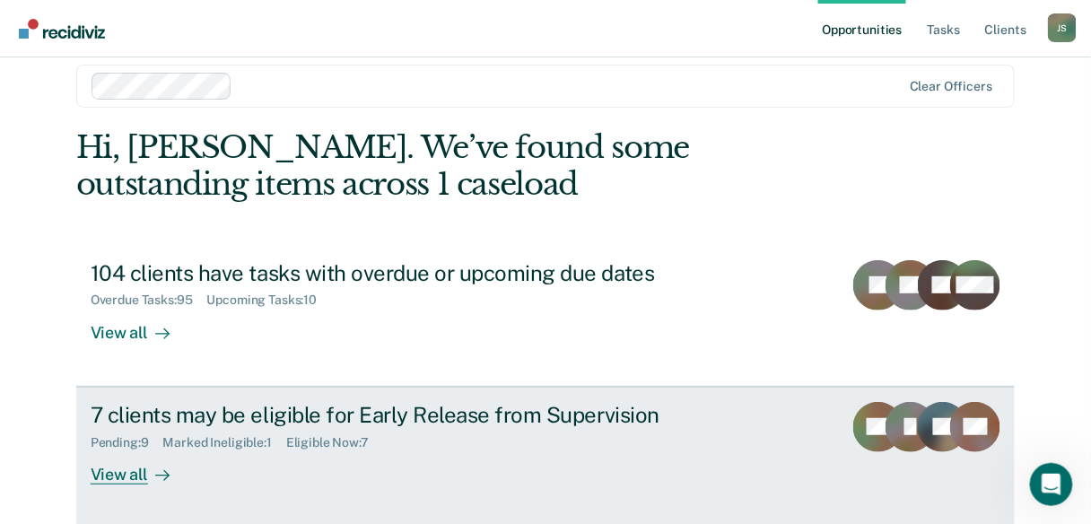
click at [119, 477] on div "View all" at bounding box center [141, 466] width 100 height 35
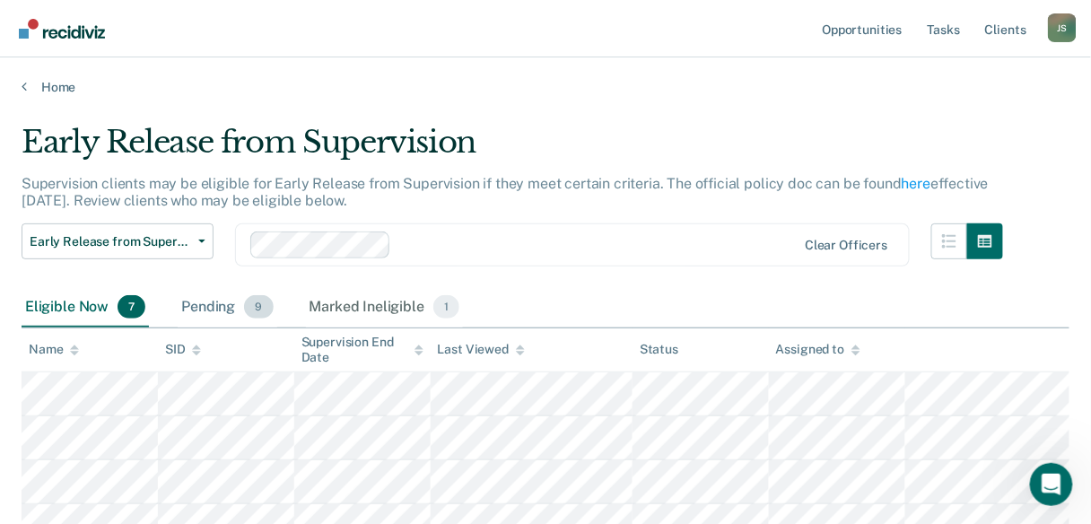
click at [218, 311] on div "Pending 9" at bounding box center [227, 307] width 99 height 39
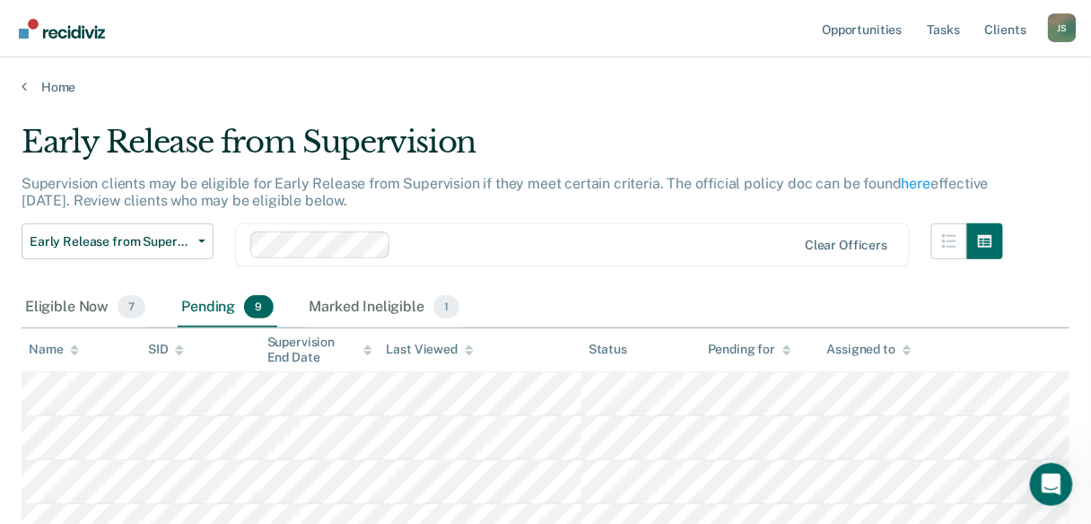
scroll to position [72, 0]
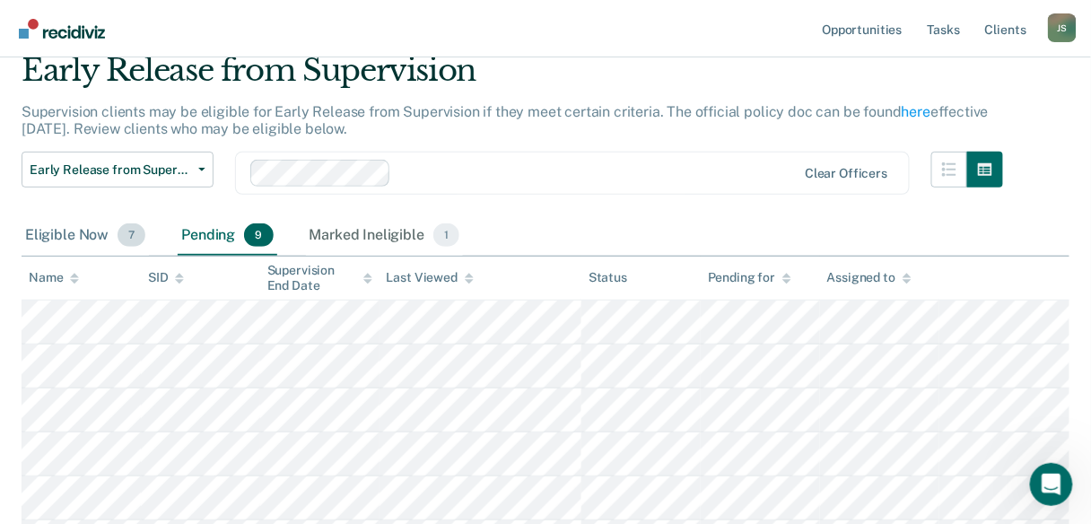
click at [93, 242] on div "Eligible Now 7" at bounding box center [85, 235] width 127 height 39
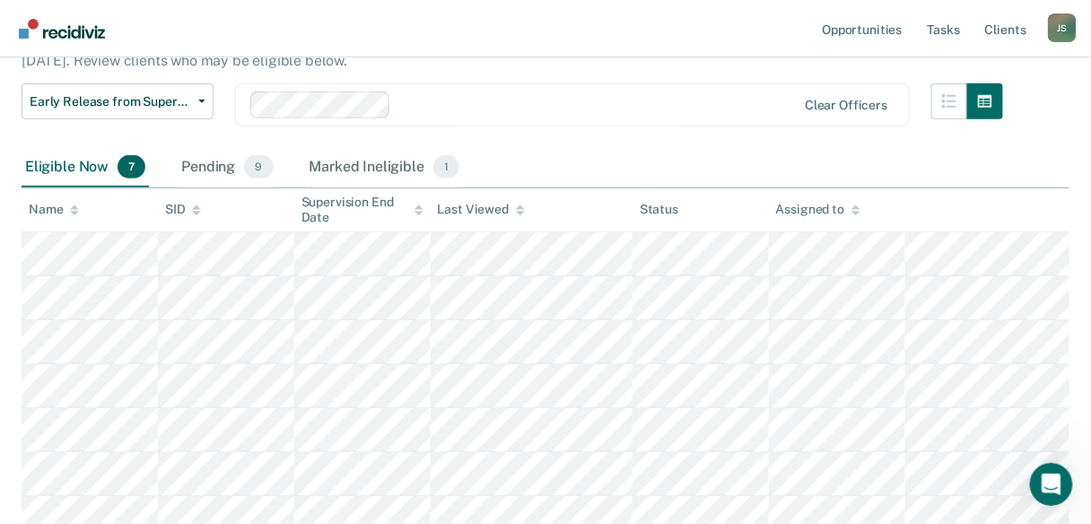
scroll to position [68, 0]
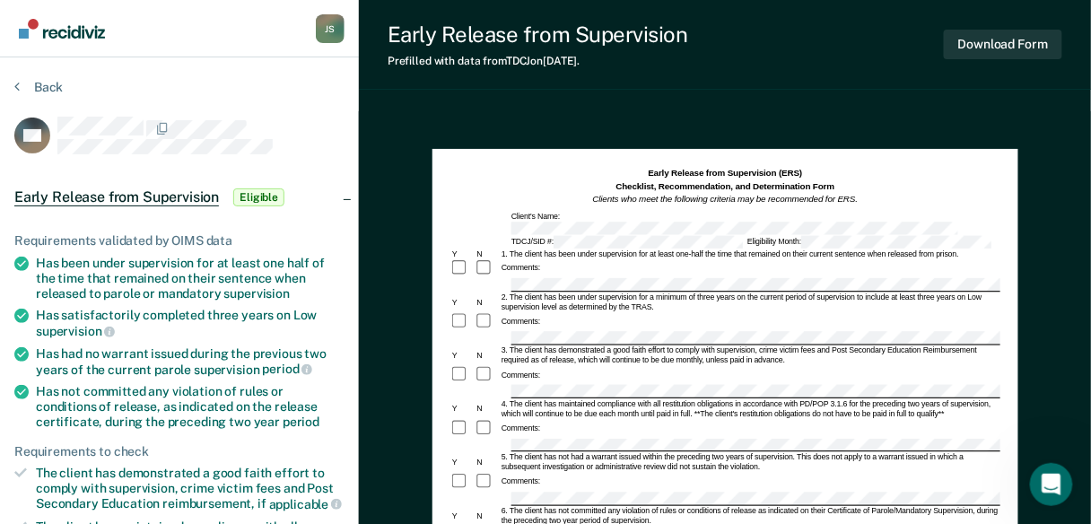
click at [780, 235] on div "Eligibility Month:" at bounding box center [869, 241] width 248 height 13
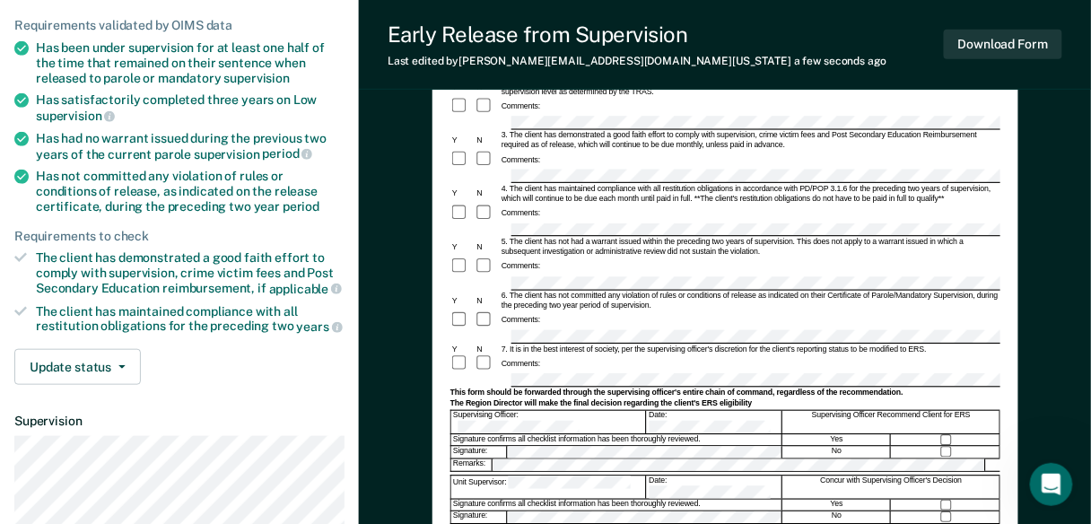
scroll to position [359, 0]
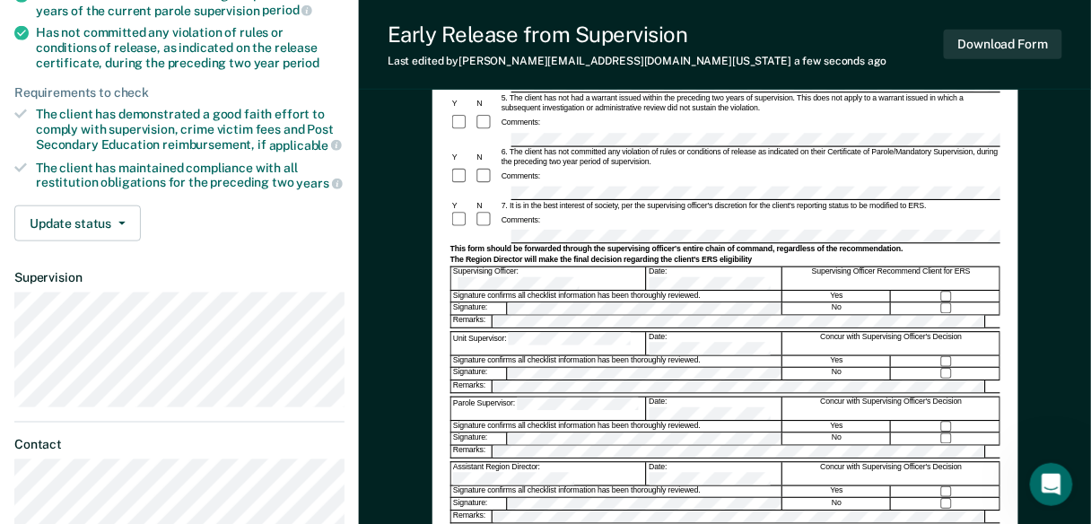
click at [679, 486] on div "Signature confirms all checklist information has been thoroughly reviewed." at bounding box center [615, 491] width 331 height 11
click at [647, 523] on div at bounding box center [724, 525] width 550 height 3
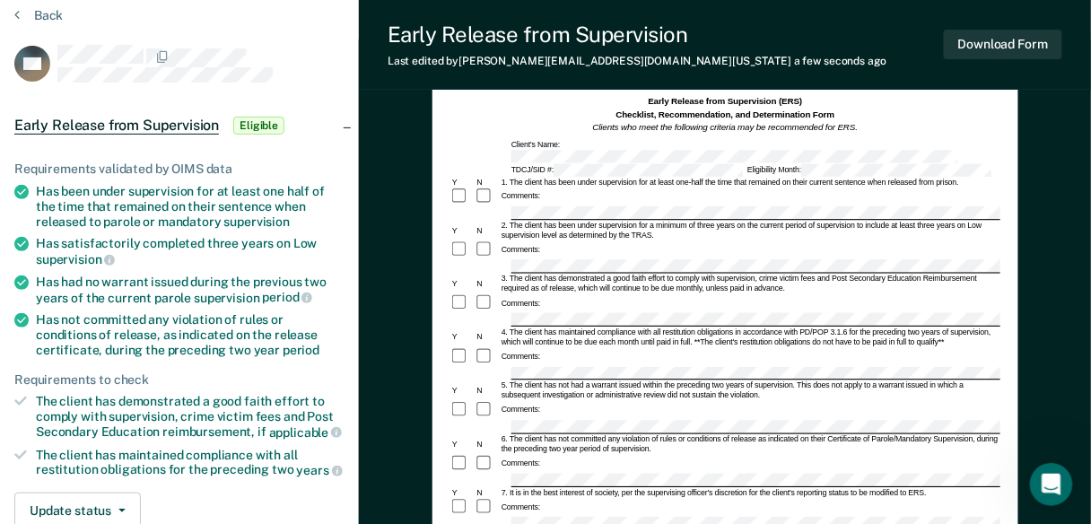
scroll to position [0, 0]
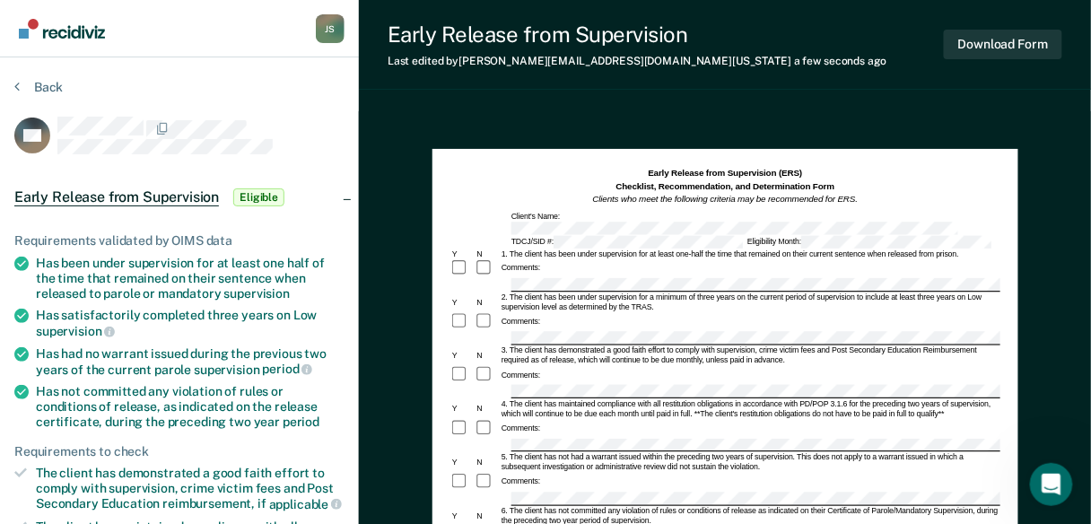
click at [599, 293] on div "2. The client has been under supervision for a minimum of three years on the cu…" at bounding box center [749, 303] width 500 height 20
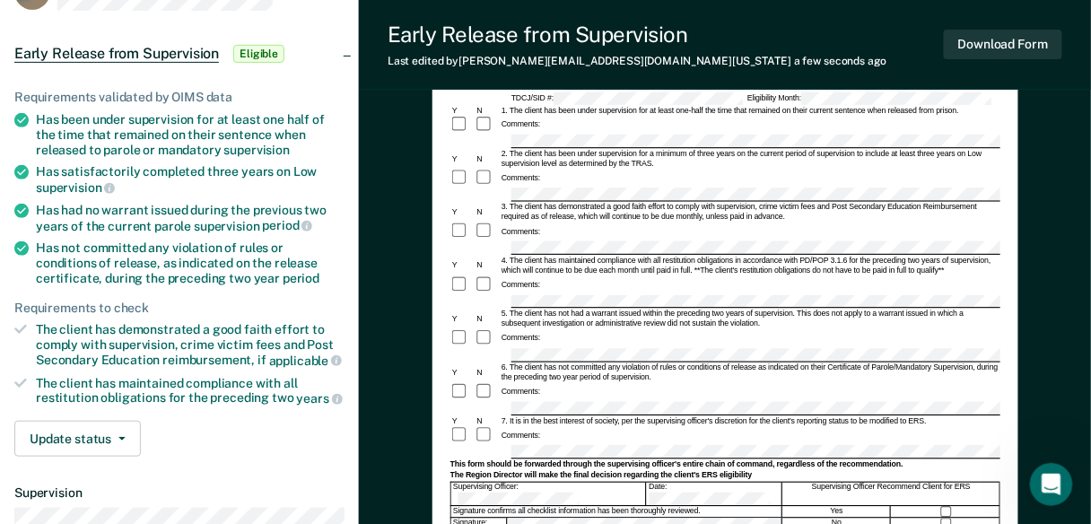
scroll to position [215, 0]
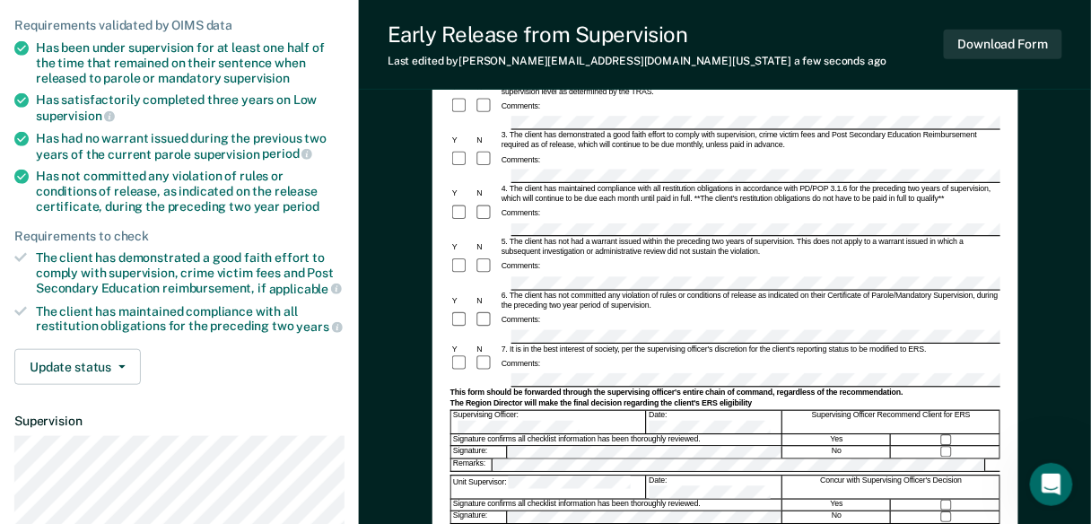
click at [524, 341] on form "Early Release from Supervision (ERS) Checklist, Recommendation, and Determinati…" at bounding box center [724, 347] width 550 height 791
click at [1001, 54] on button "Download Form" at bounding box center [1003, 45] width 118 height 30
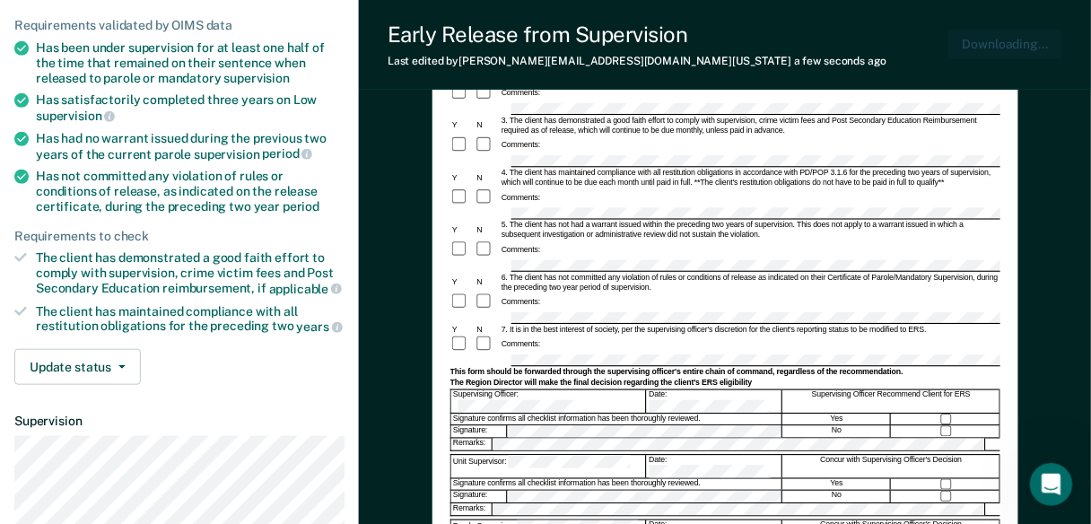
scroll to position [0, 0]
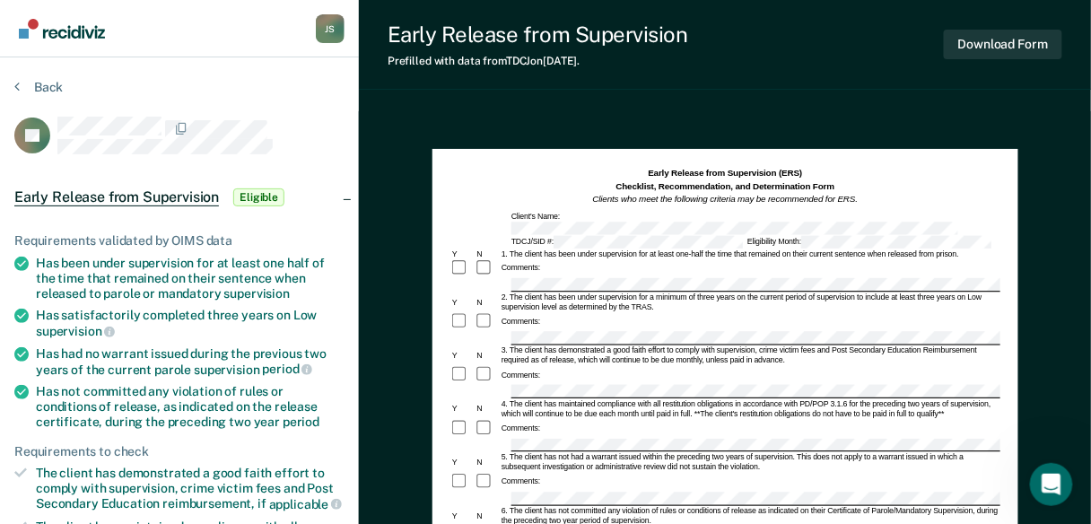
click at [771, 235] on div "Eligibility Month:" at bounding box center [869, 241] width 248 height 13
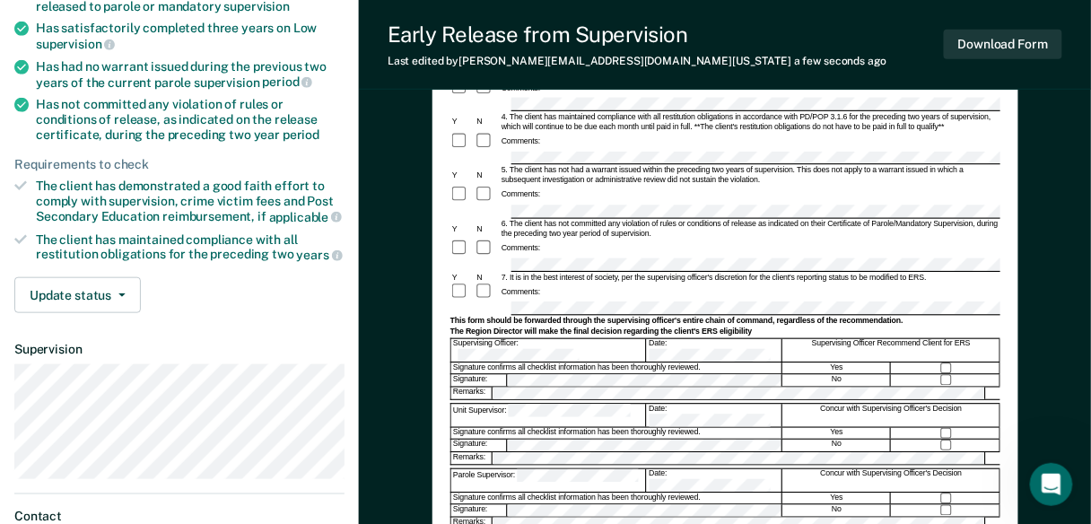
scroll to position [359, 0]
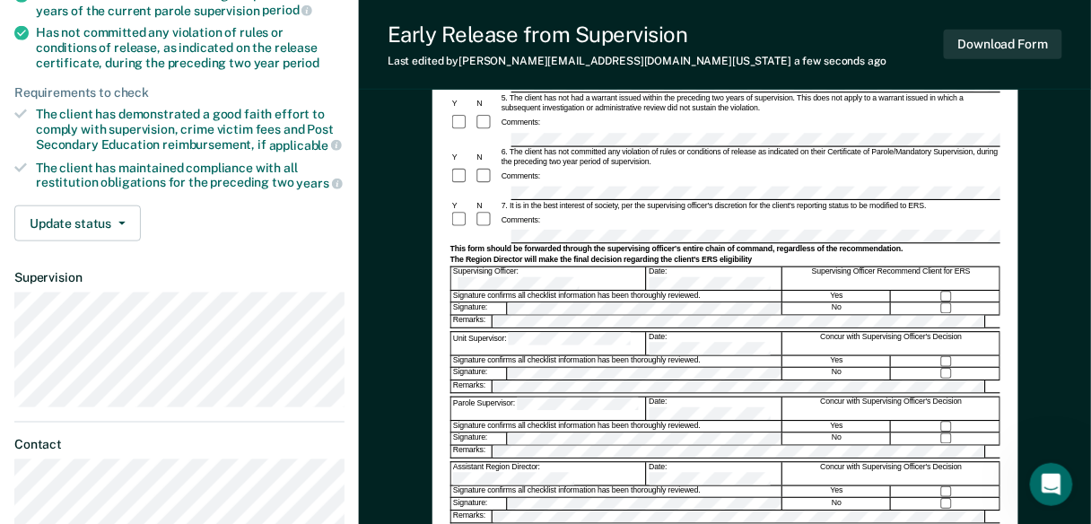
click at [579, 211] on div "Comments:" at bounding box center [724, 220] width 550 height 19
click at [515, 213] on form "Early Release from Supervision (ERS) Checklist, Recommendation, and Determinati…" at bounding box center [724, 203] width 550 height 791
click at [1007, 48] on button "Download Form" at bounding box center [1003, 45] width 118 height 30
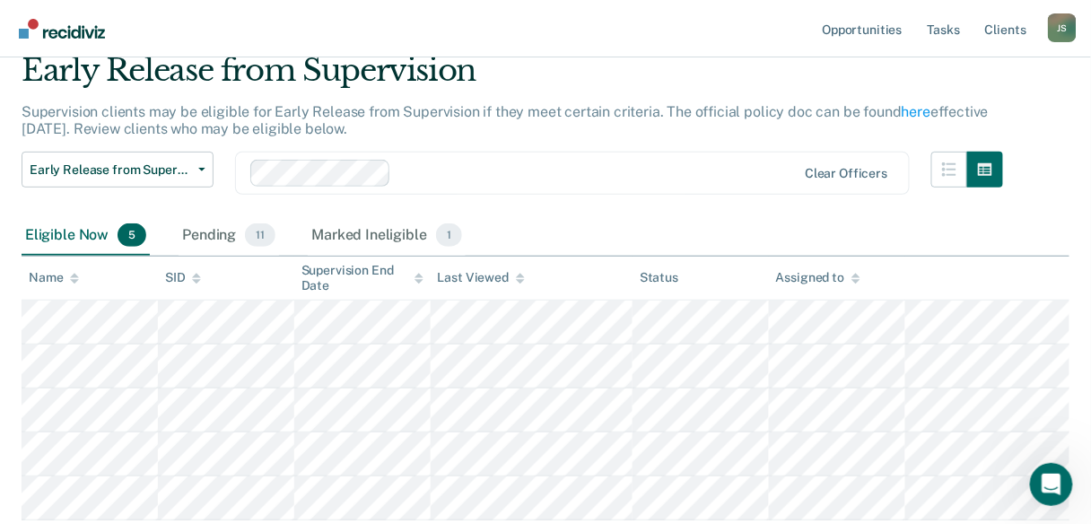
scroll to position [144, 0]
